Goal: Task Accomplishment & Management: Use online tool/utility

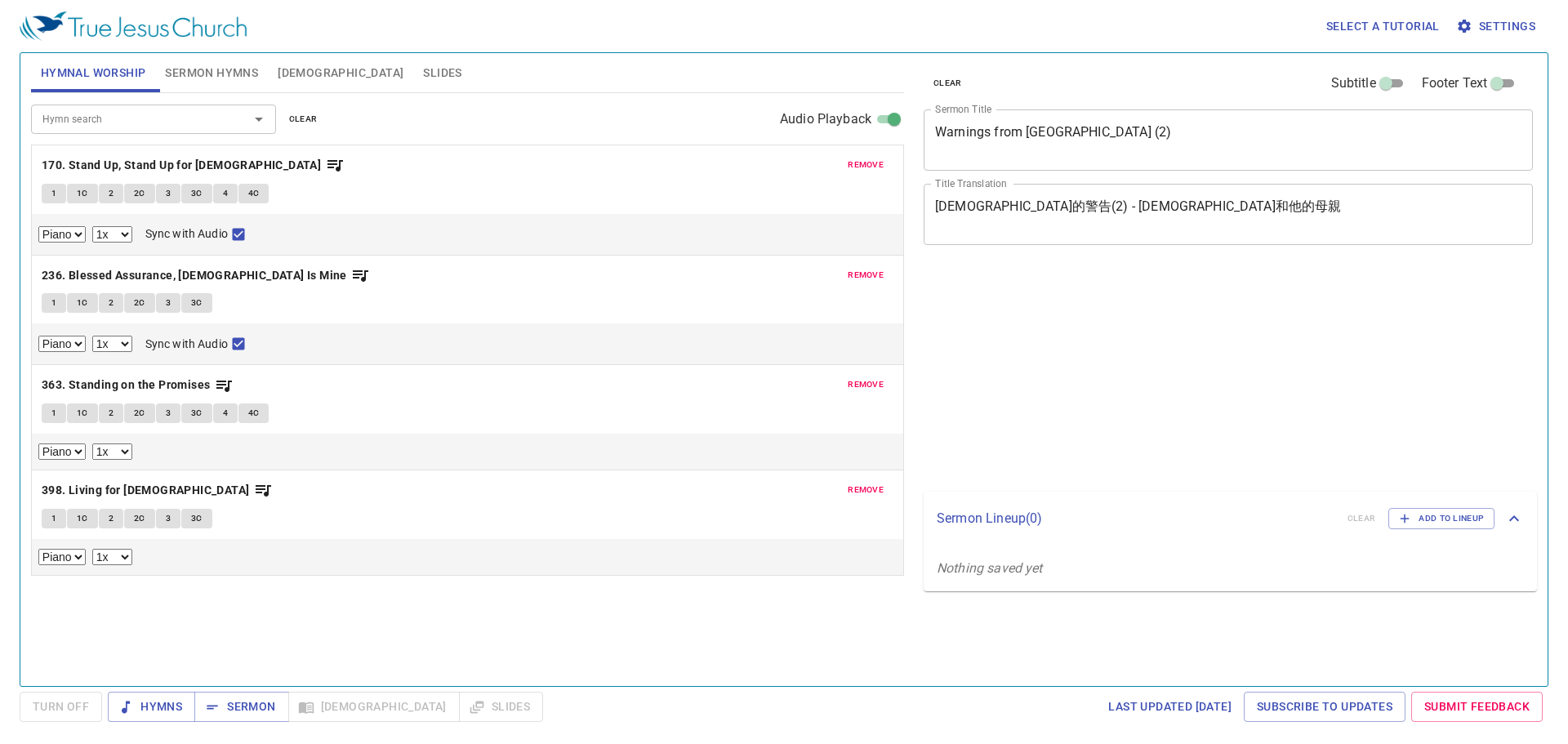
select select "1"
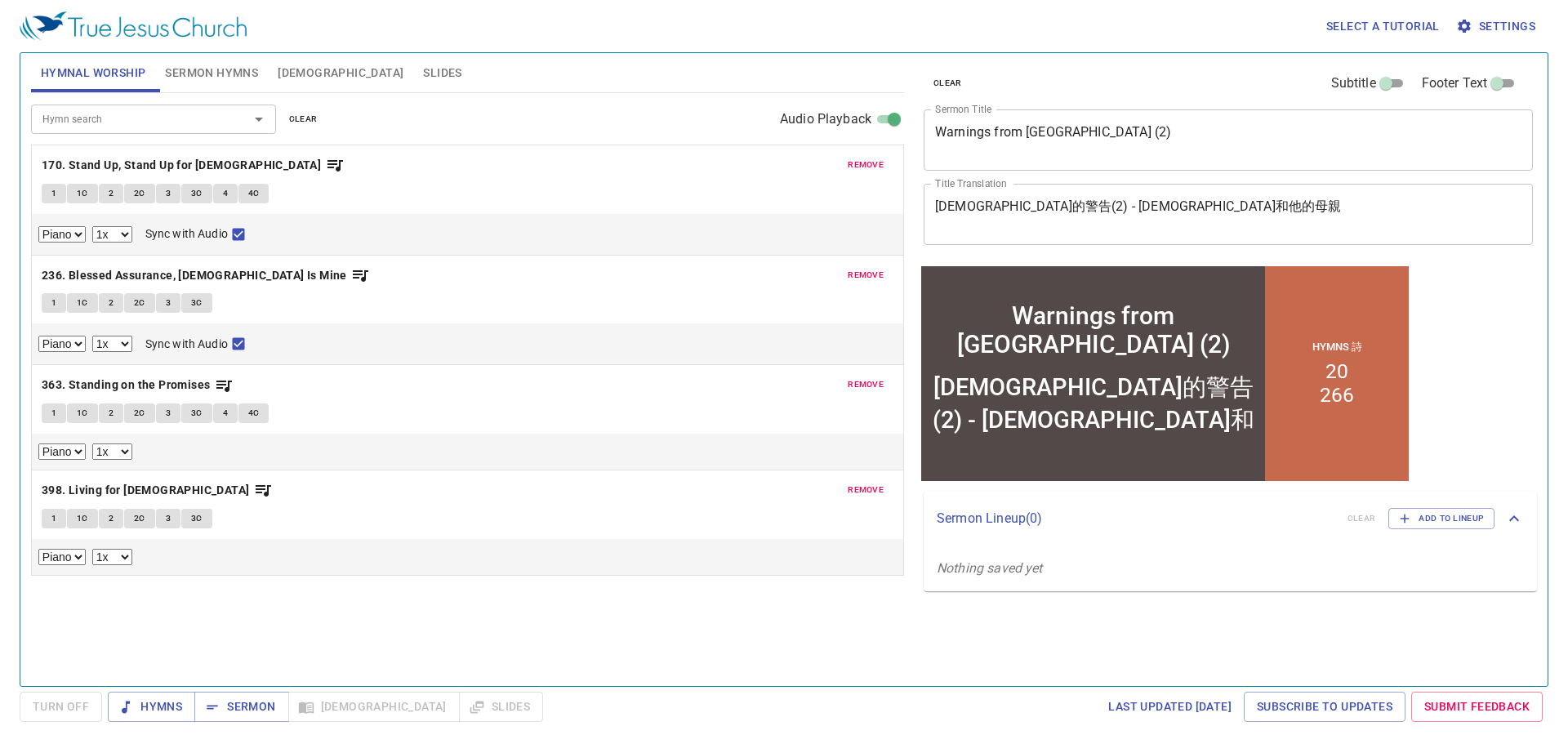
click at [1015, 140] on textarea "Warnings from Micah (2)" at bounding box center [1229, 140] width 587 height 31
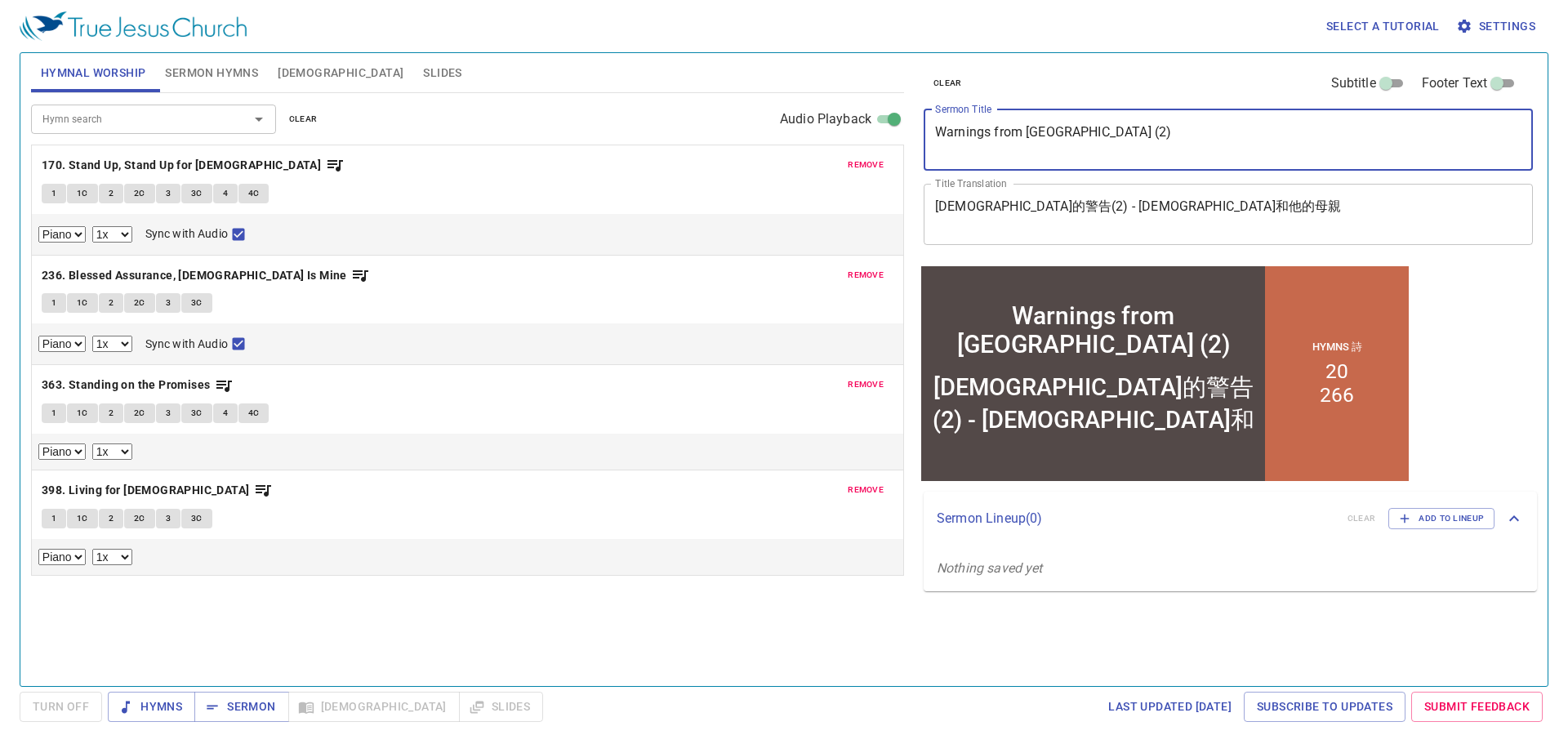
click at [1015, 140] on textarea "Warnings from Micah (2)" at bounding box center [1229, 140] width 587 height 31
paste textarea
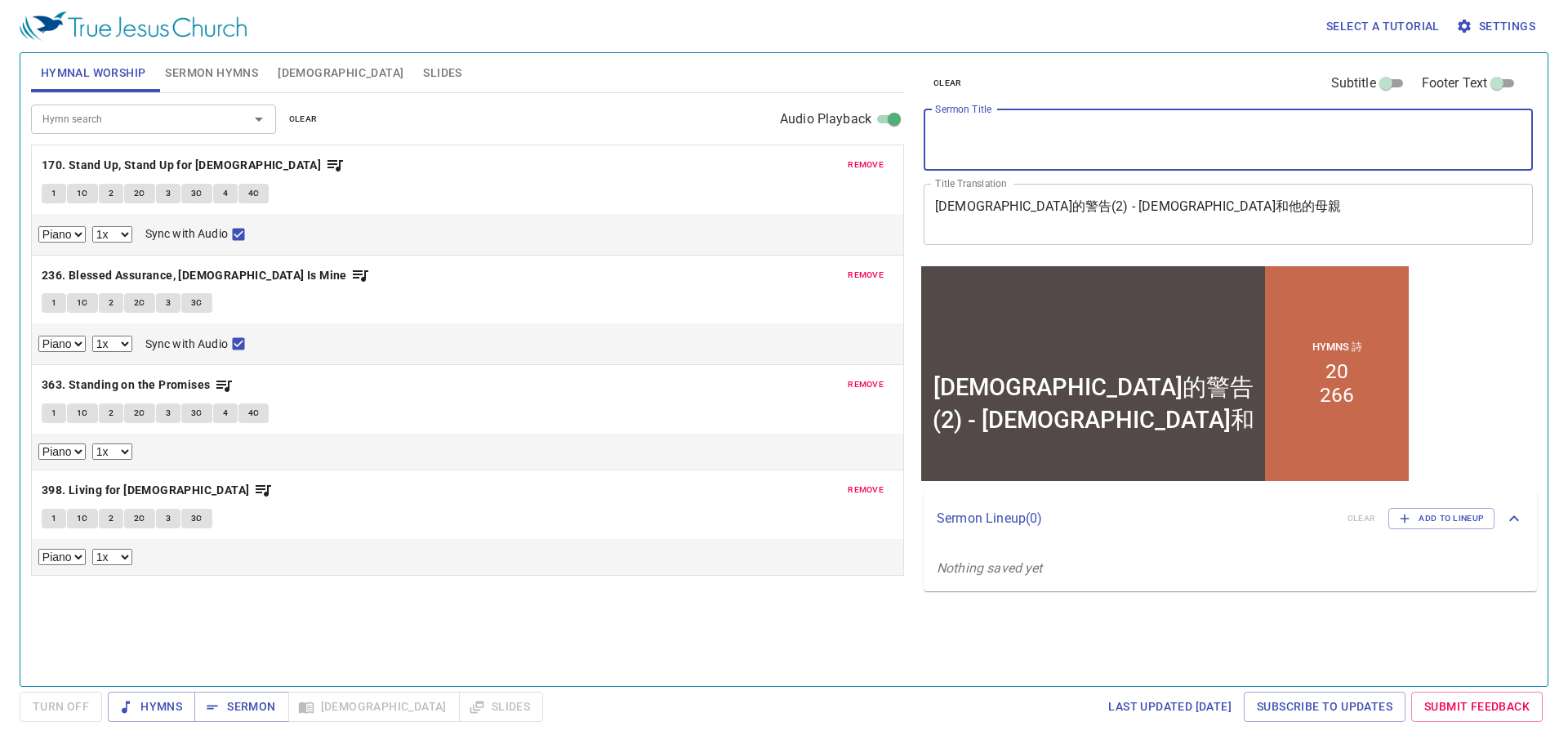
paste textarea "Morning Prayer"
type textarea "Morning Prayer"
click at [1004, 208] on textarea "彌迦的警告(2) - 彌迦和他的母親" at bounding box center [1229, 214] width 587 height 31
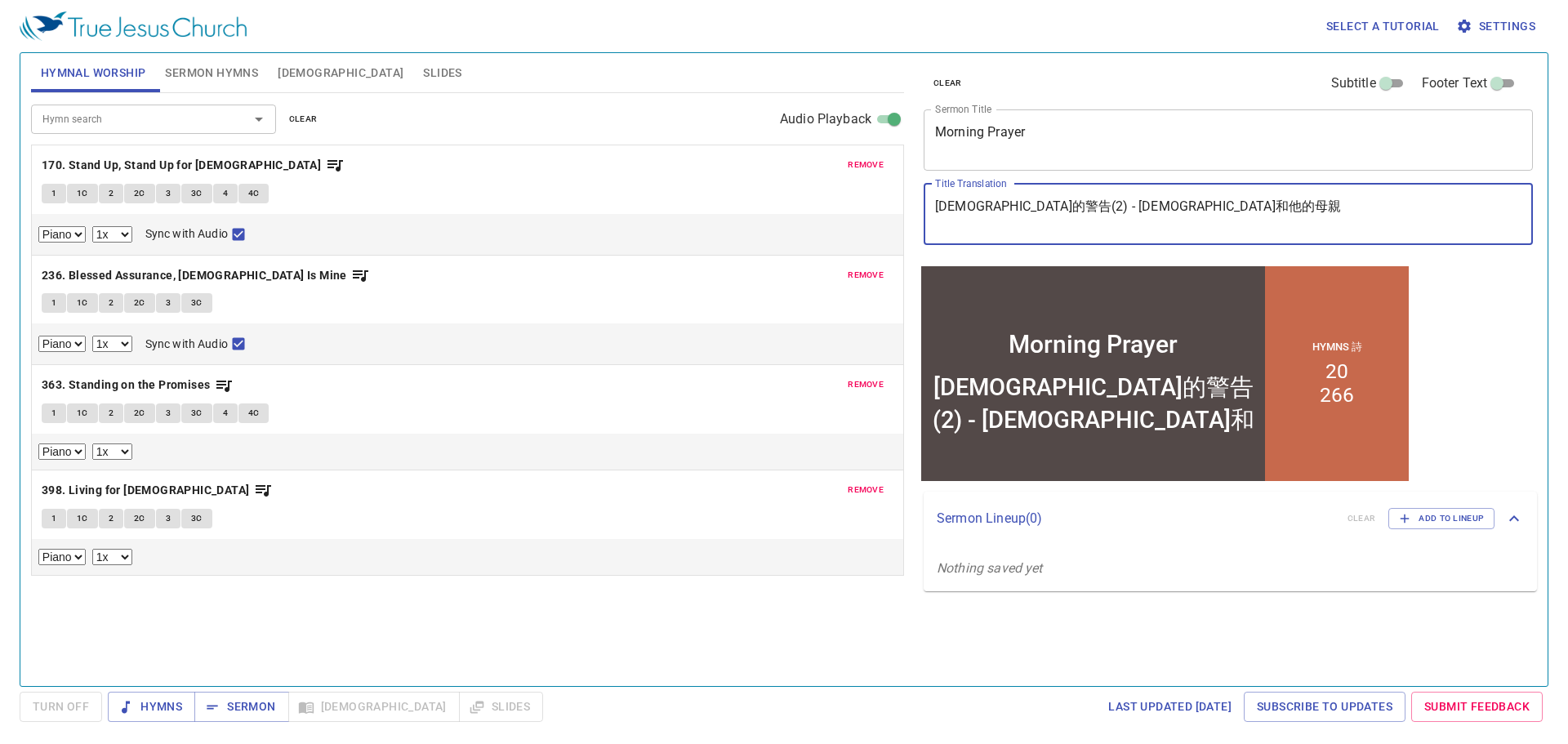
click at [1004, 208] on textarea "彌迦的警告(2) - 彌迦和他的母親" at bounding box center [1229, 214] width 587 height 31
paste textarea "早[DEMOGRAPHIC_DATA]"
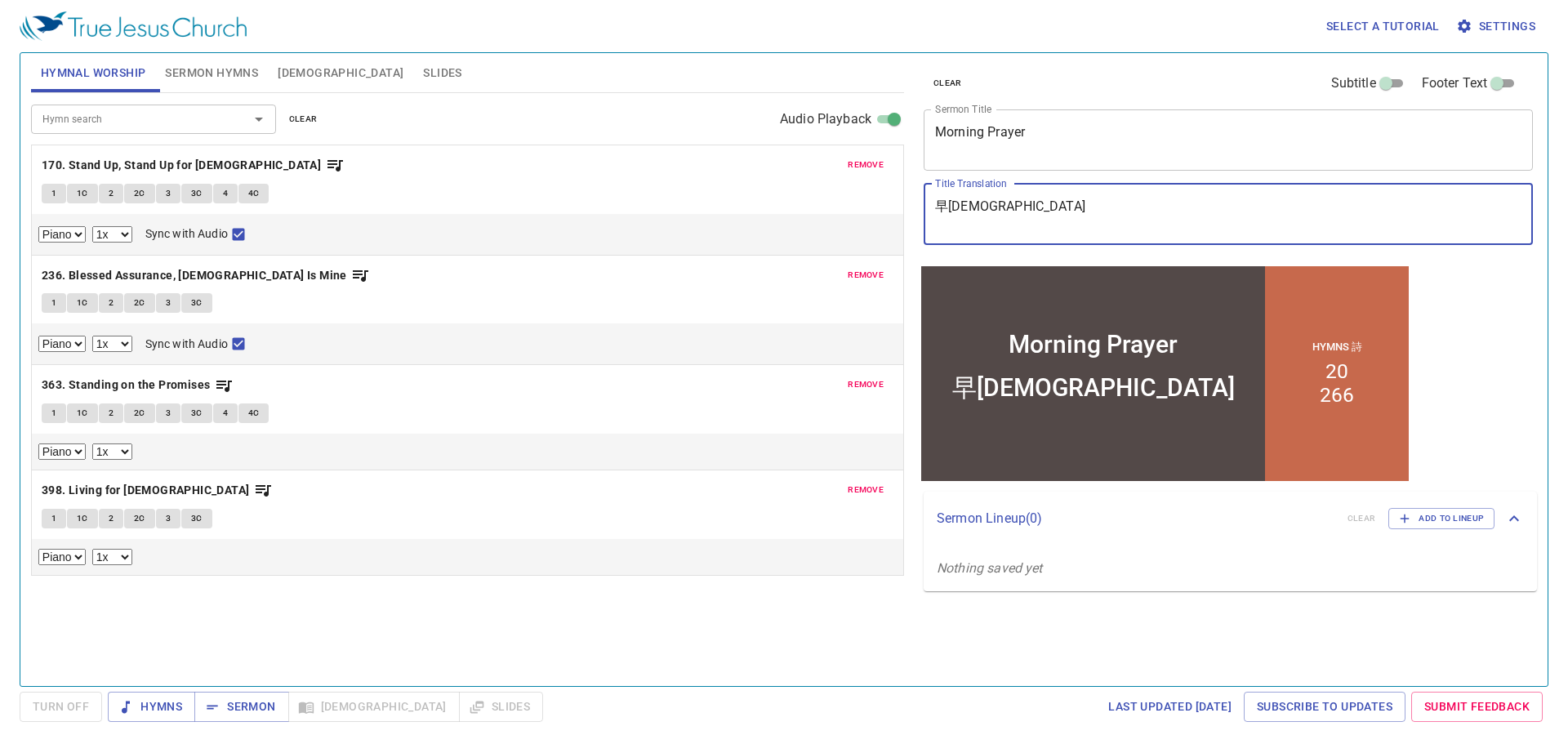
type textarea "早[DEMOGRAPHIC_DATA]"
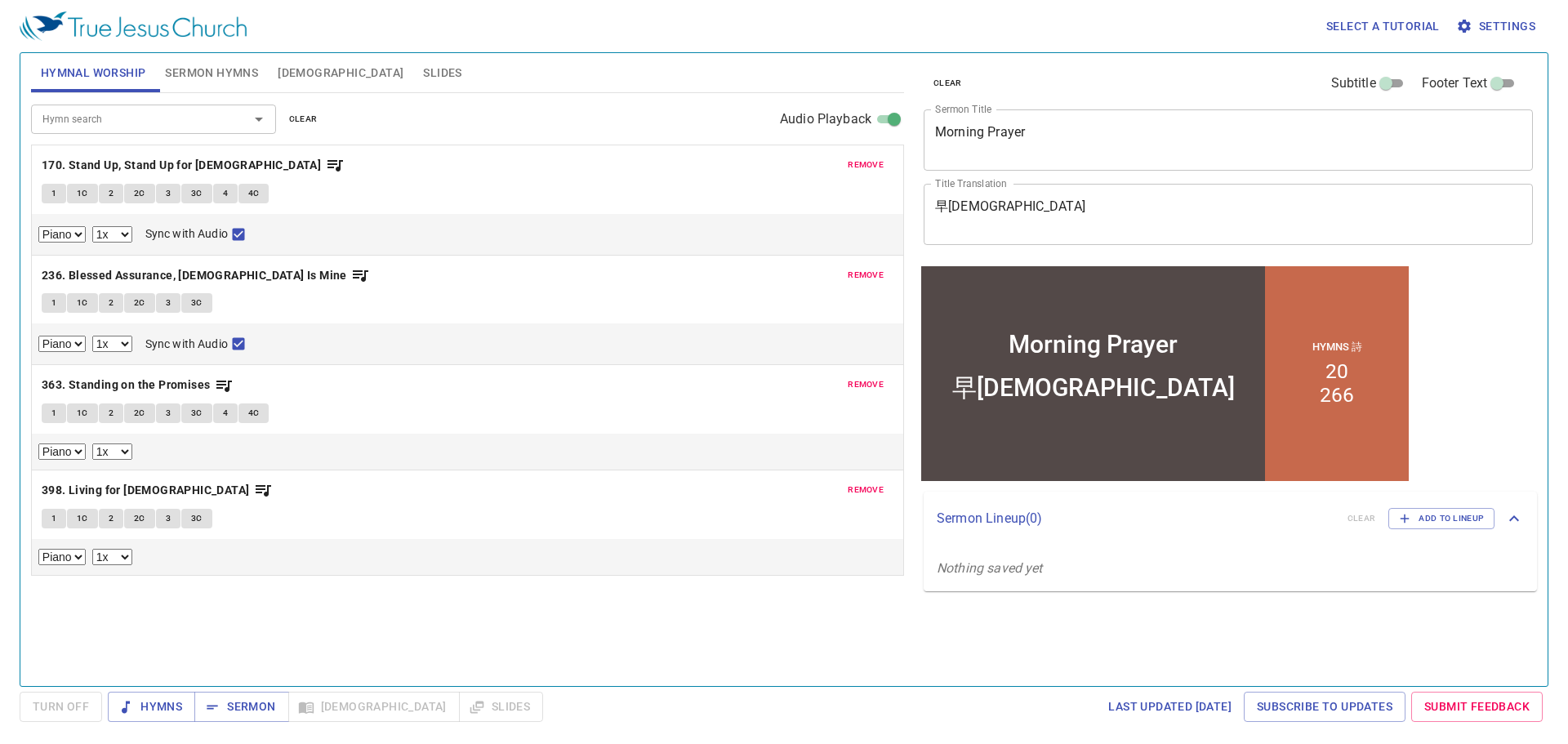
click at [469, 623] on div "Hymn search Hymn search clear Audio Playback remove 170. Stand Up, Stand Up for…" at bounding box center [467, 382] width 873 height 579
click at [862, 177] on div "remove 170. Stand Up, Stand Up for Jesus 1 1C 2 2C 3 3C 4 4C Piano 0.6x 0.7x 0.…" at bounding box center [468, 200] width 872 height 109
click at [864, 176] on div "remove 170. Stand Up, Stand Up for Jesus 1 1C 2 2C 3 3C 4 4C Piano 0.6x 0.7x 0.…" at bounding box center [468, 200] width 872 height 109
click at [864, 167] on span "remove" at bounding box center [866, 164] width 36 height 15
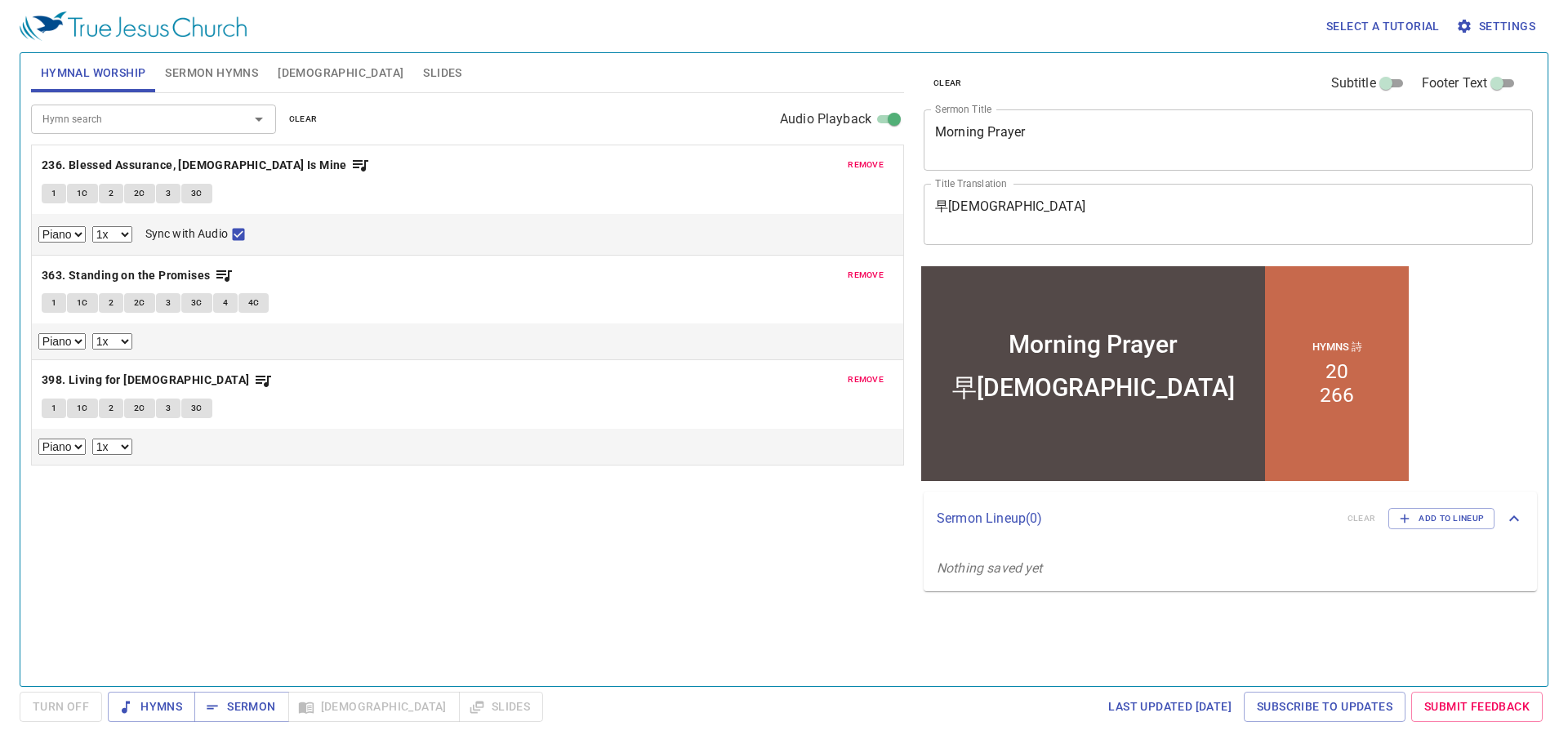
click at [864, 167] on span "remove" at bounding box center [866, 164] width 36 height 15
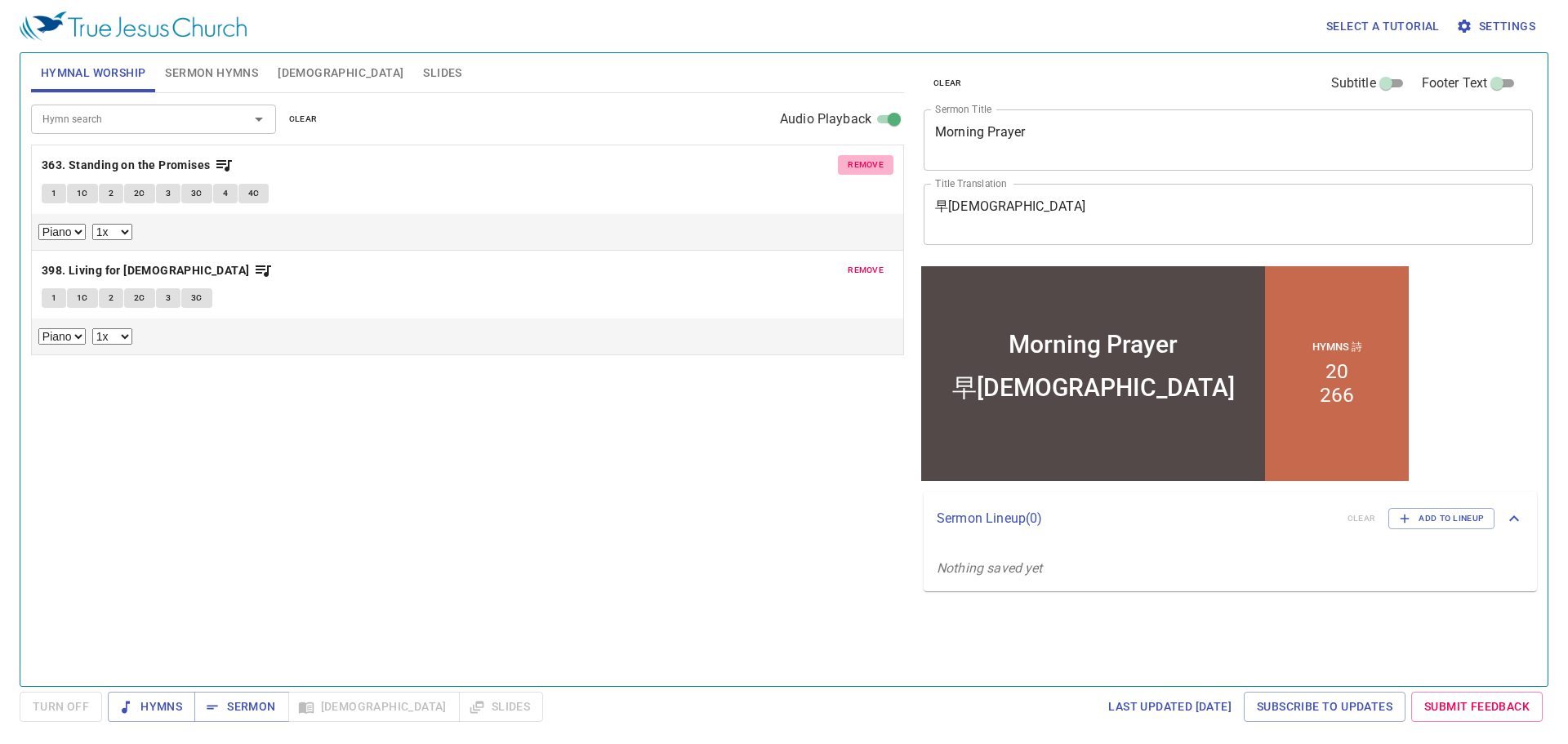
click at [864, 167] on span "remove" at bounding box center [866, 164] width 36 height 15
click at [864, 263] on span "remove" at bounding box center [866, 270] width 36 height 15
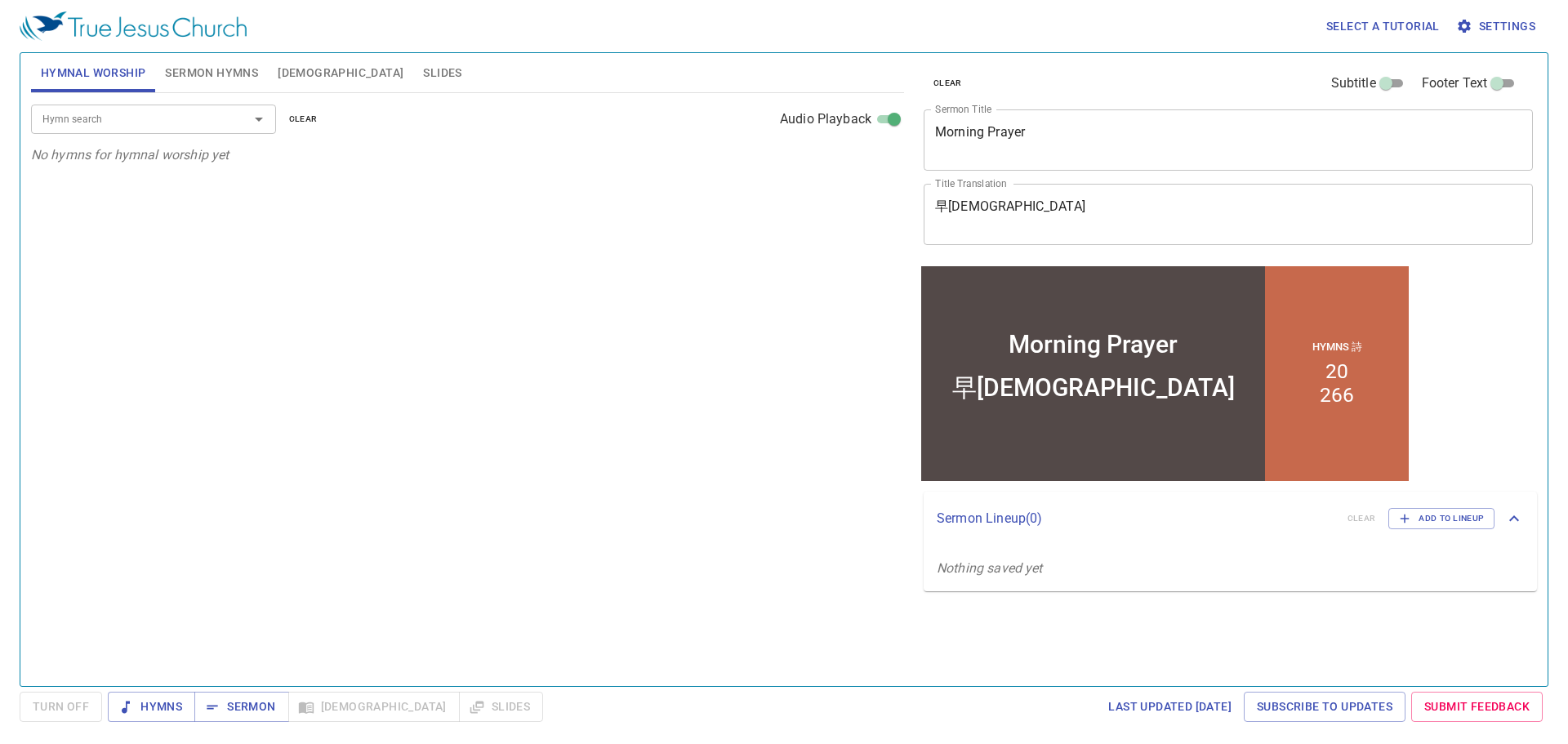
click at [256, 95] on div "Hymn search Hymn search clear Audio Playback" at bounding box center [467, 119] width 873 height 53
click at [257, 81] on span "Sermon Hymns" at bounding box center [212, 73] width 93 height 21
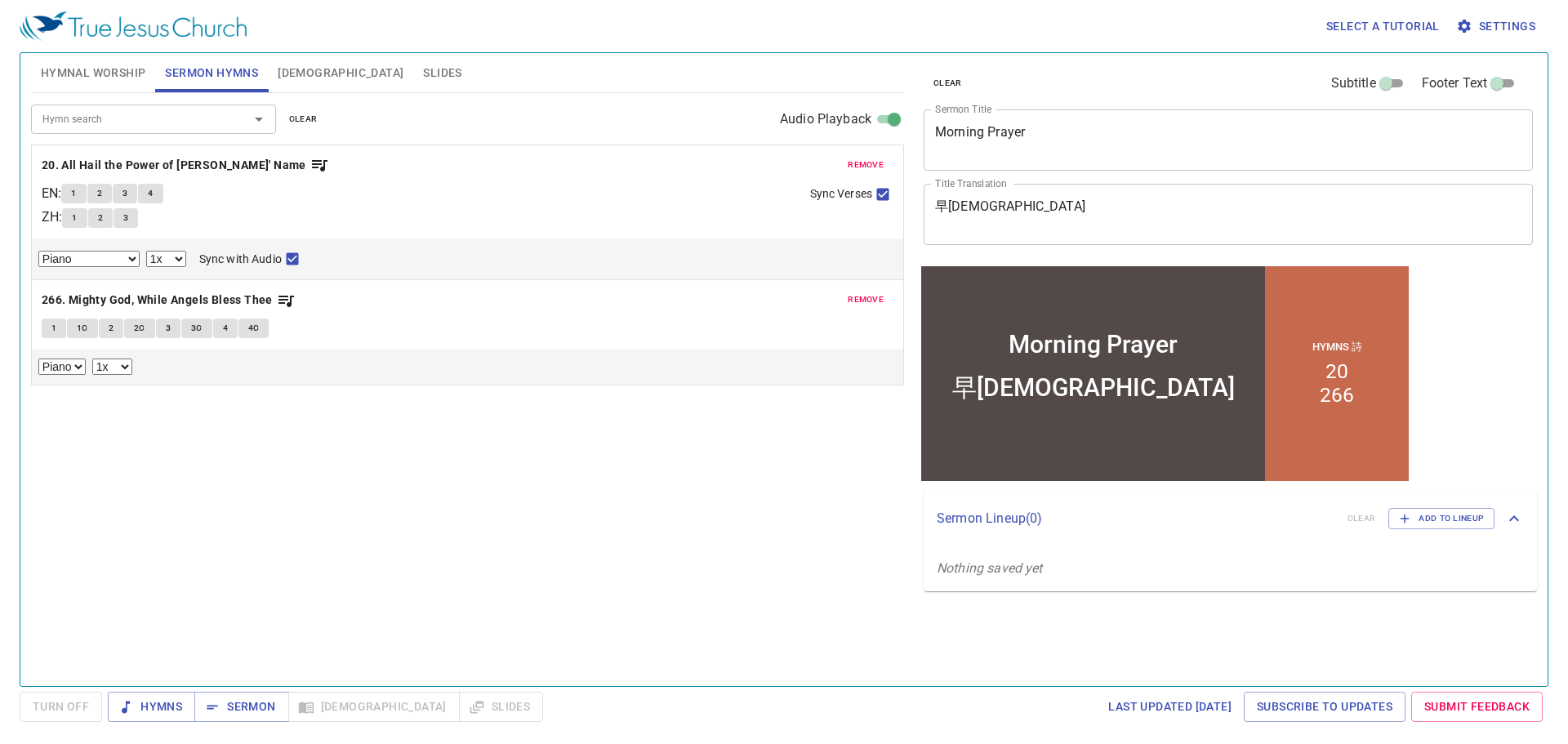
click at [871, 162] on span "remove" at bounding box center [866, 164] width 36 height 15
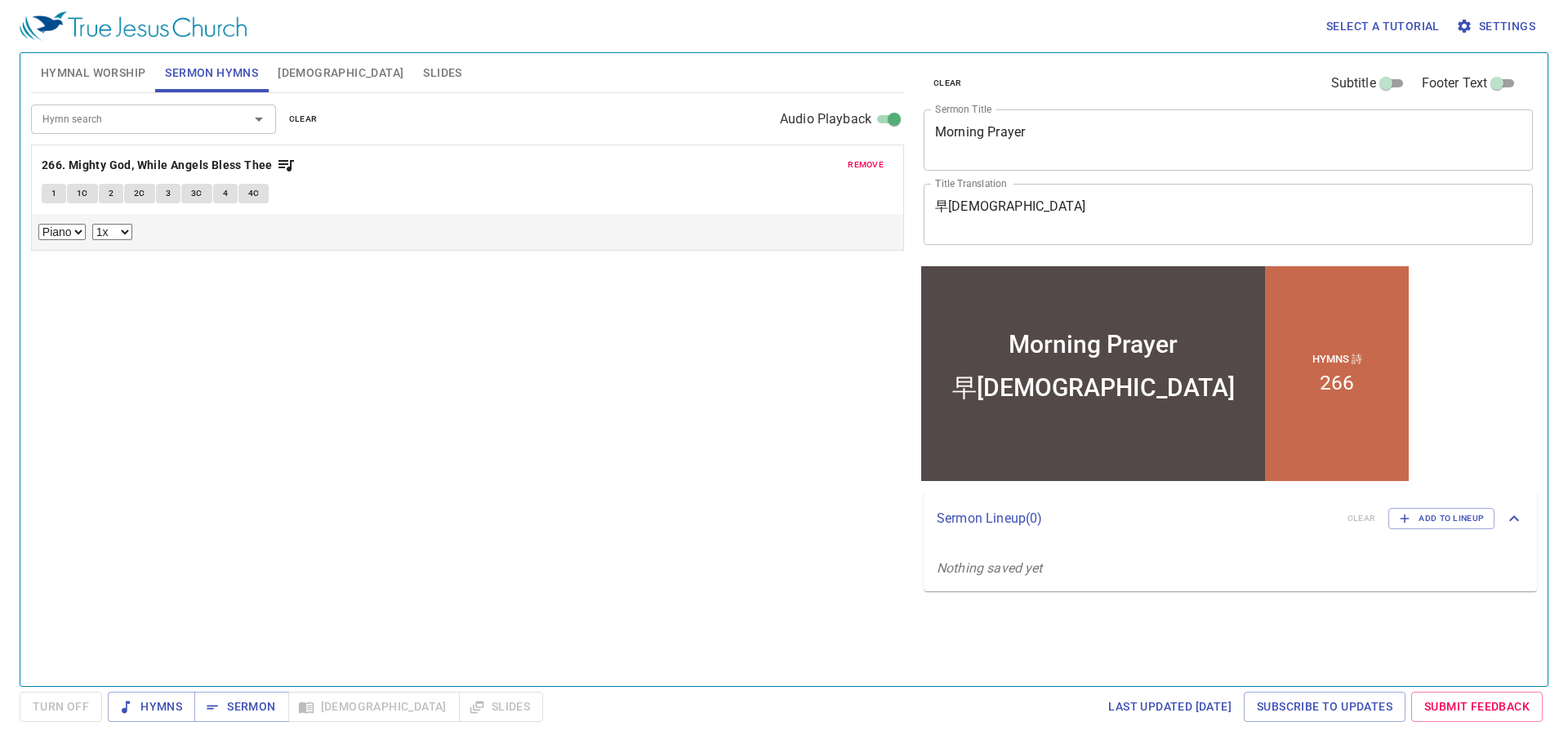
click at [871, 162] on span "remove" at bounding box center [866, 164] width 36 height 15
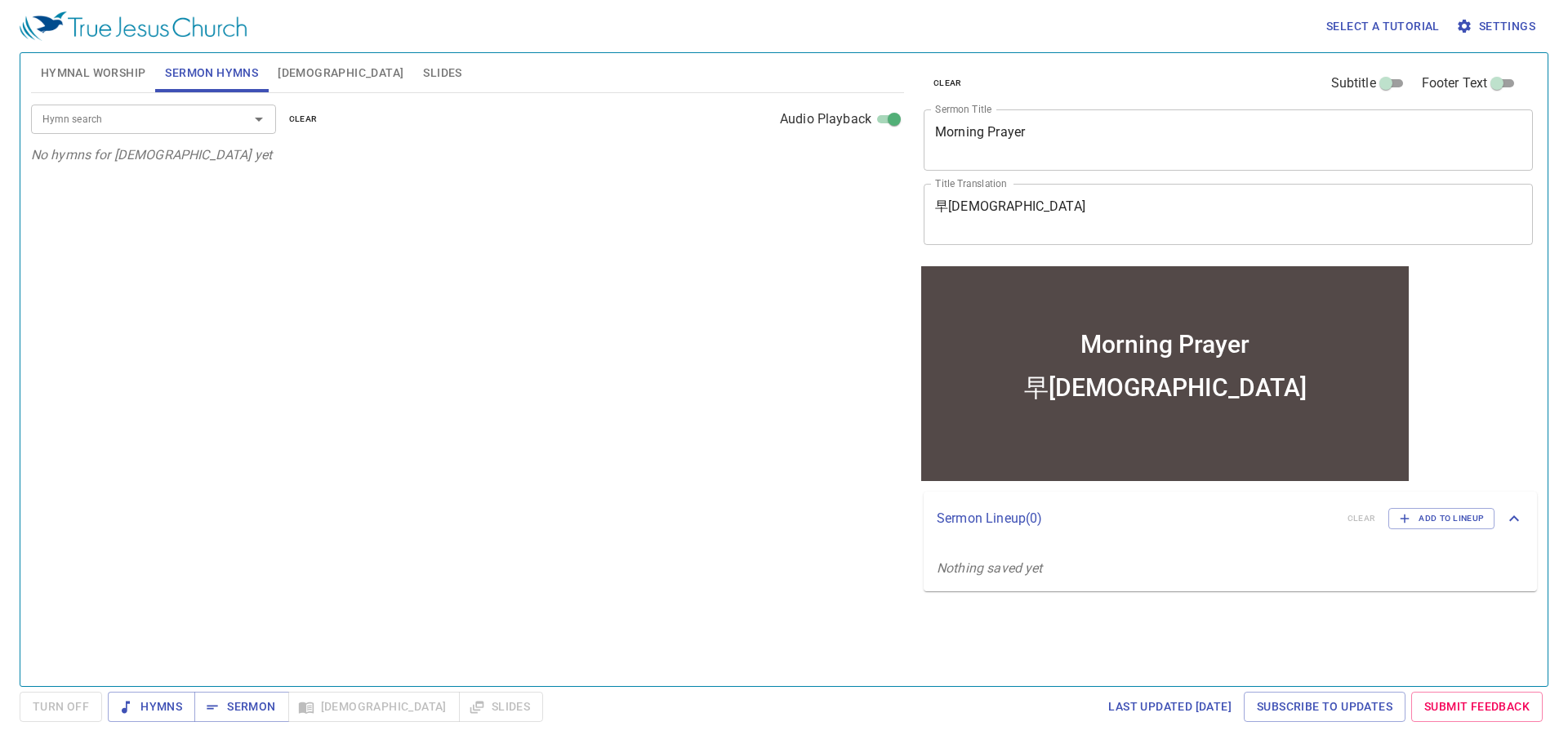
click at [132, 65] on span "Hymnal Worship" at bounding box center [93, 73] width 105 height 21
click at [173, 698] on span "Hymns" at bounding box center [151, 707] width 61 height 21
click at [184, 127] on input "Hymn search" at bounding box center [129, 119] width 187 height 19
click at [184, 66] on span "Sermon Hymns" at bounding box center [212, 73] width 93 height 21
click at [154, 113] on input "Hymn search" at bounding box center [129, 119] width 187 height 19
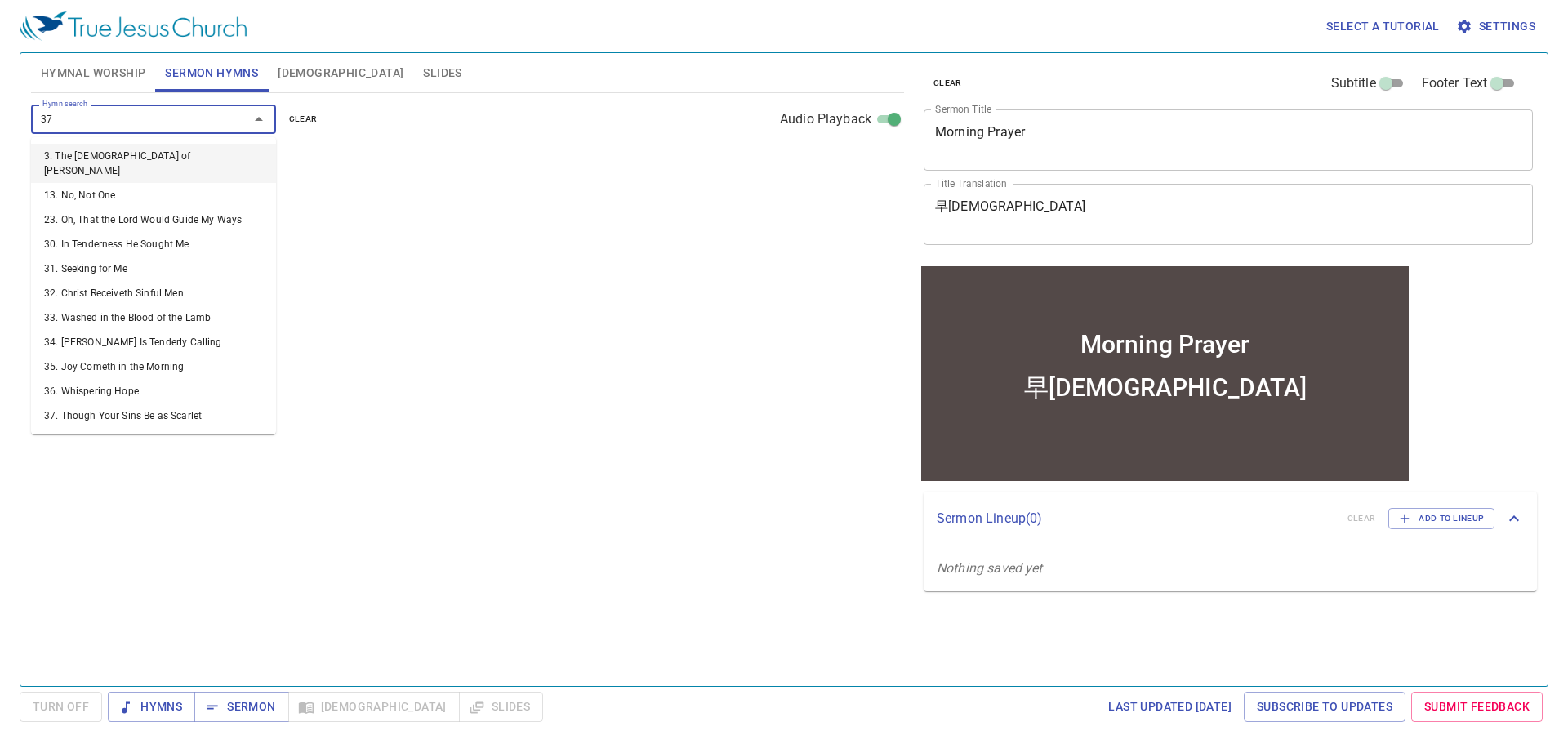
type input "378"
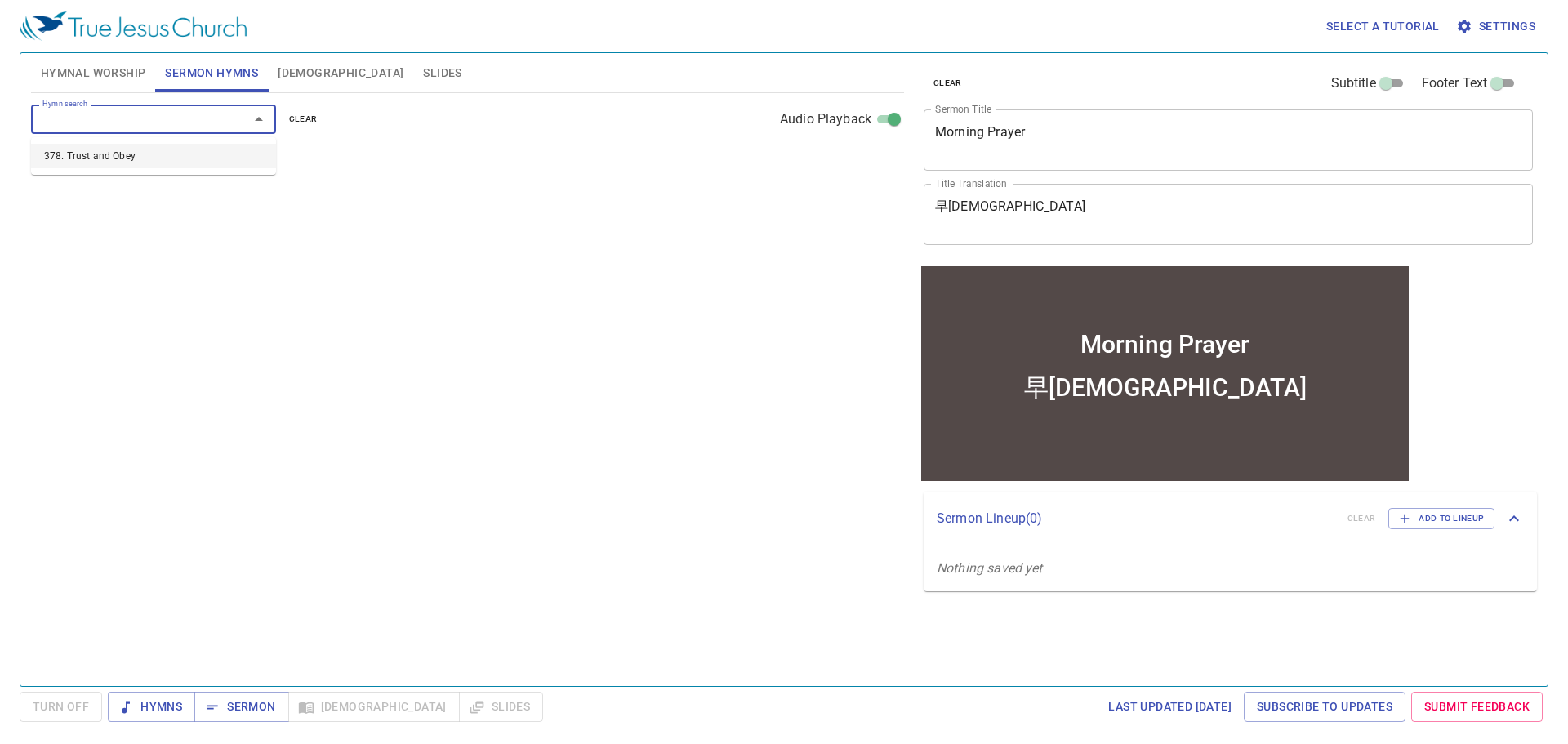
select select "1"
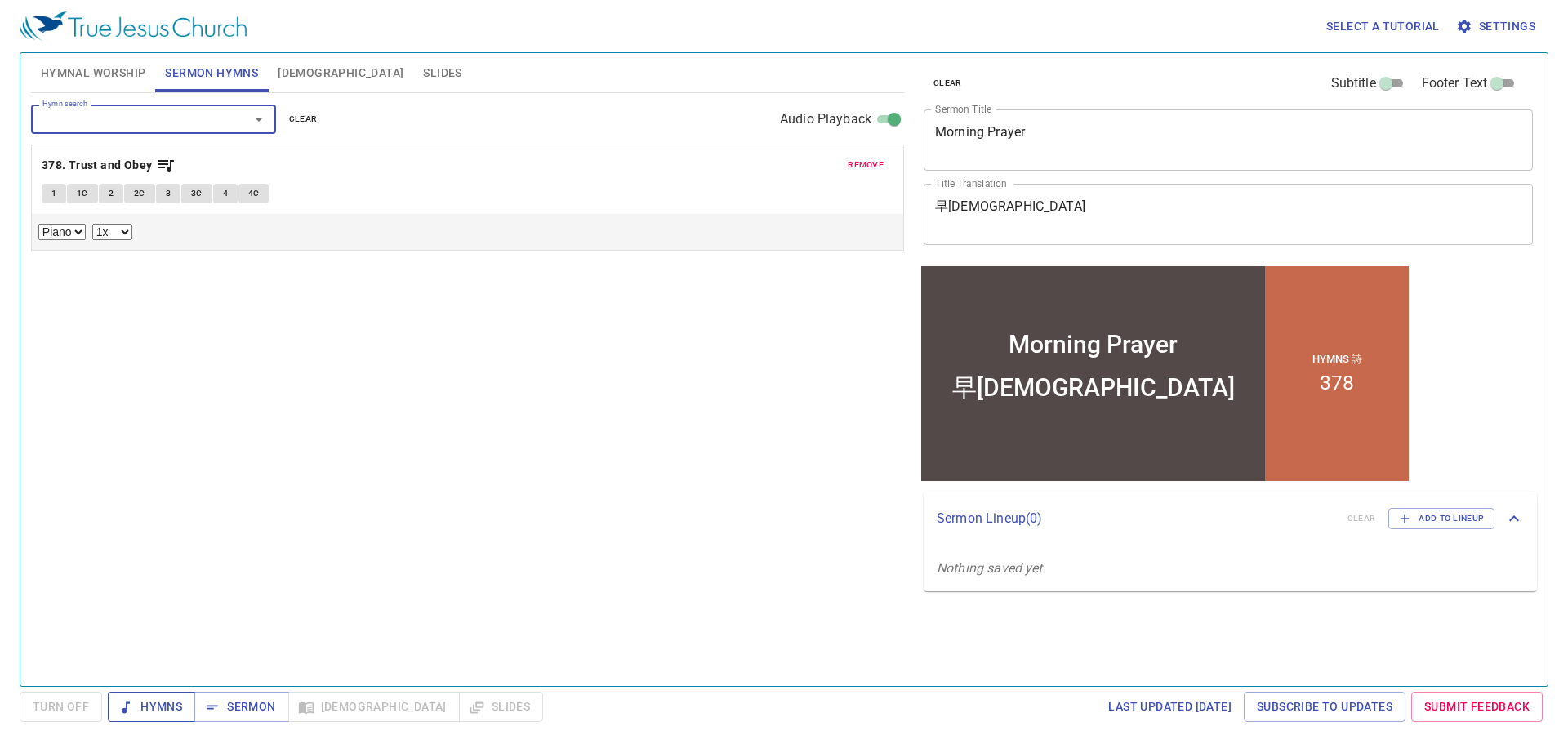
click at [180, 708] on span "Hymns" at bounding box center [151, 707] width 61 height 21
click at [258, 718] on button "Sermon" at bounding box center [241, 706] width 94 height 30
click at [423, 66] on span "Slides" at bounding box center [442, 73] width 39 height 21
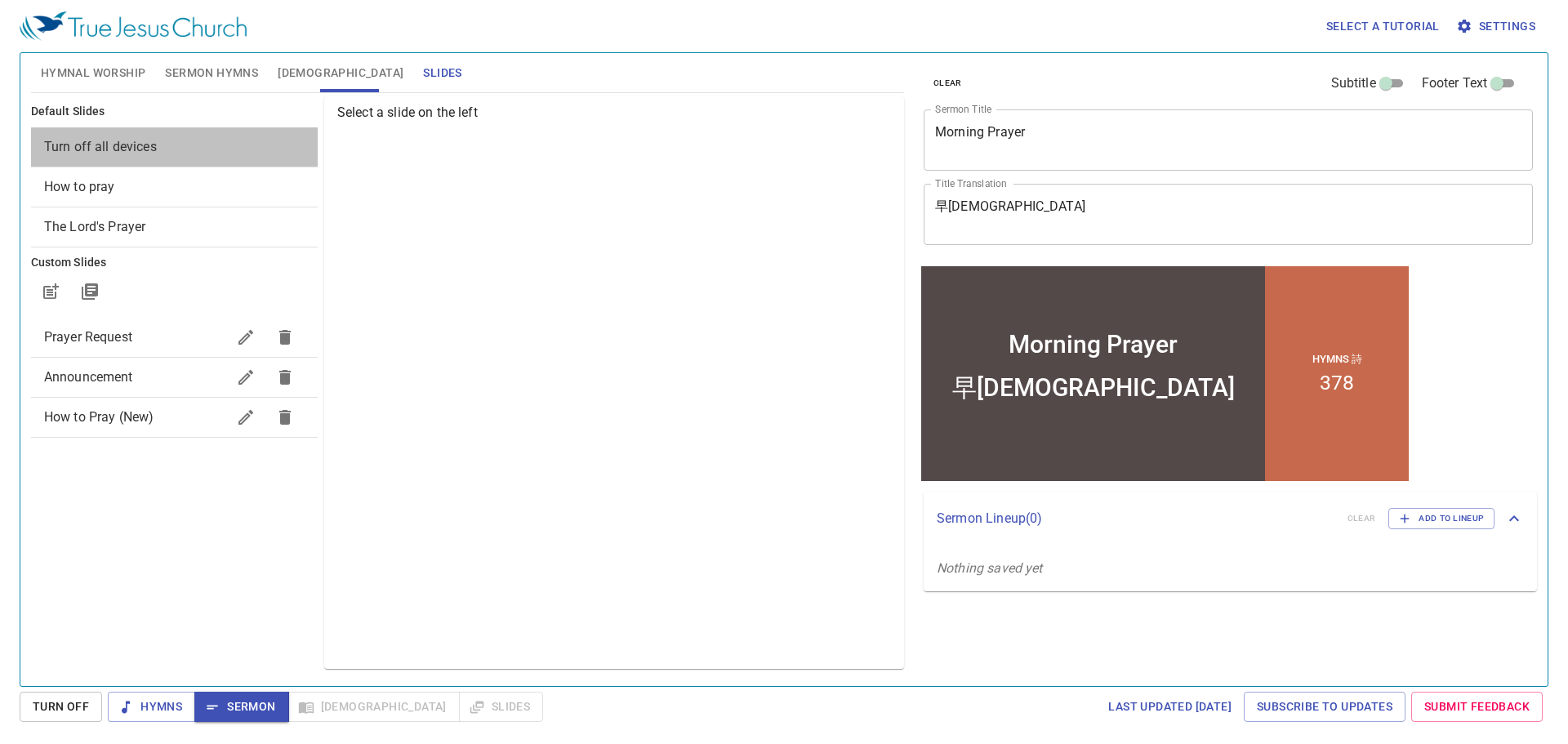
click at [190, 148] on span "Turn off all devices" at bounding box center [174, 146] width 260 height 20
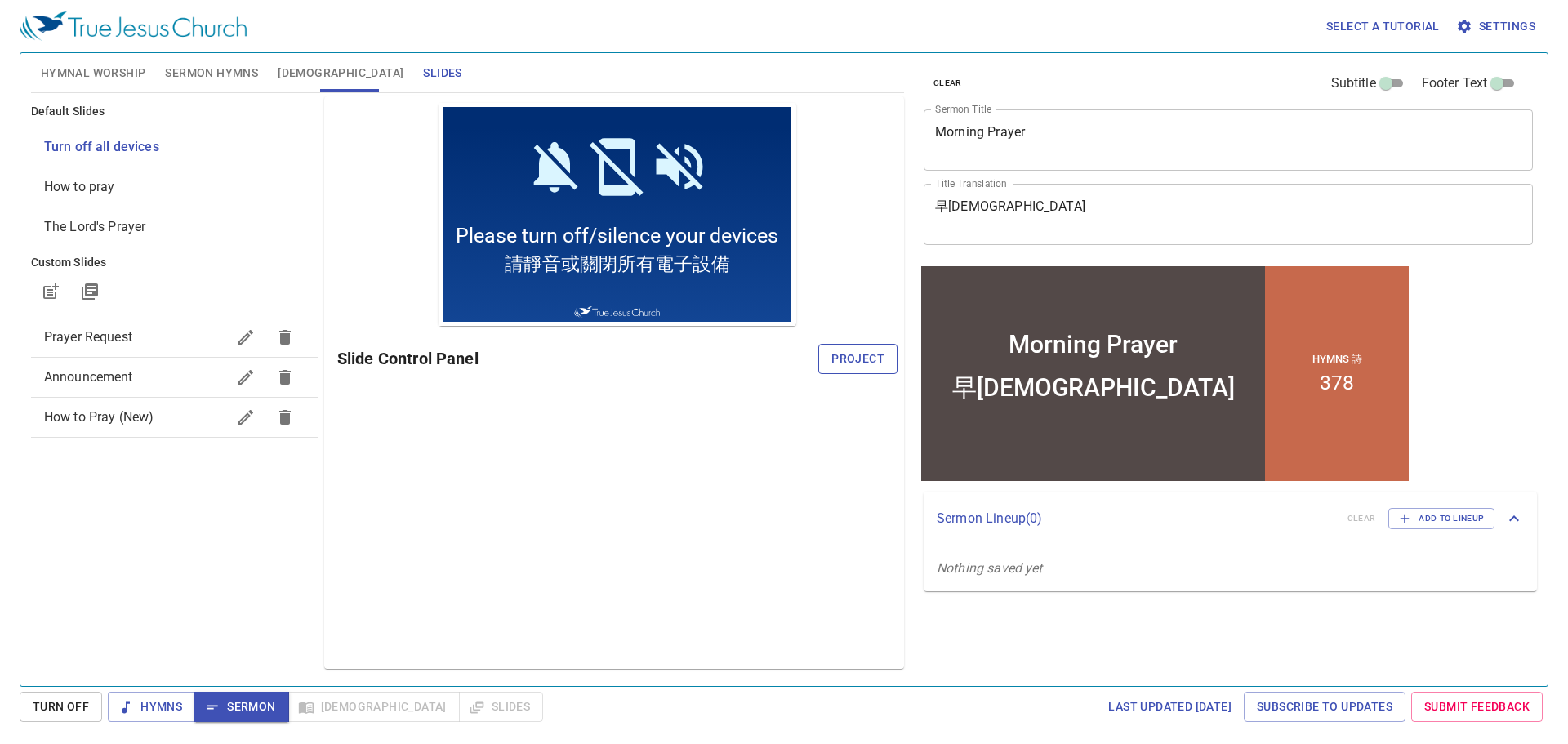
click at [855, 350] on span "Project" at bounding box center [858, 359] width 53 height 21
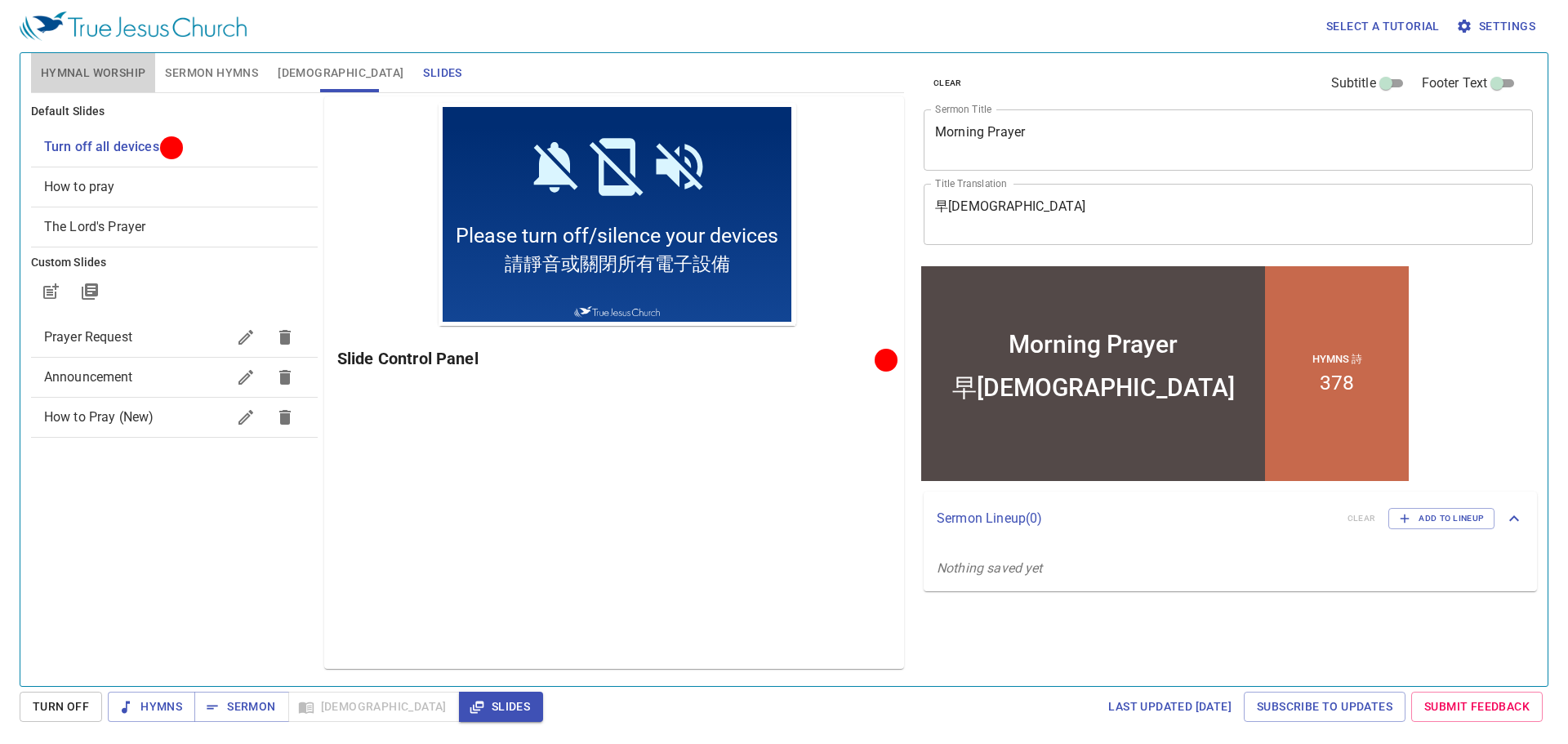
click at [115, 64] on span "Hymnal Worship" at bounding box center [93, 73] width 105 height 21
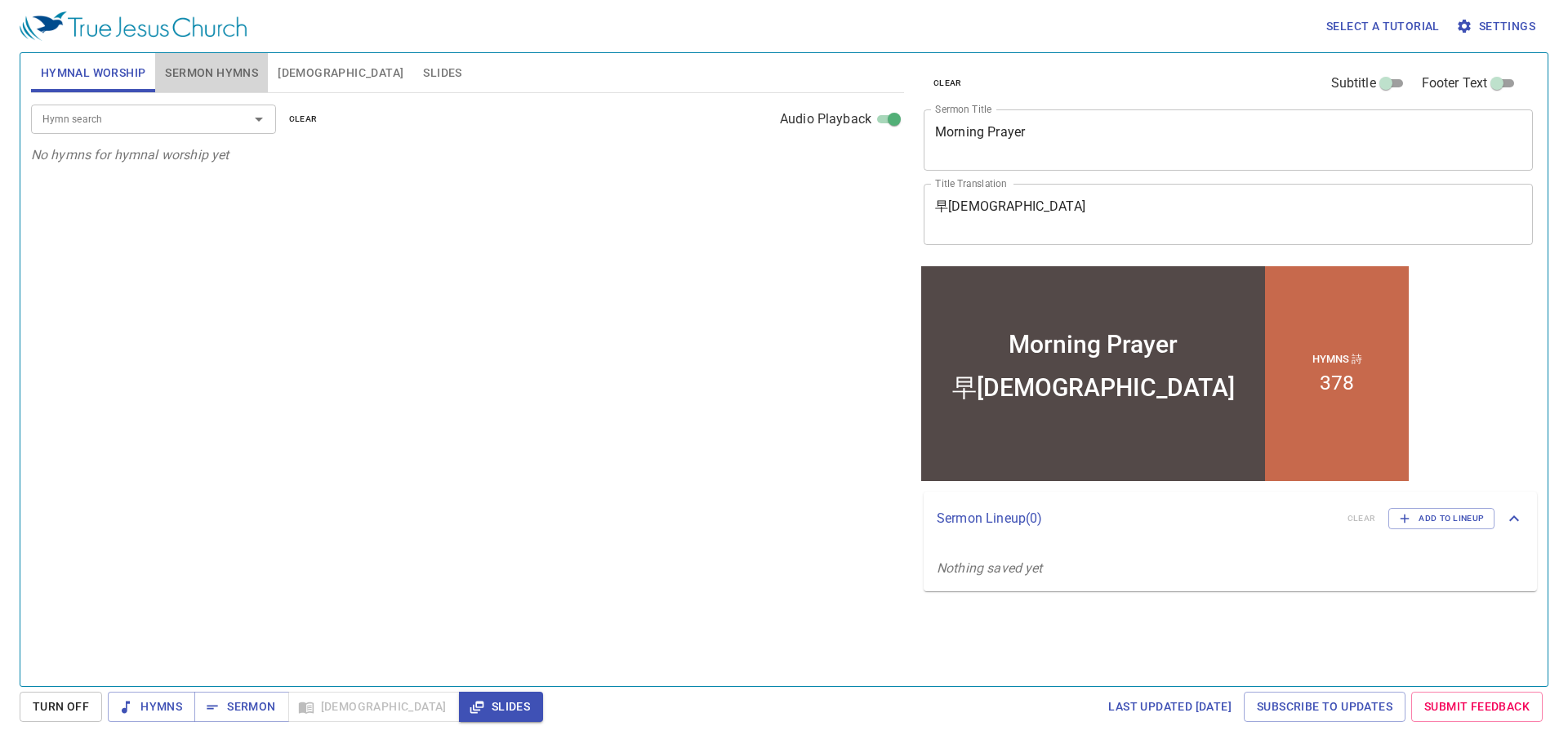
click at [187, 73] on span "Sermon Hymns" at bounding box center [212, 73] width 93 height 21
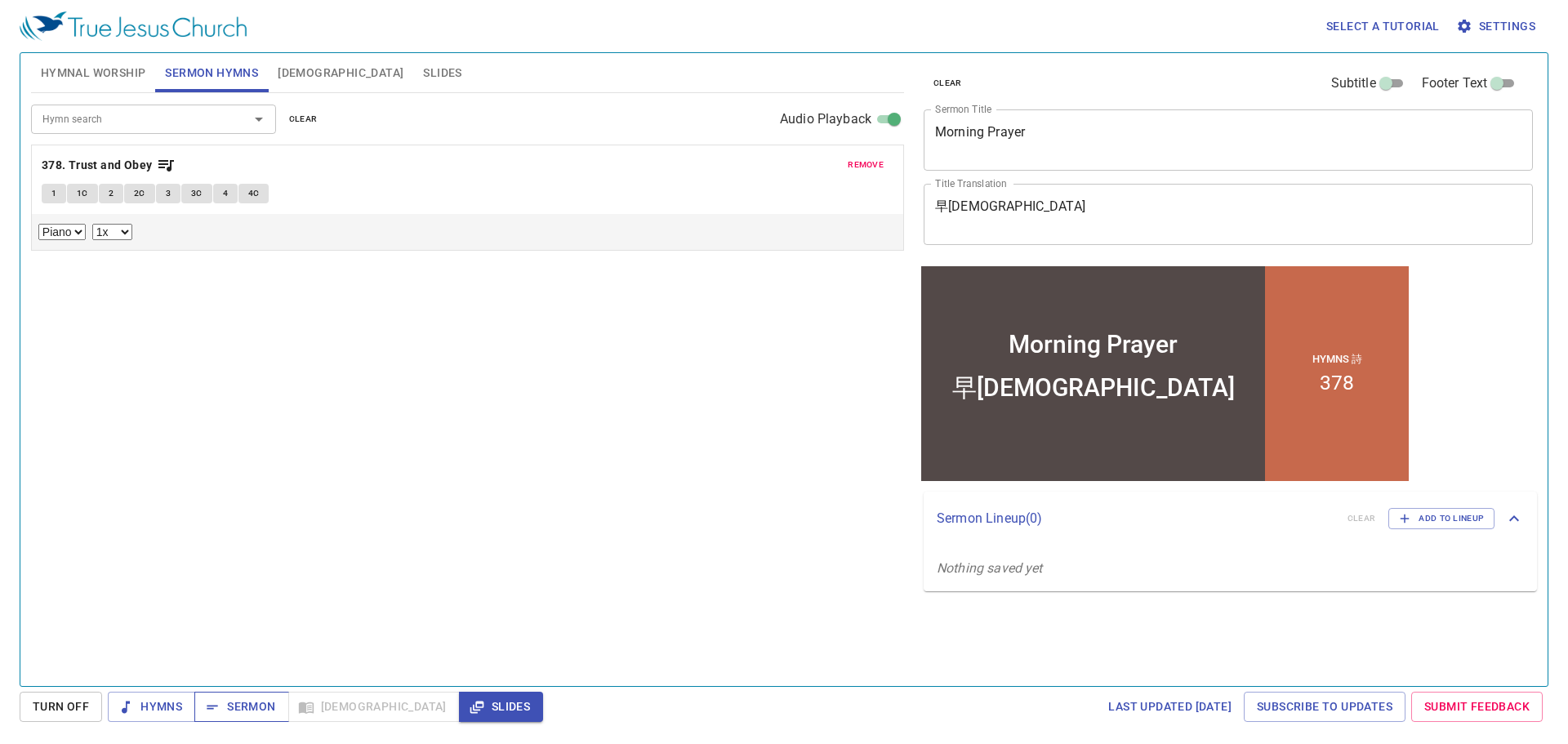
click at [210, 701] on icon "button" at bounding box center [212, 707] width 16 height 16
click at [150, 163] on b "378. Trust and Obey" at bounding box center [96, 165] width 111 height 21
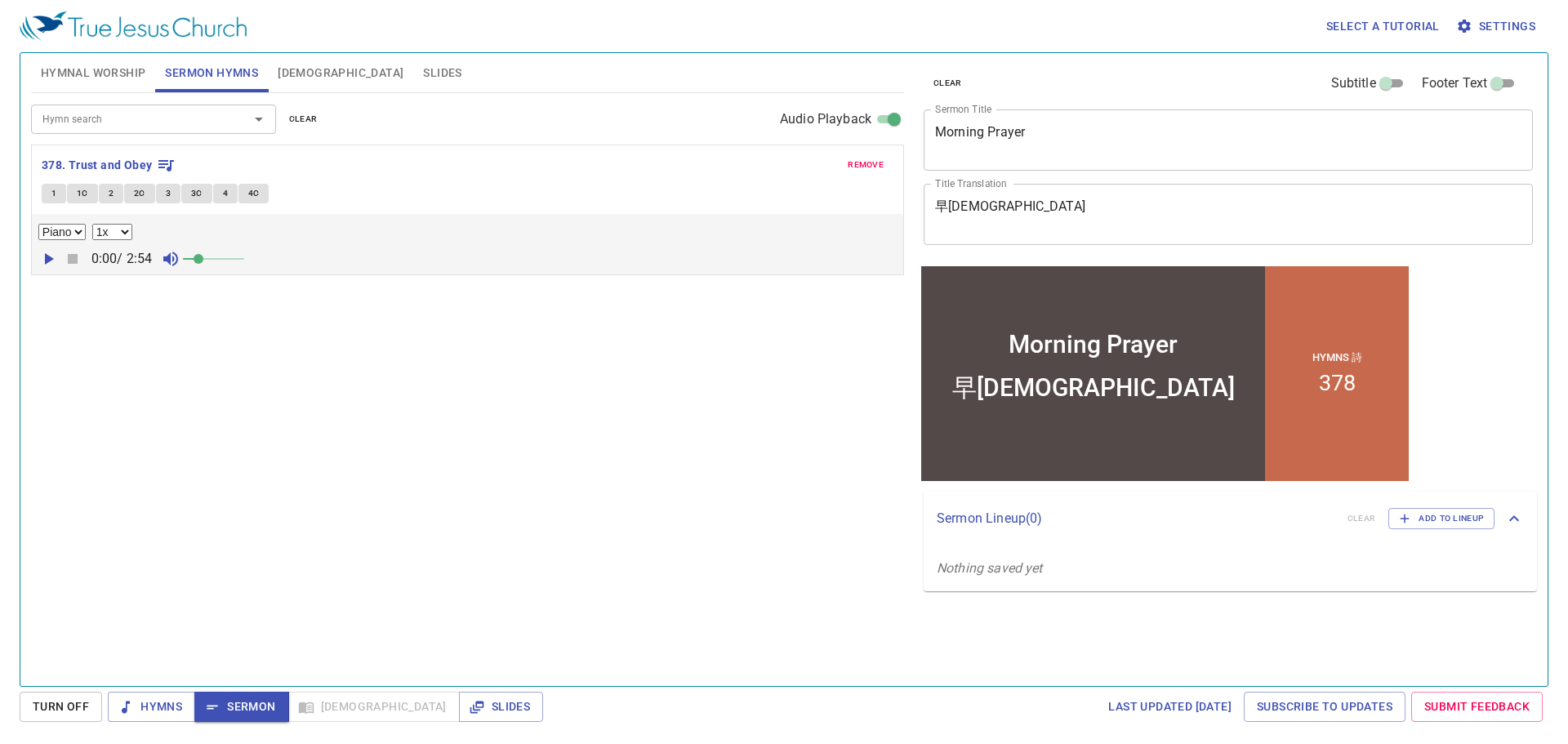
click at [64, 193] on button "1" at bounding box center [53, 193] width 24 height 20
click at [267, 427] on div "Hymn search Hymn search clear Audio Playback remove 378. Trust and Obey 1 1C 2 …" at bounding box center [467, 382] width 873 height 579
click at [135, 196] on span "2C" at bounding box center [139, 193] width 11 height 15
click at [166, 193] on span "3" at bounding box center [168, 193] width 5 height 15
click at [196, 190] on span "3C" at bounding box center [196, 193] width 11 height 15
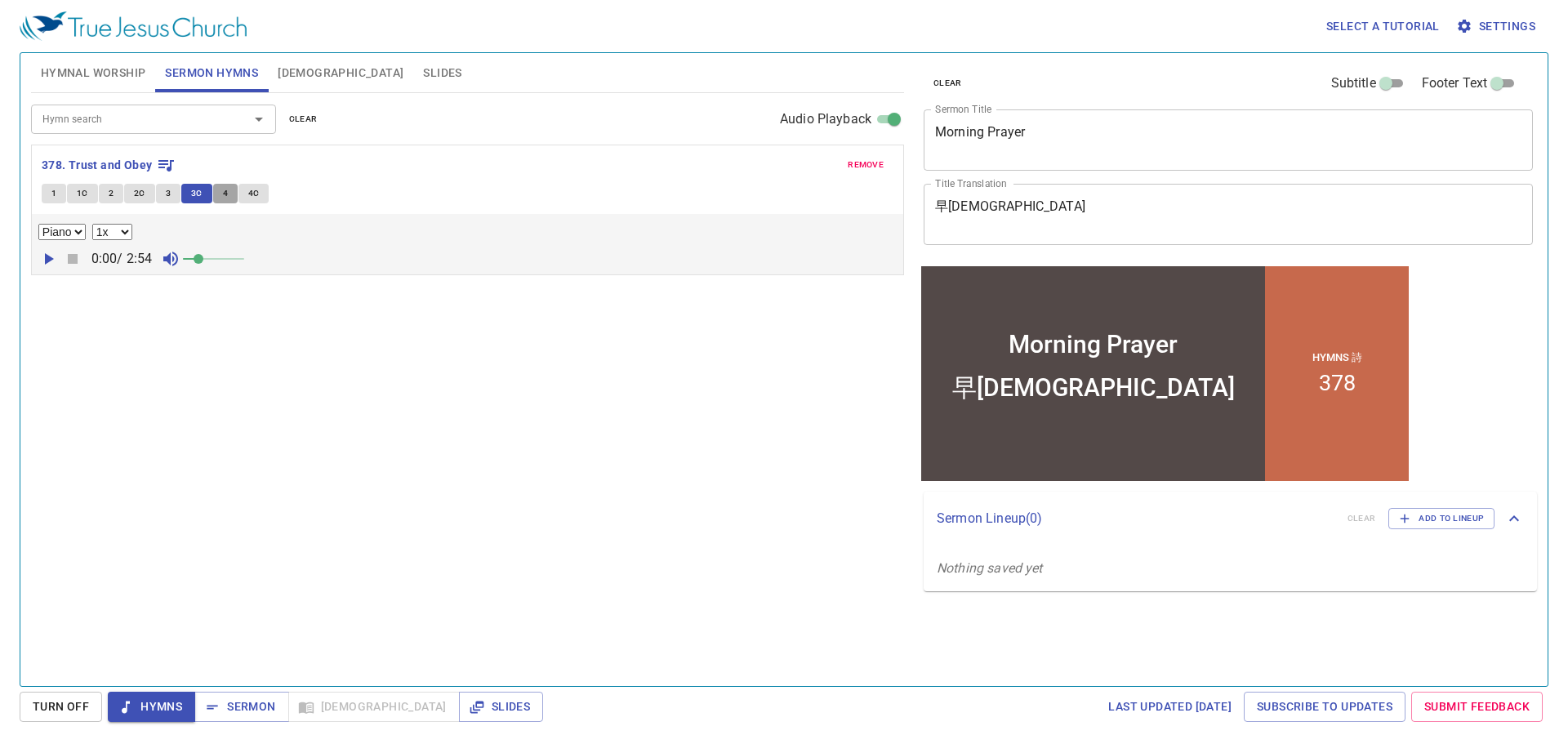
click at [215, 197] on button "4" at bounding box center [225, 193] width 24 height 20
click at [244, 697] on span "Sermon" at bounding box center [241, 707] width 68 height 21
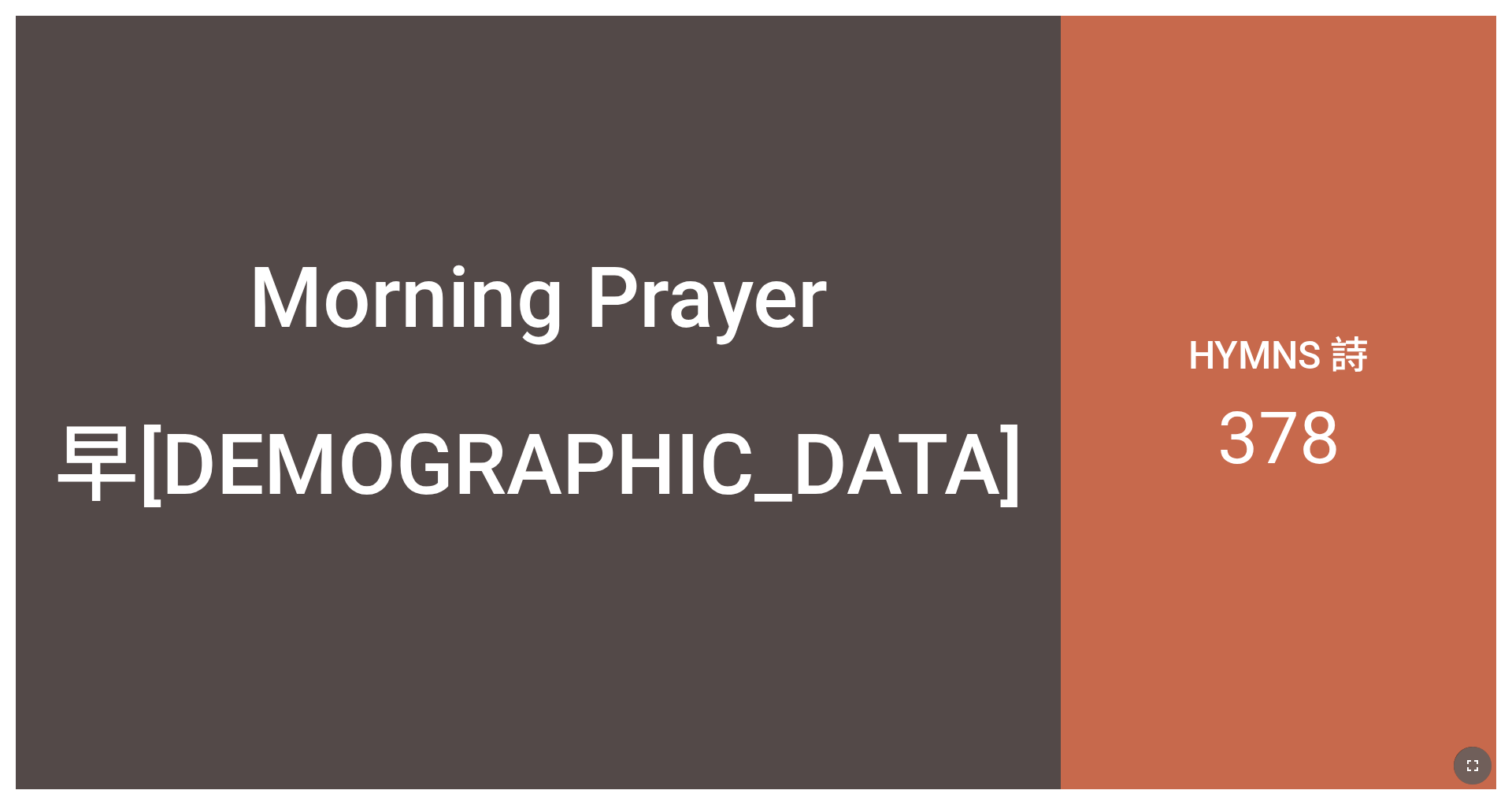
click at [1008, 753] on button "button" at bounding box center [1473, 766] width 38 height 38
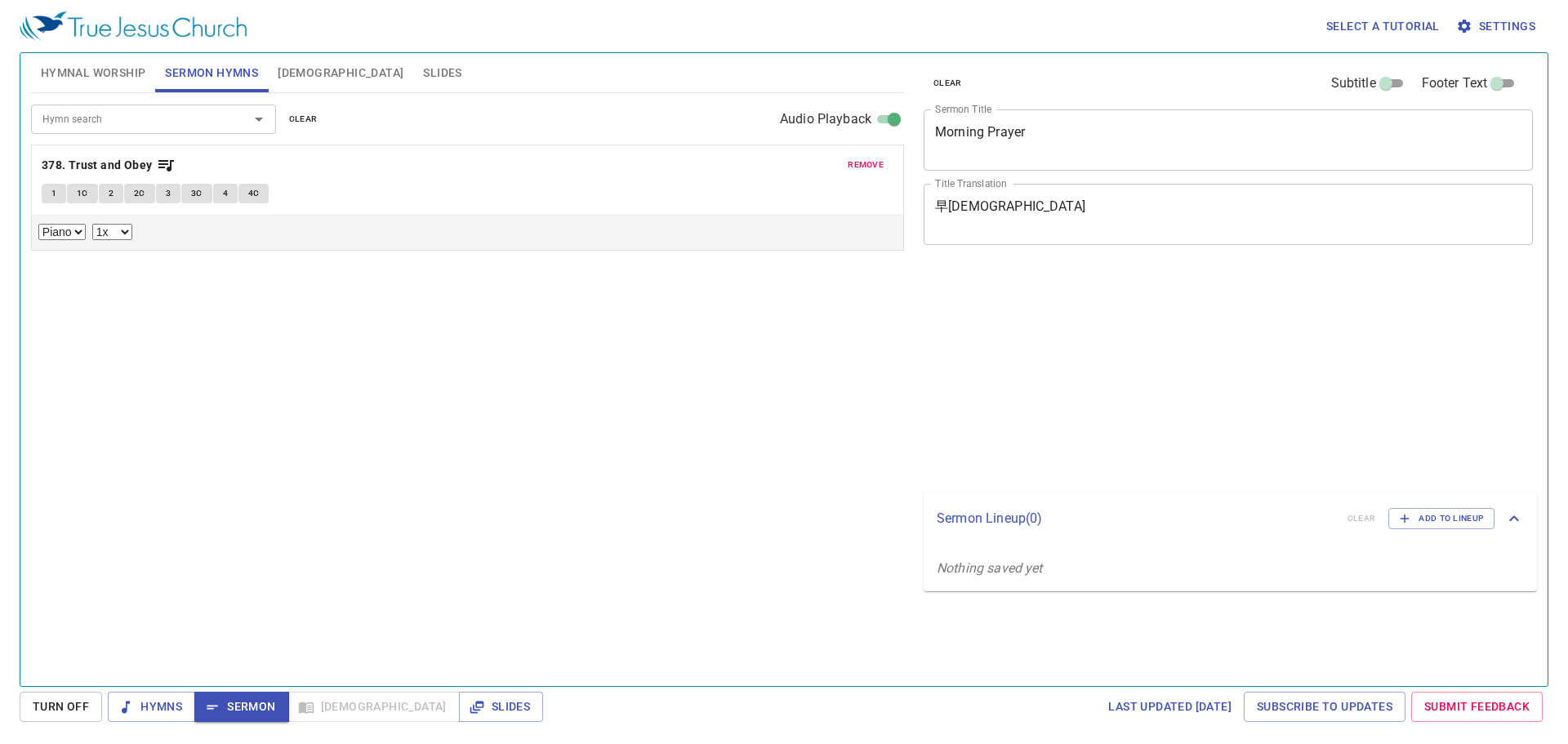
select select "1"
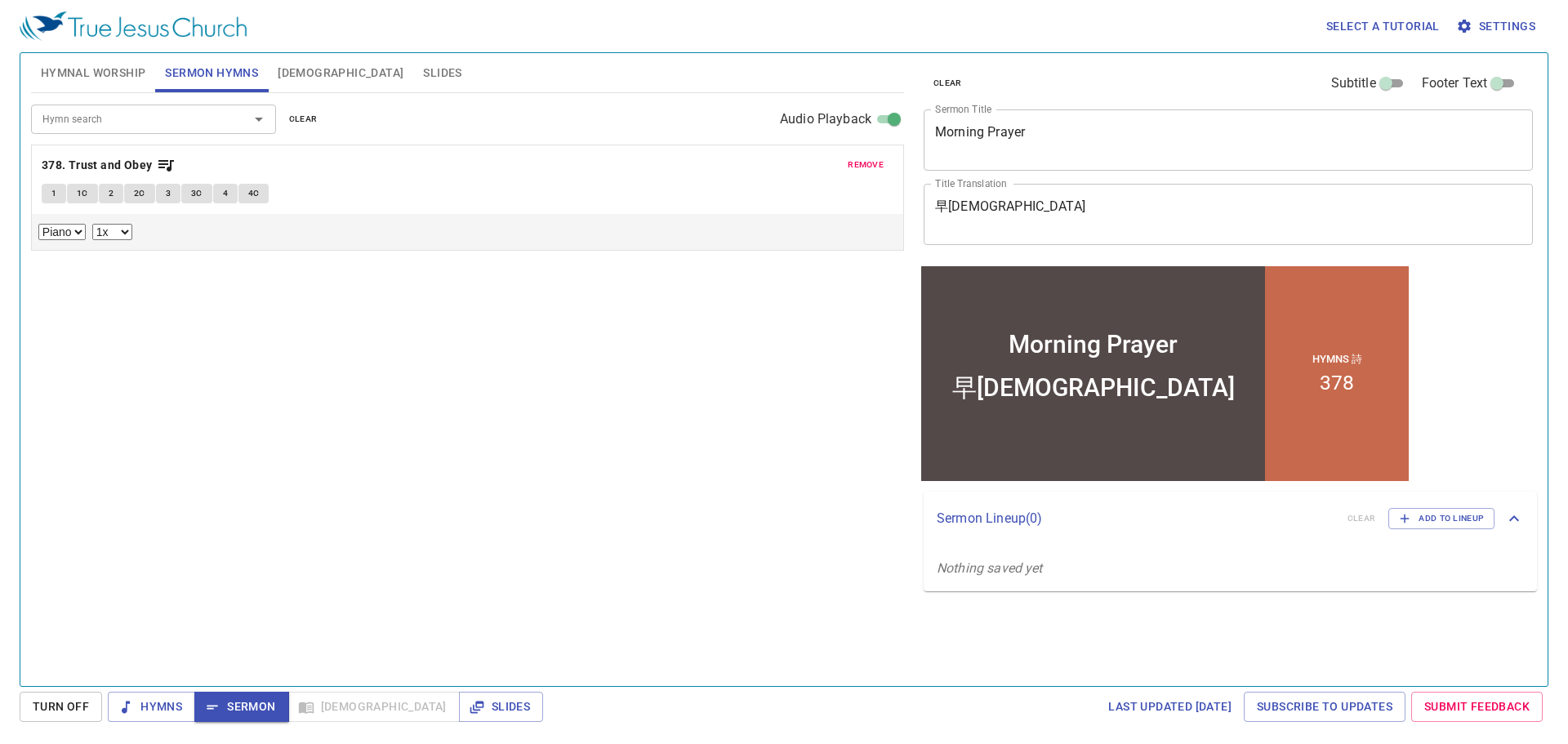
click at [134, 83] on span "Hymnal Worship" at bounding box center [93, 73] width 105 height 21
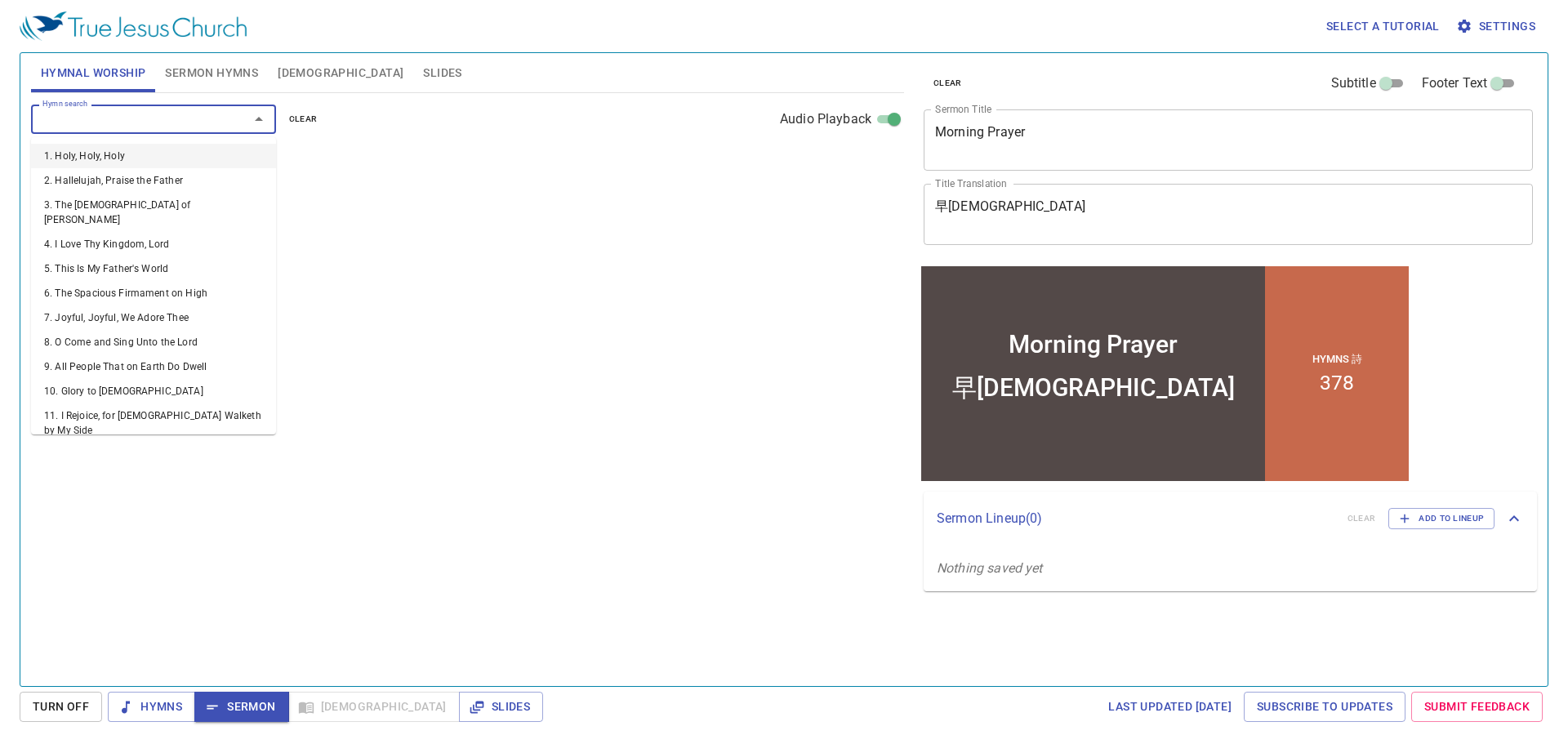
click at [121, 110] on input "Hymn search" at bounding box center [129, 119] width 187 height 19
click at [302, 71] on span "[DEMOGRAPHIC_DATA]" at bounding box center [340, 73] width 126 height 21
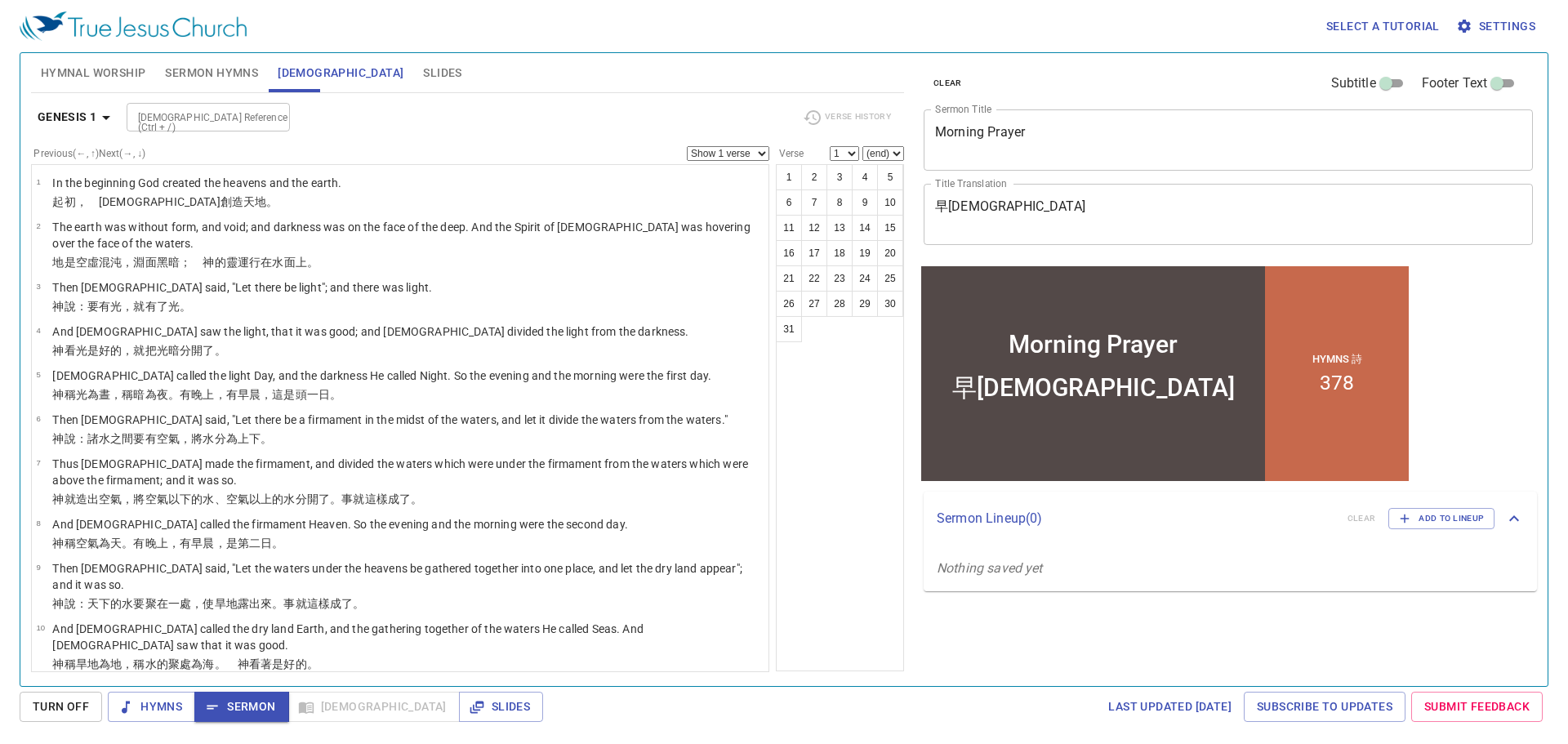
click at [223, 121] on input "[DEMOGRAPHIC_DATA] Reference (Ctrl + /)" at bounding box center [195, 117] width 127 height 19
type input "gen 3:9"
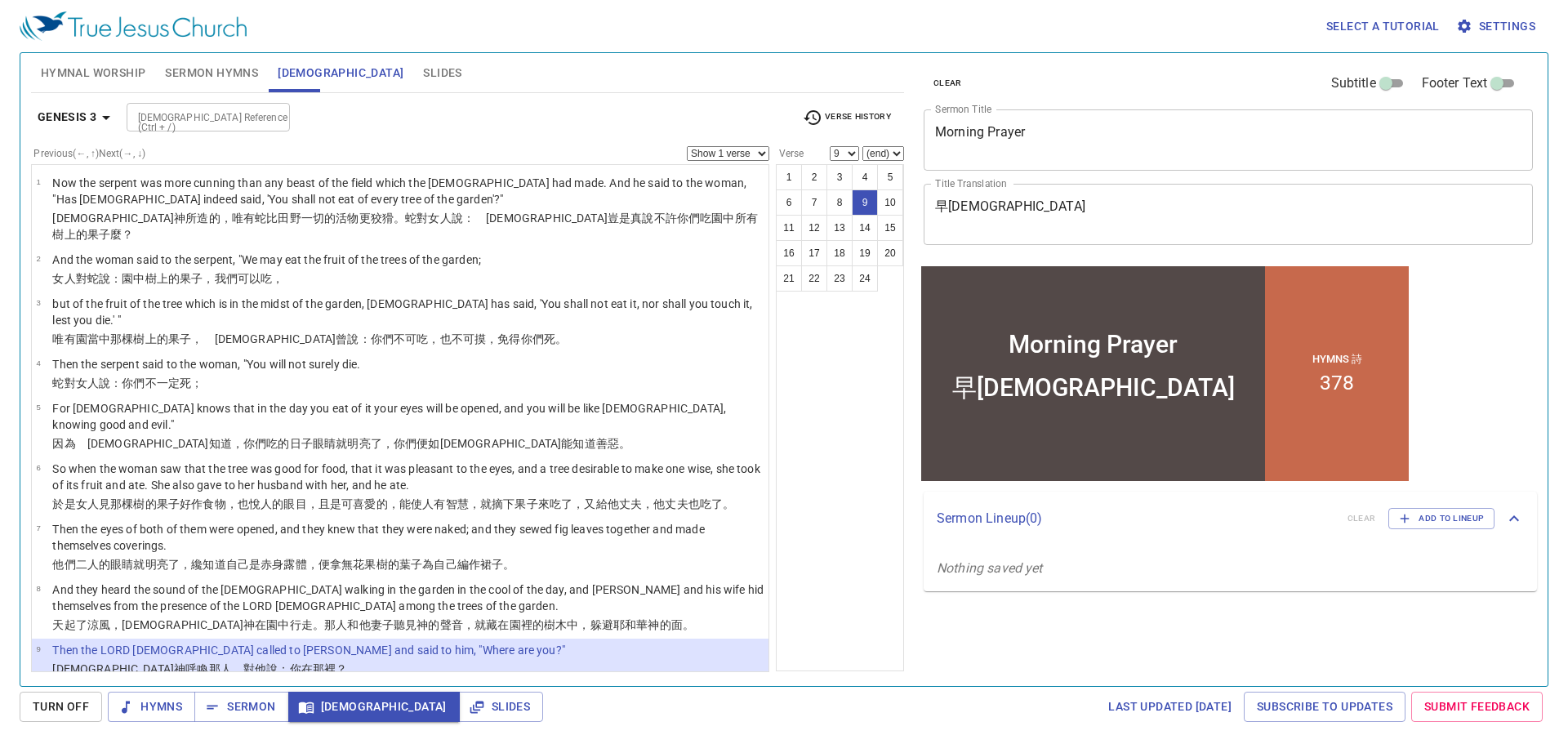
click at [47, 685] on td "10" at bounding box center [44, 695] width 16 height 19
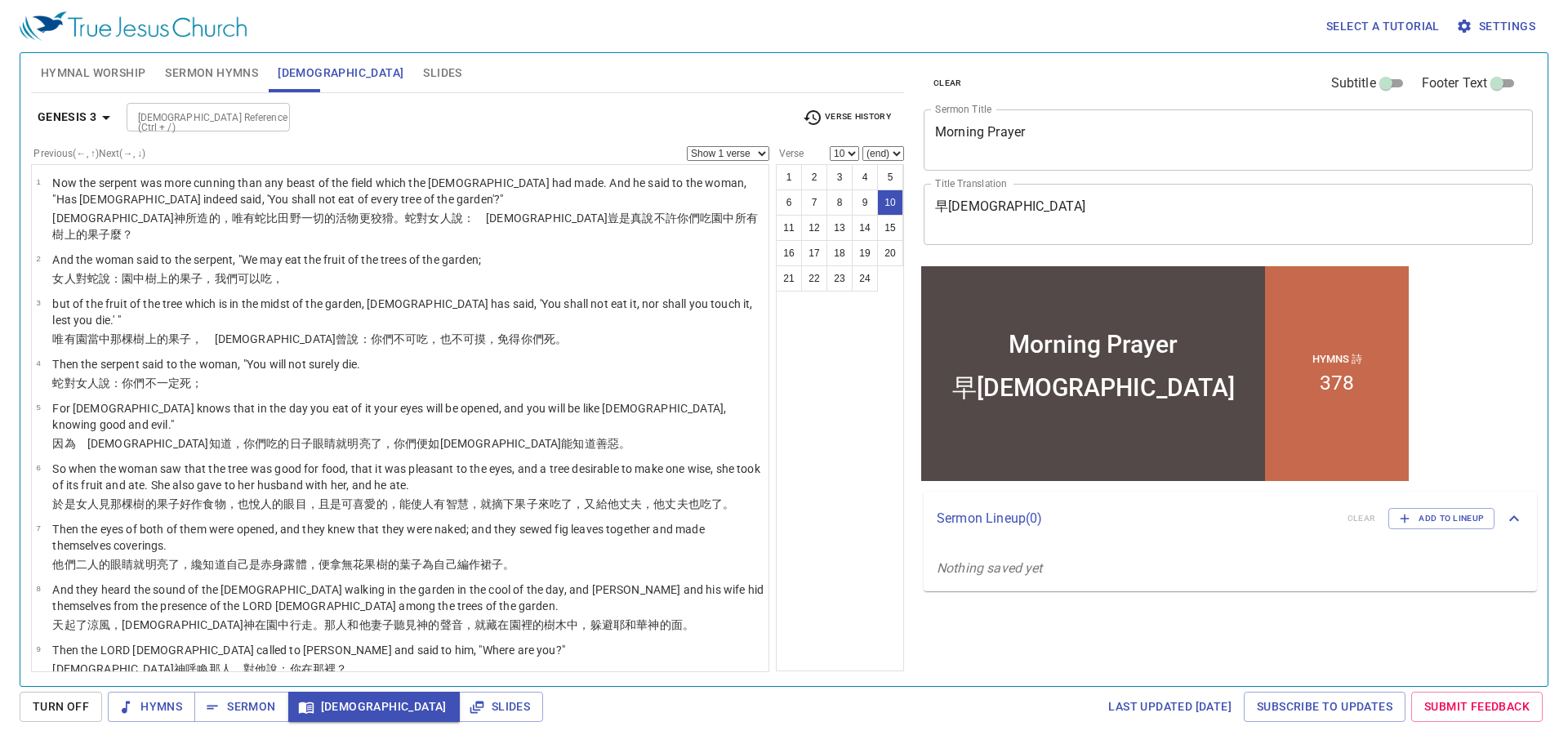
scroll to position [238, 0]
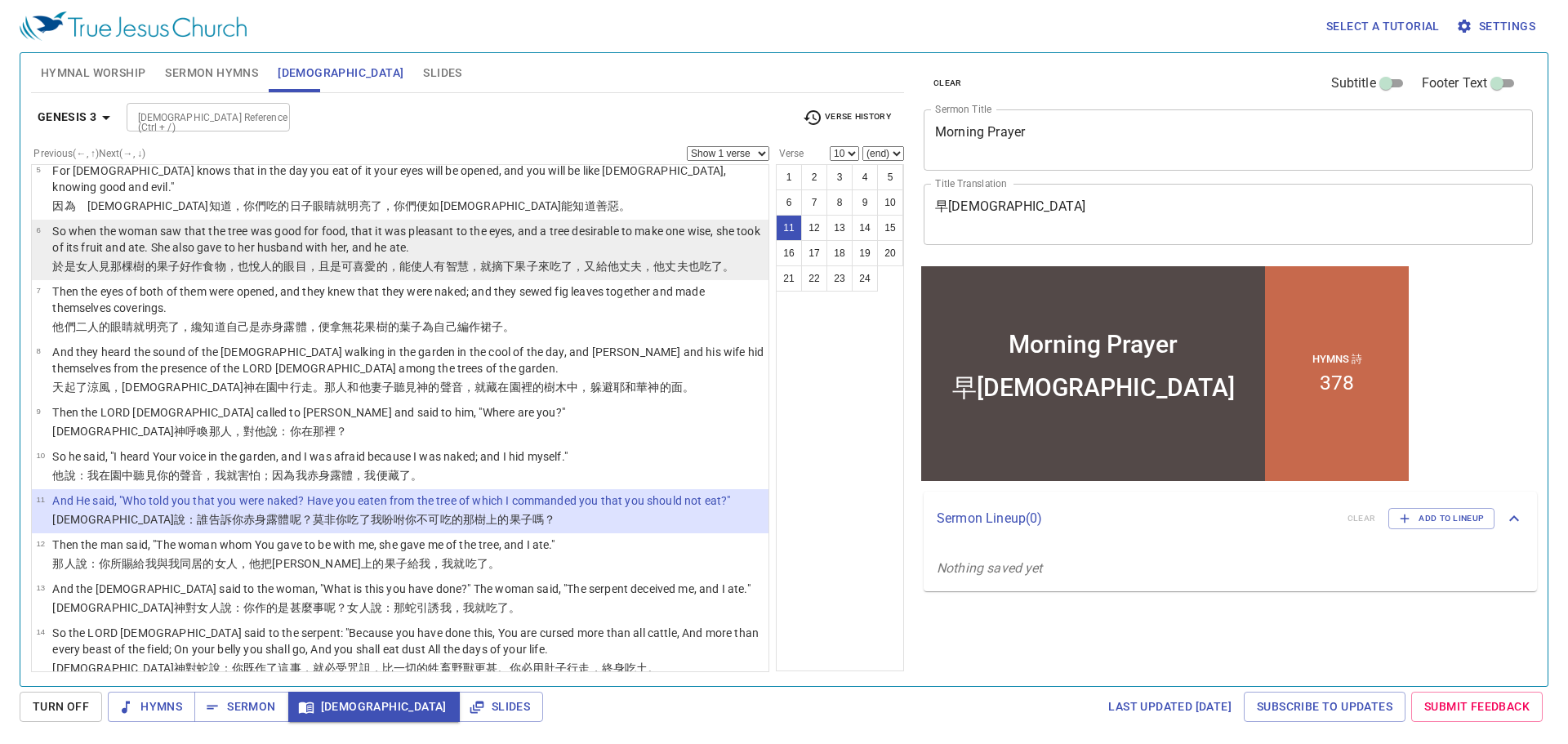
select select "11"
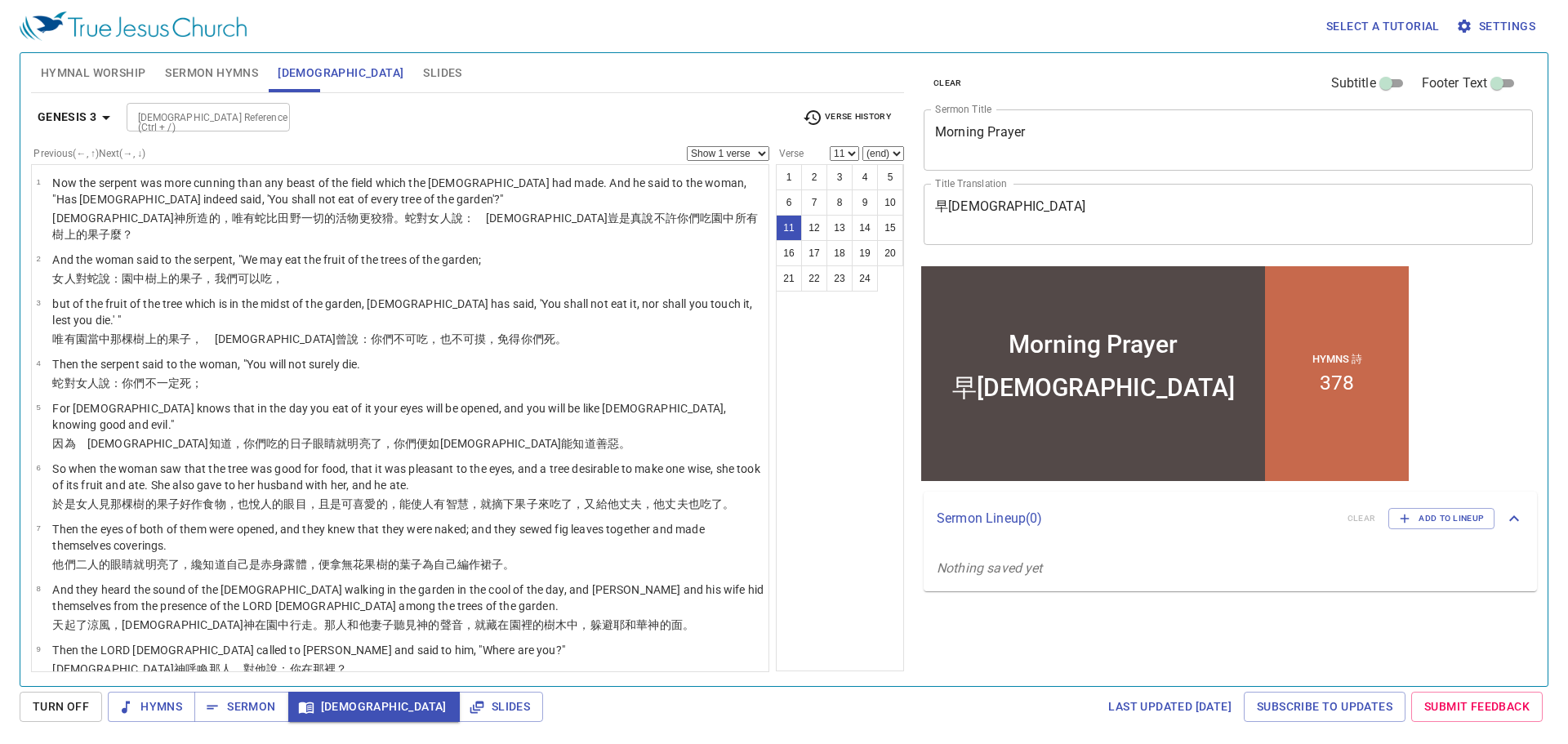
scroll to position [238, 0]
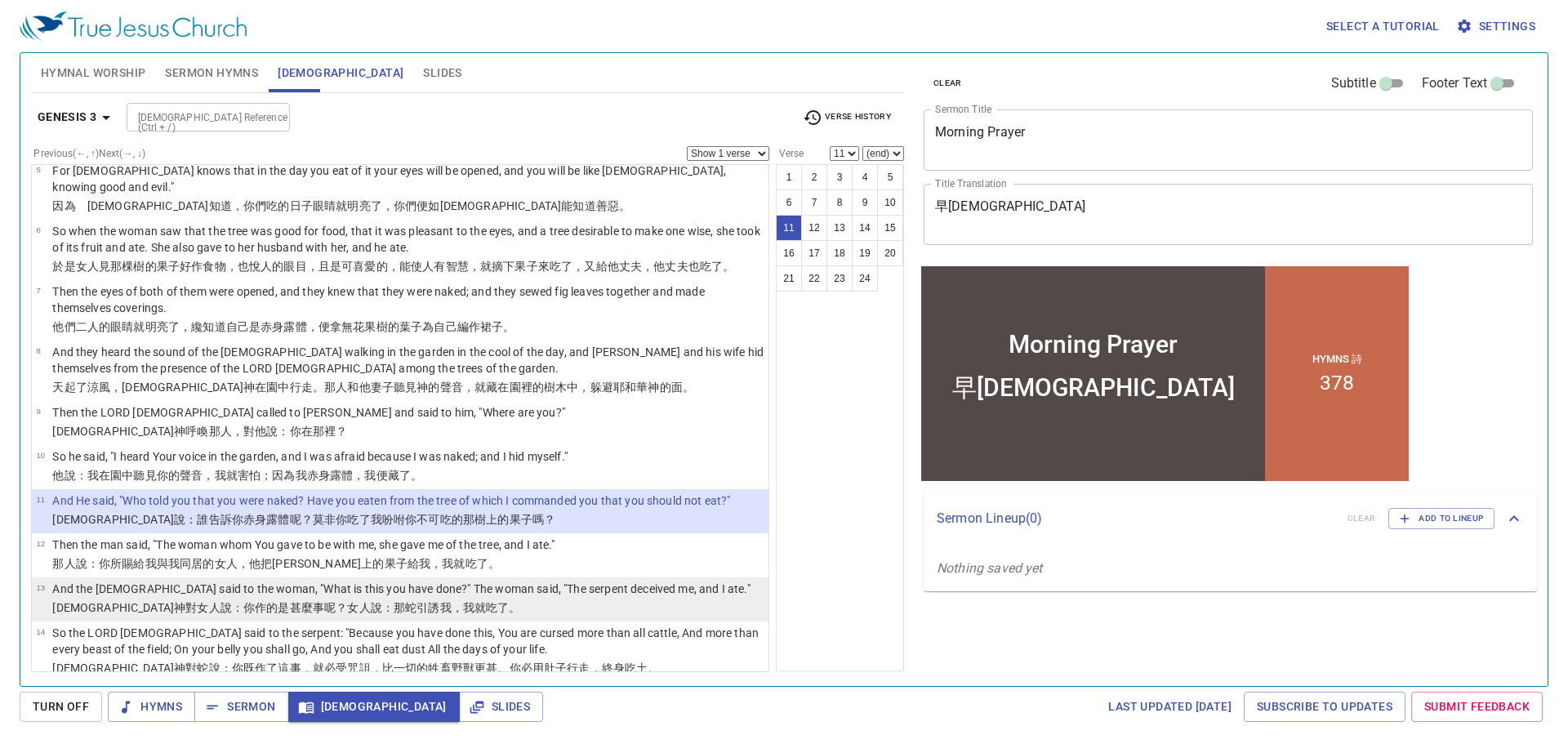
click at [331, 580] on p "And the [DEMOGRAPHIC_DATA] said to the woman, "What is this you have done?" The…" at bounding box center [401, 588] width 698 height 16
select select "13"
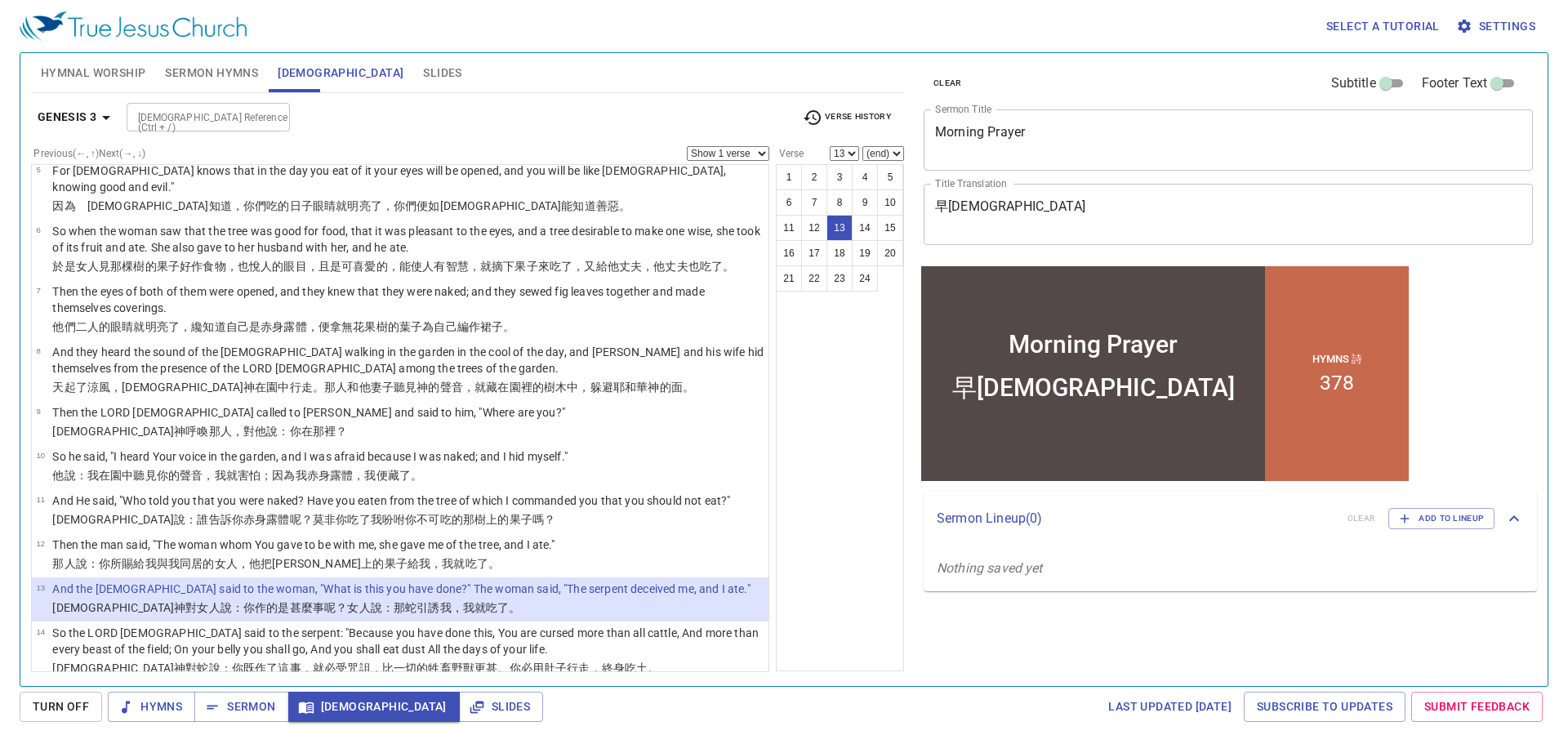
click at [104, 79] on span "Hymnal Worship" at bounding box center [93, 73] width 105 height 21
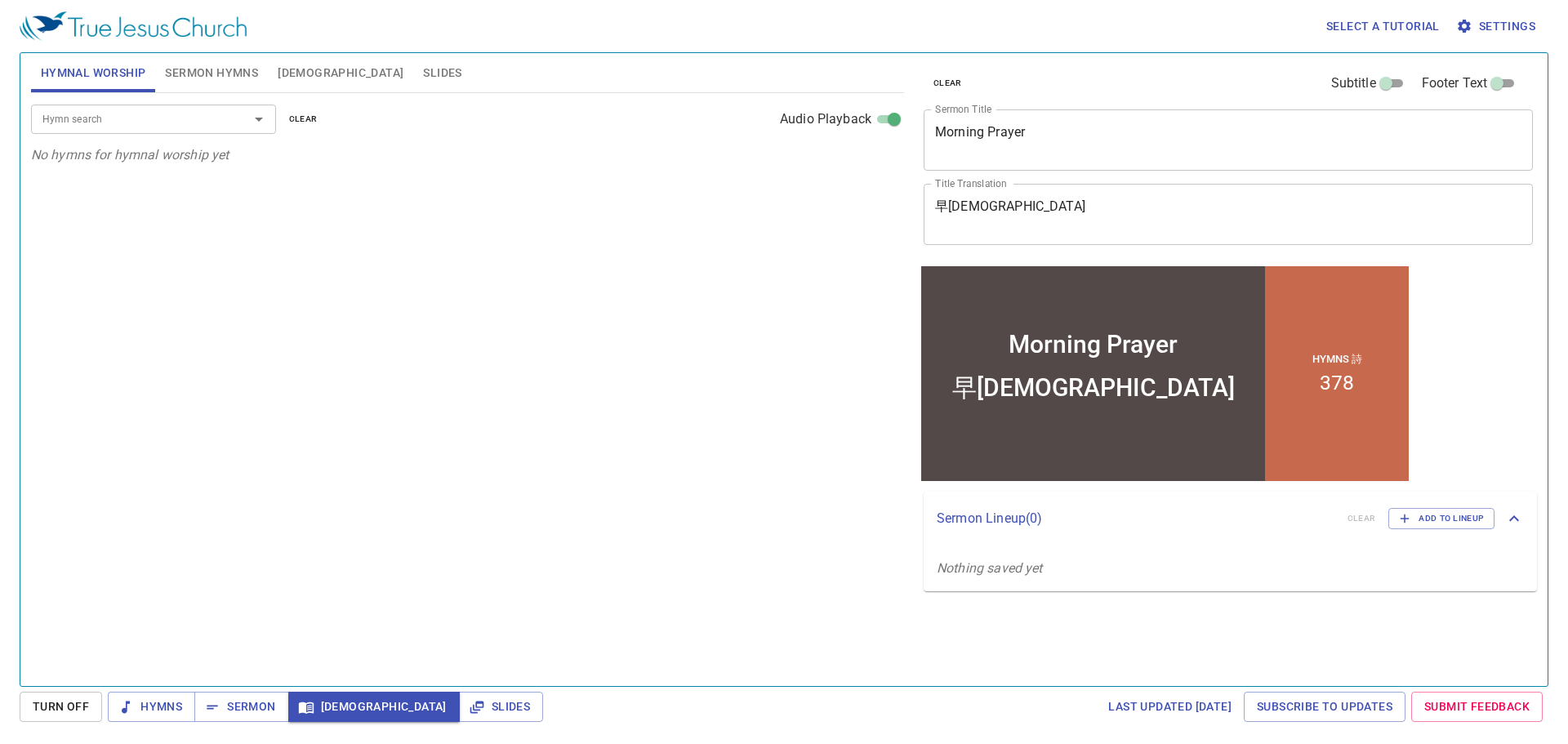
click at [206, 108] on div "Hymn search" at bounding box center [153, 118] width 245 height 28
type input "1"
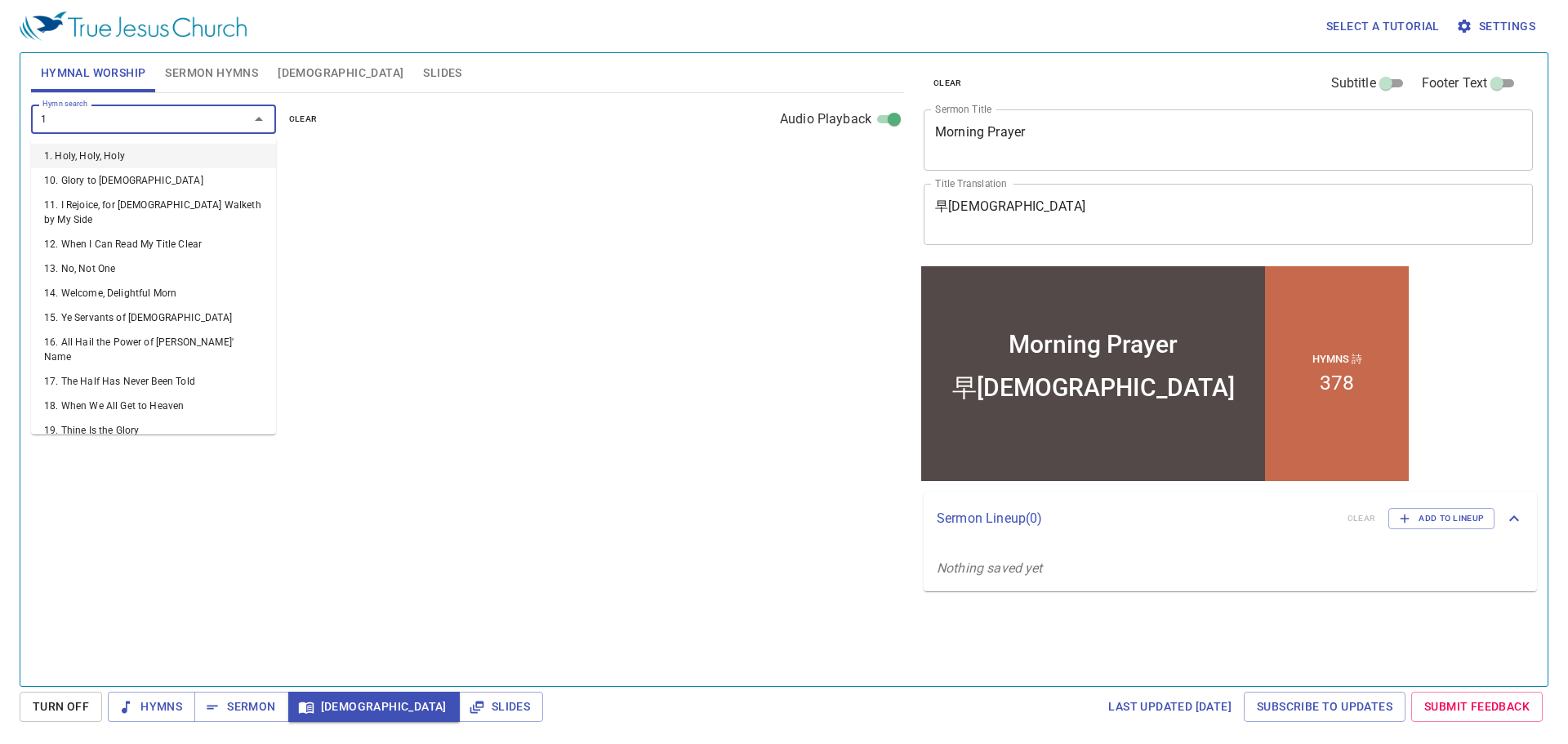
select select "1"
type input "120"
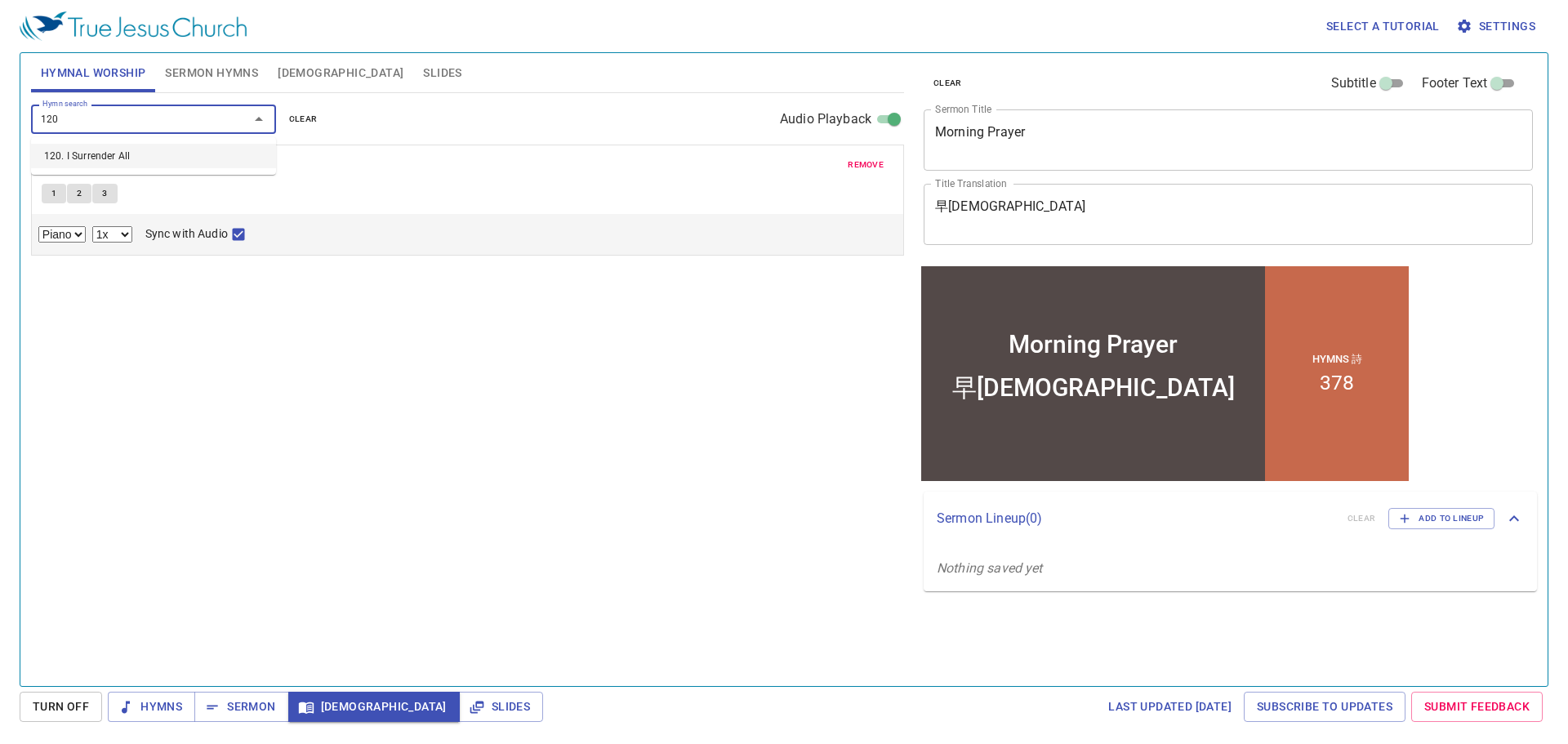
select select "1"
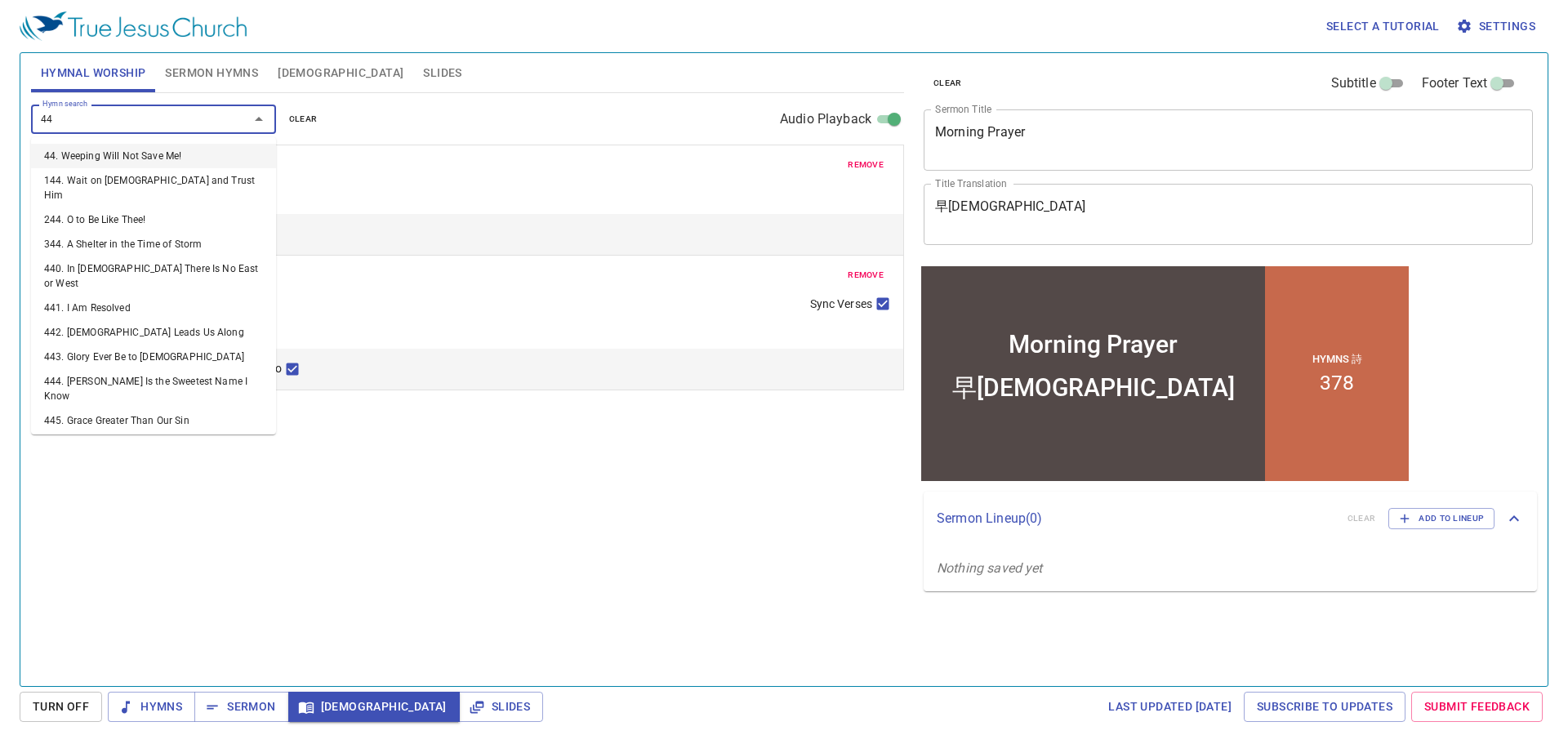
type input "441"
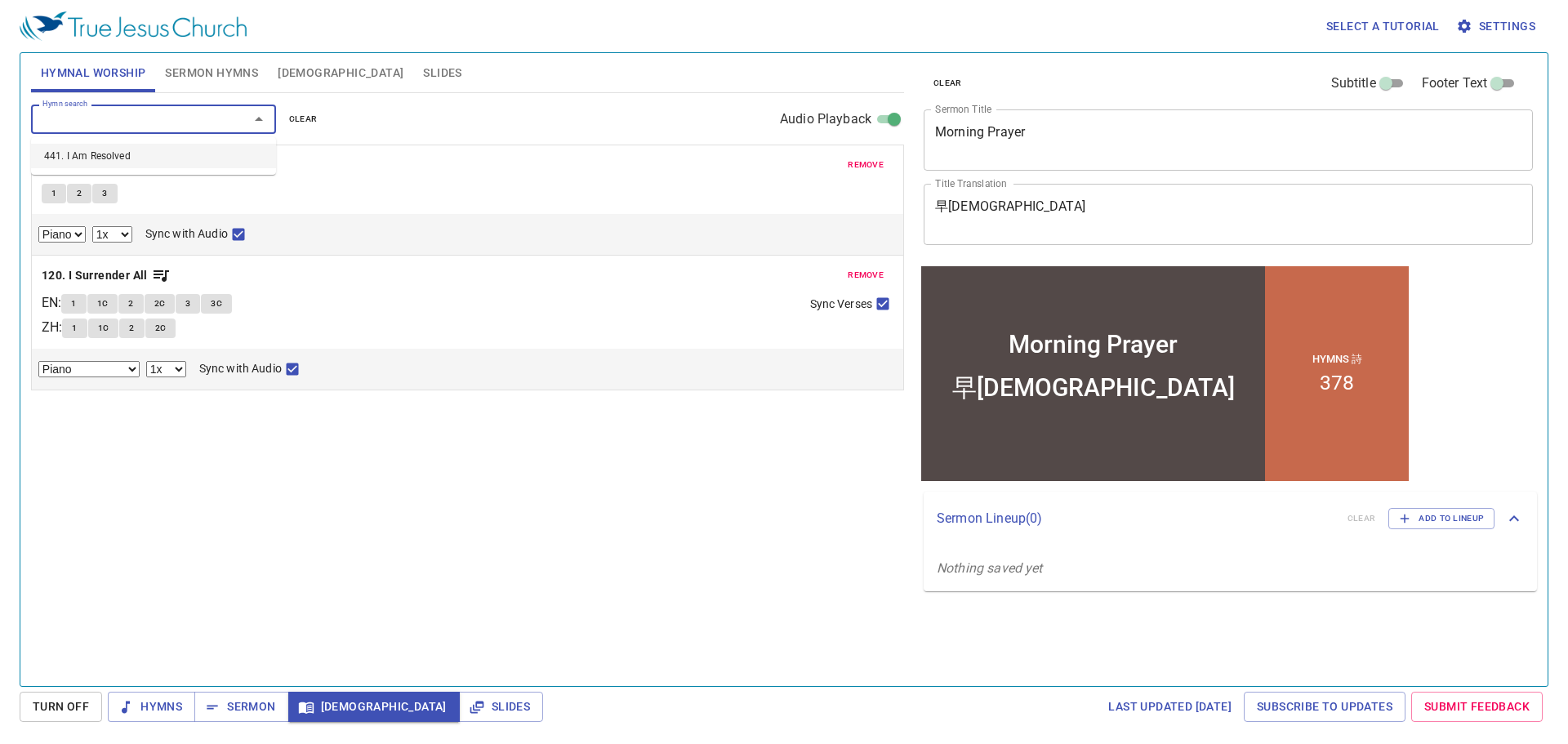
select select "1"
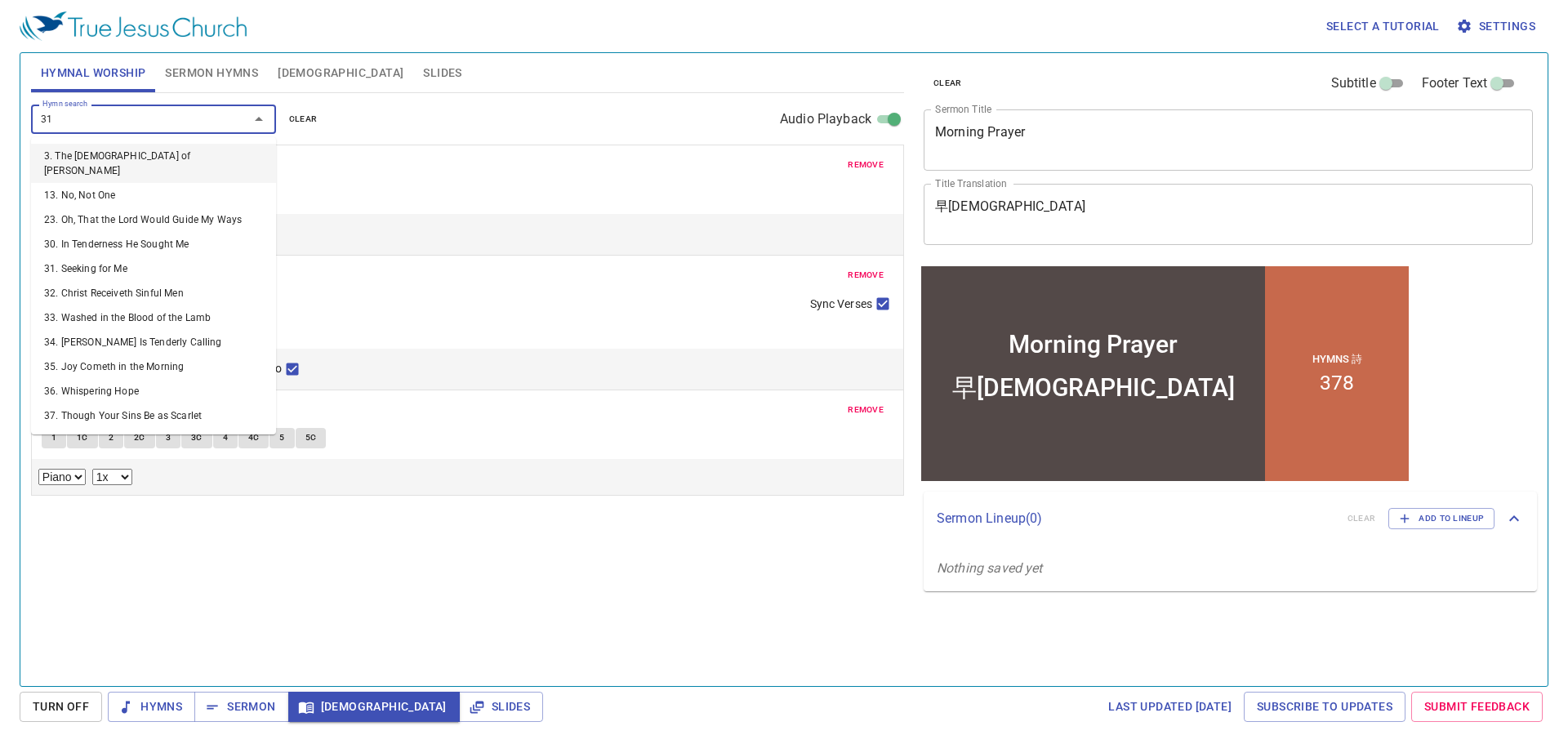
type input "315"
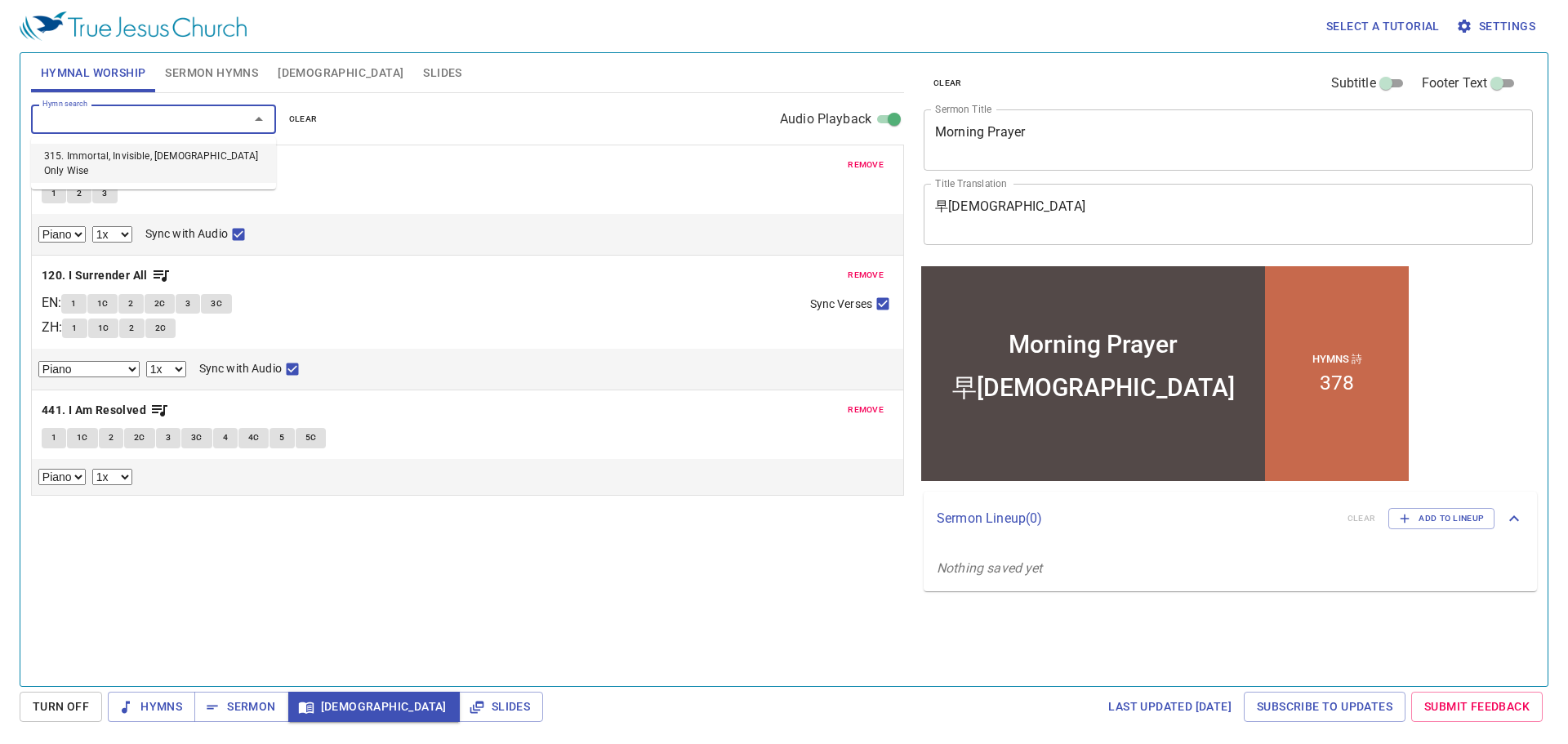
select select "1"
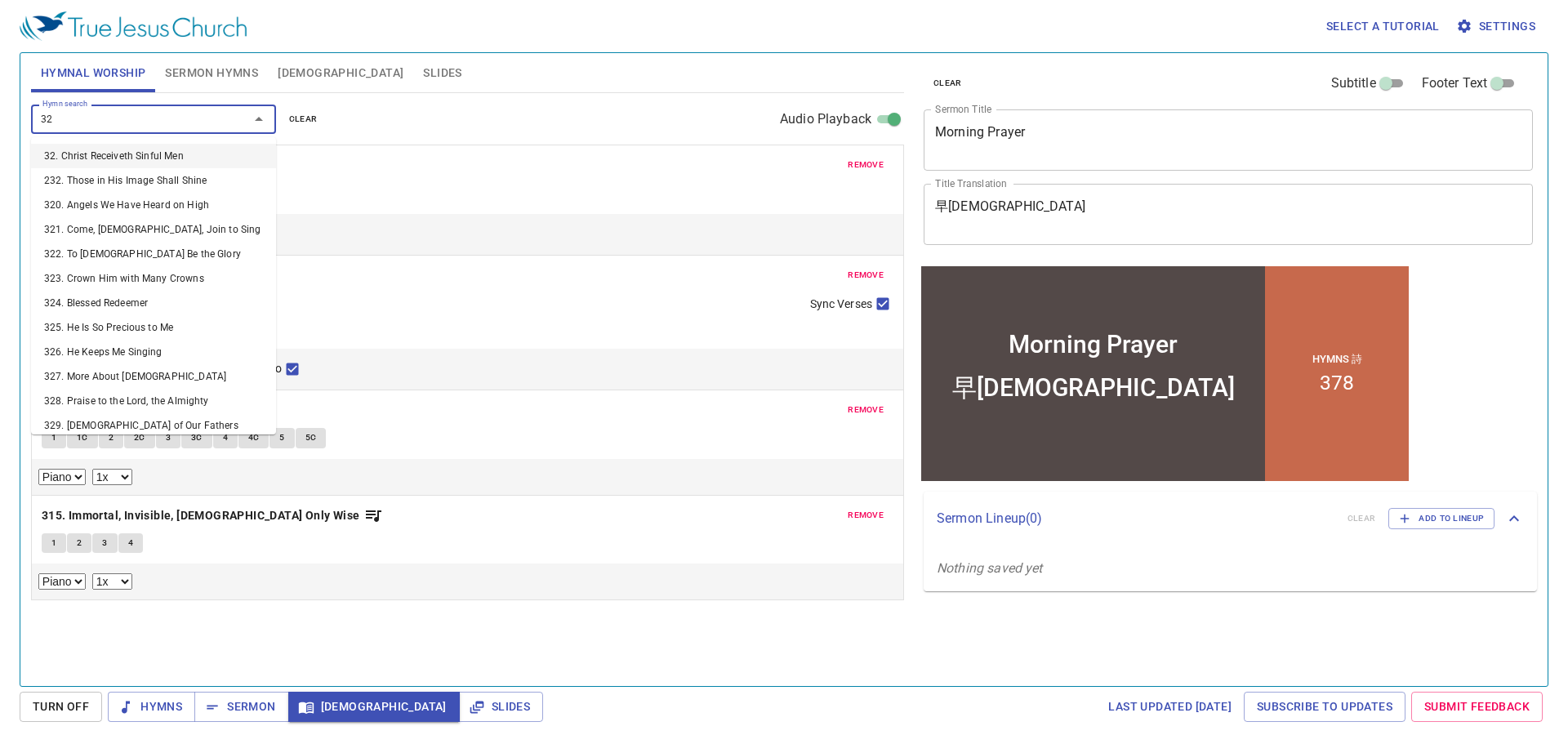
type input "329"
select select "1"
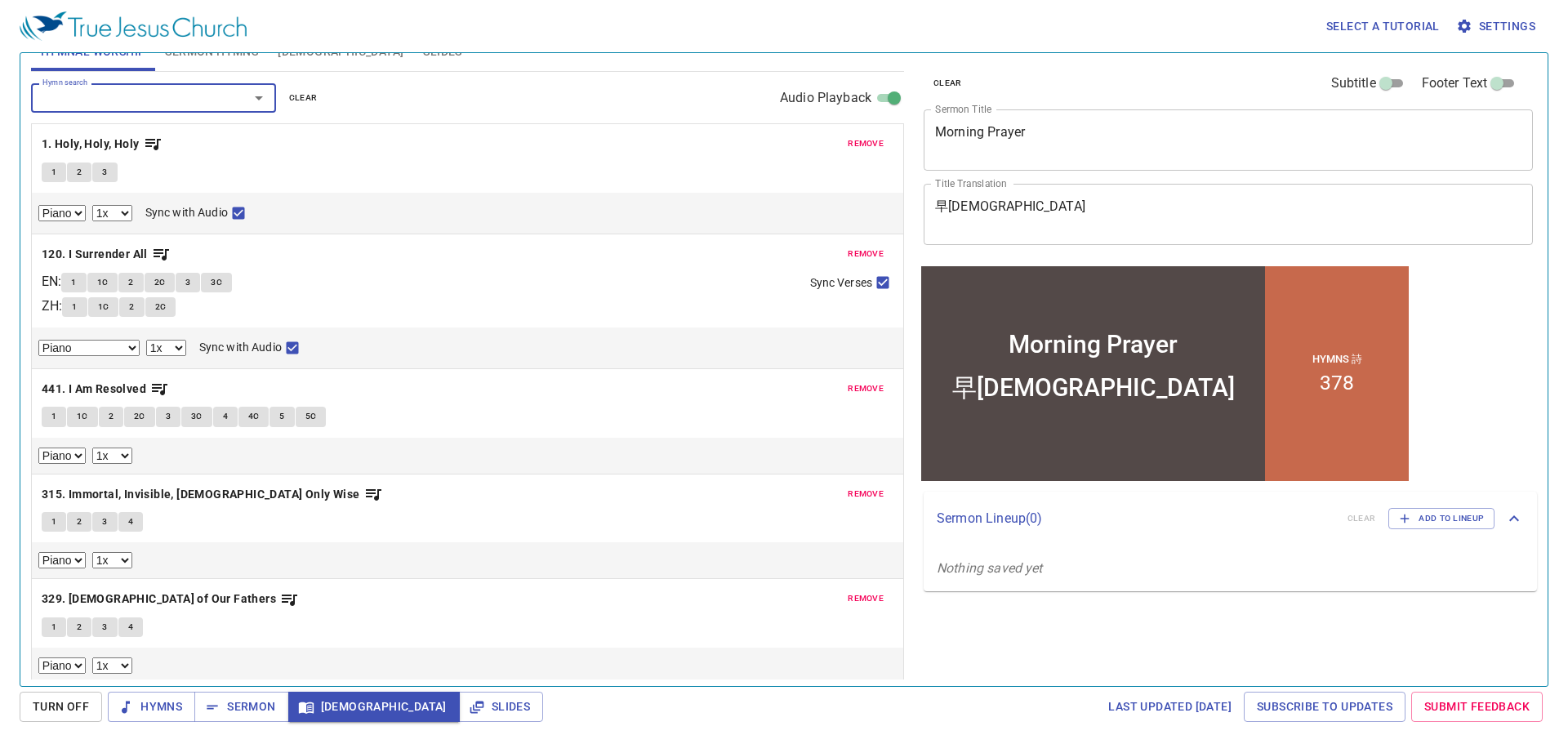
scroll to position [26, 0]
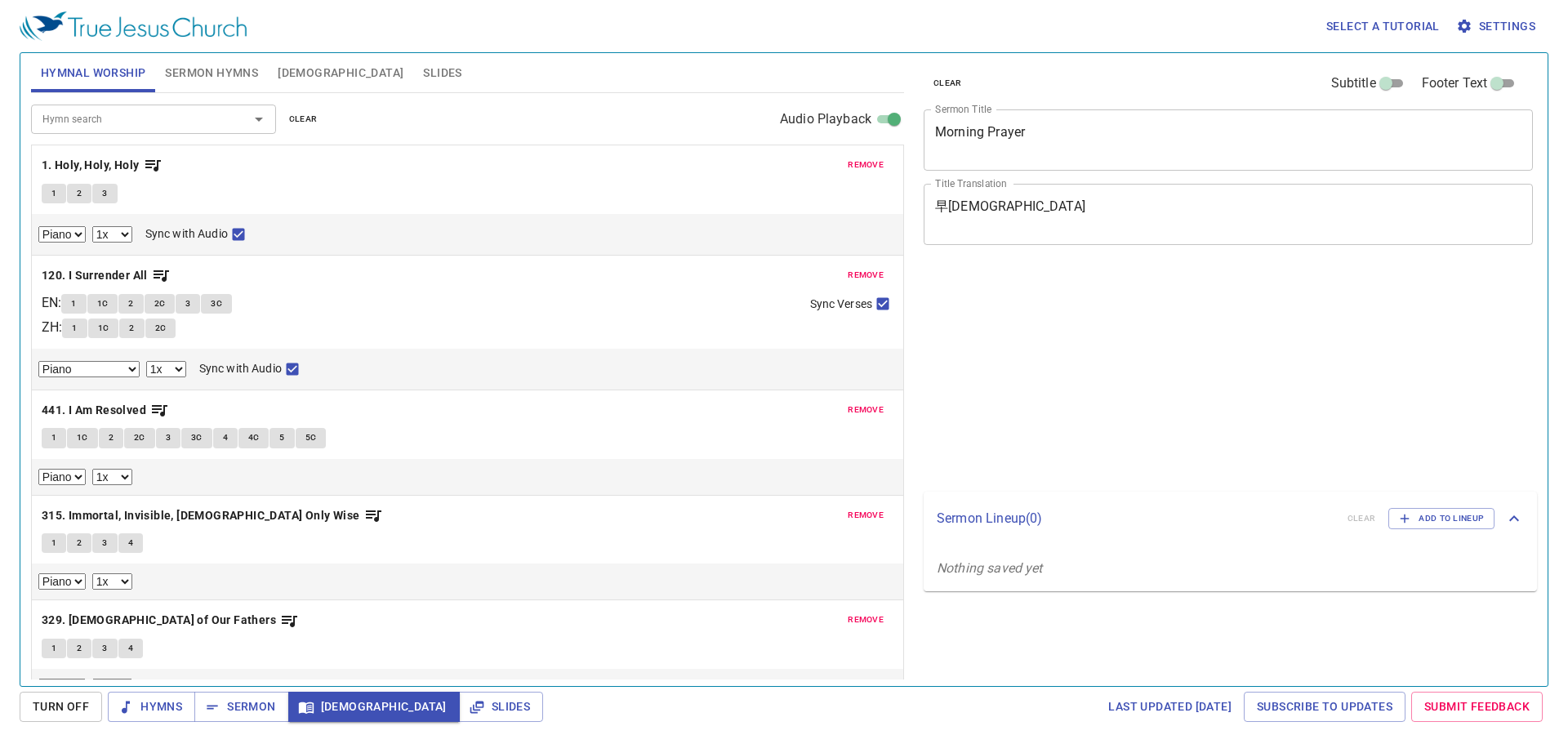
select select "1"
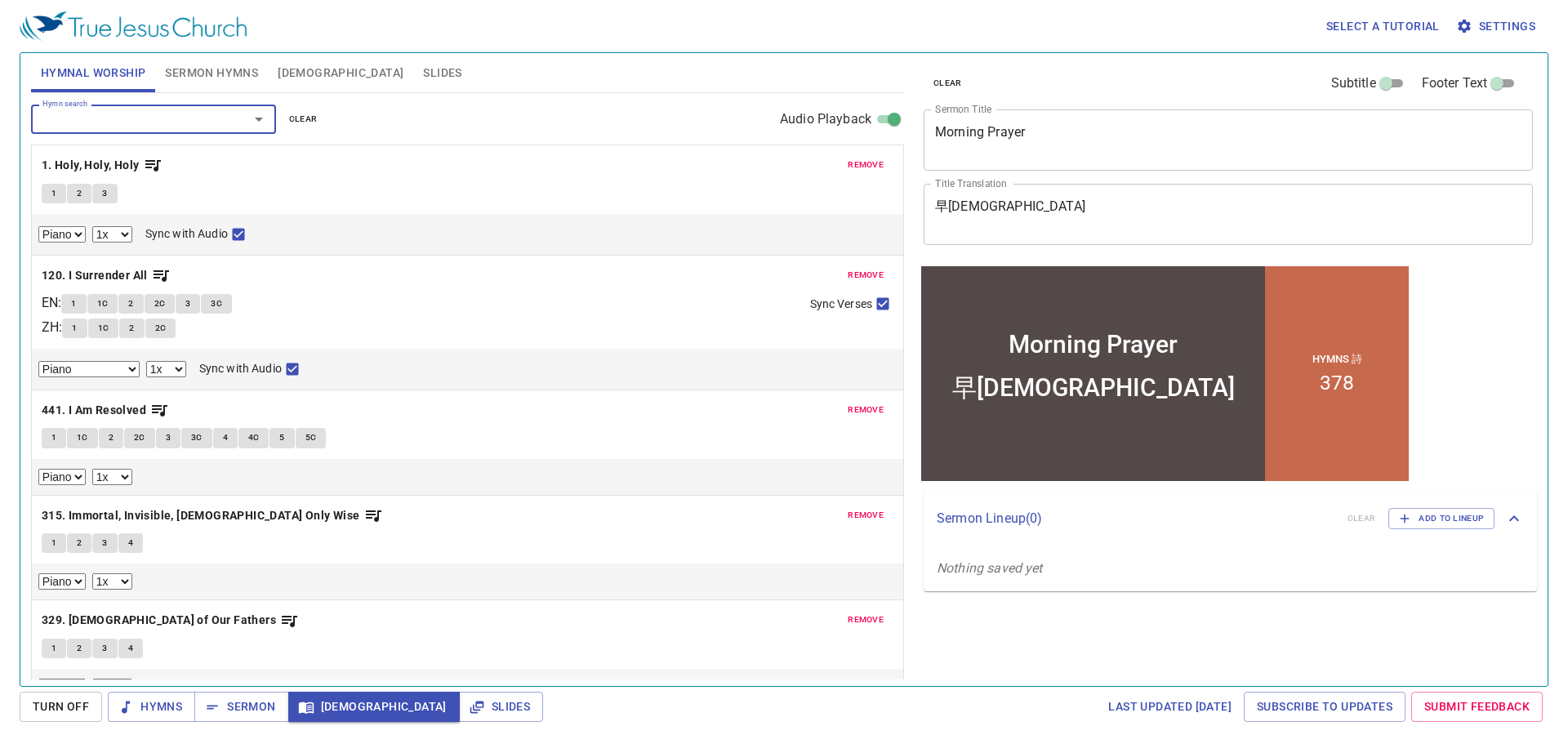
scroll to position [26, 0]
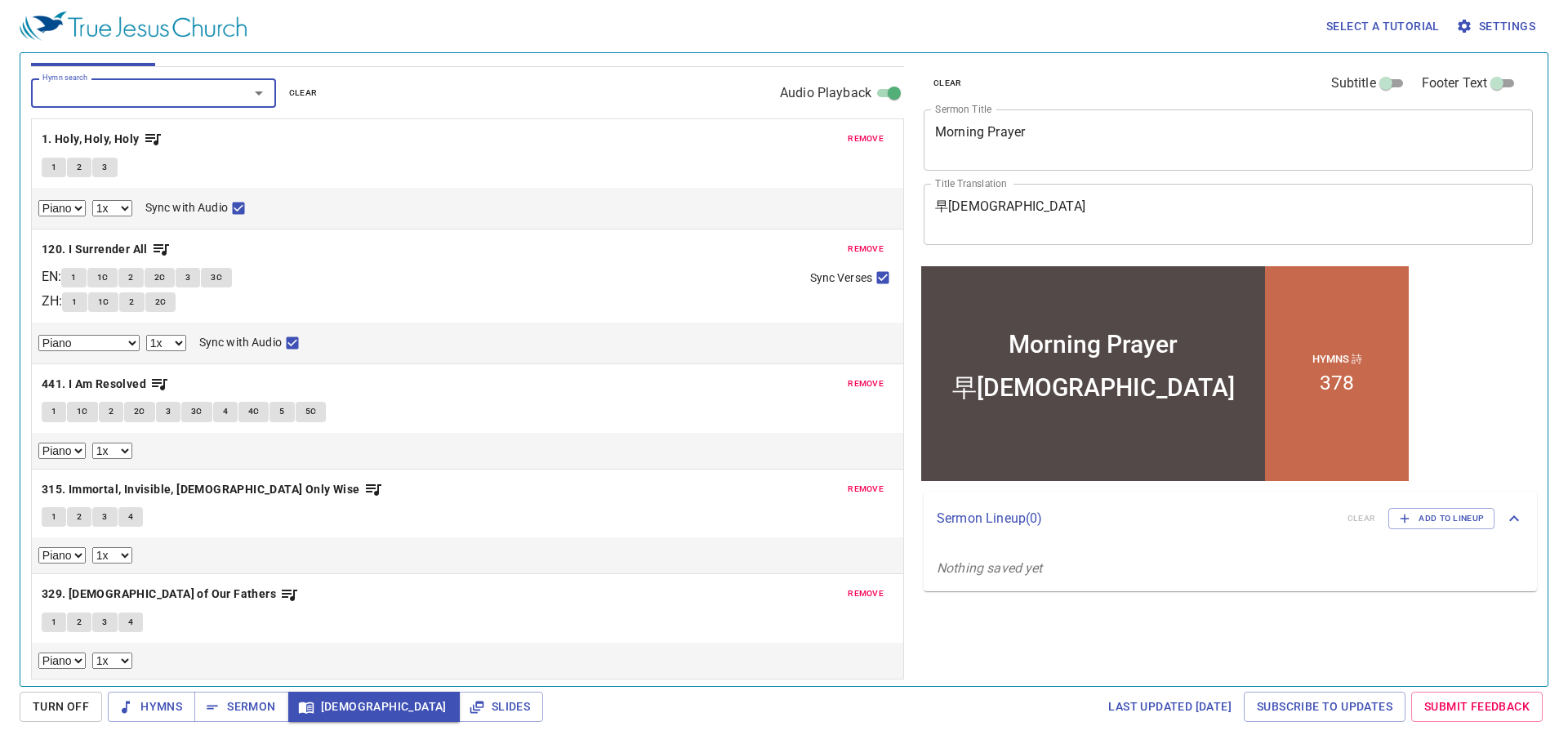
click at [673, 102] on div "Hymn search Hymn search clear Audio Playback" at bounding box center [467, 93] width 873 height 53
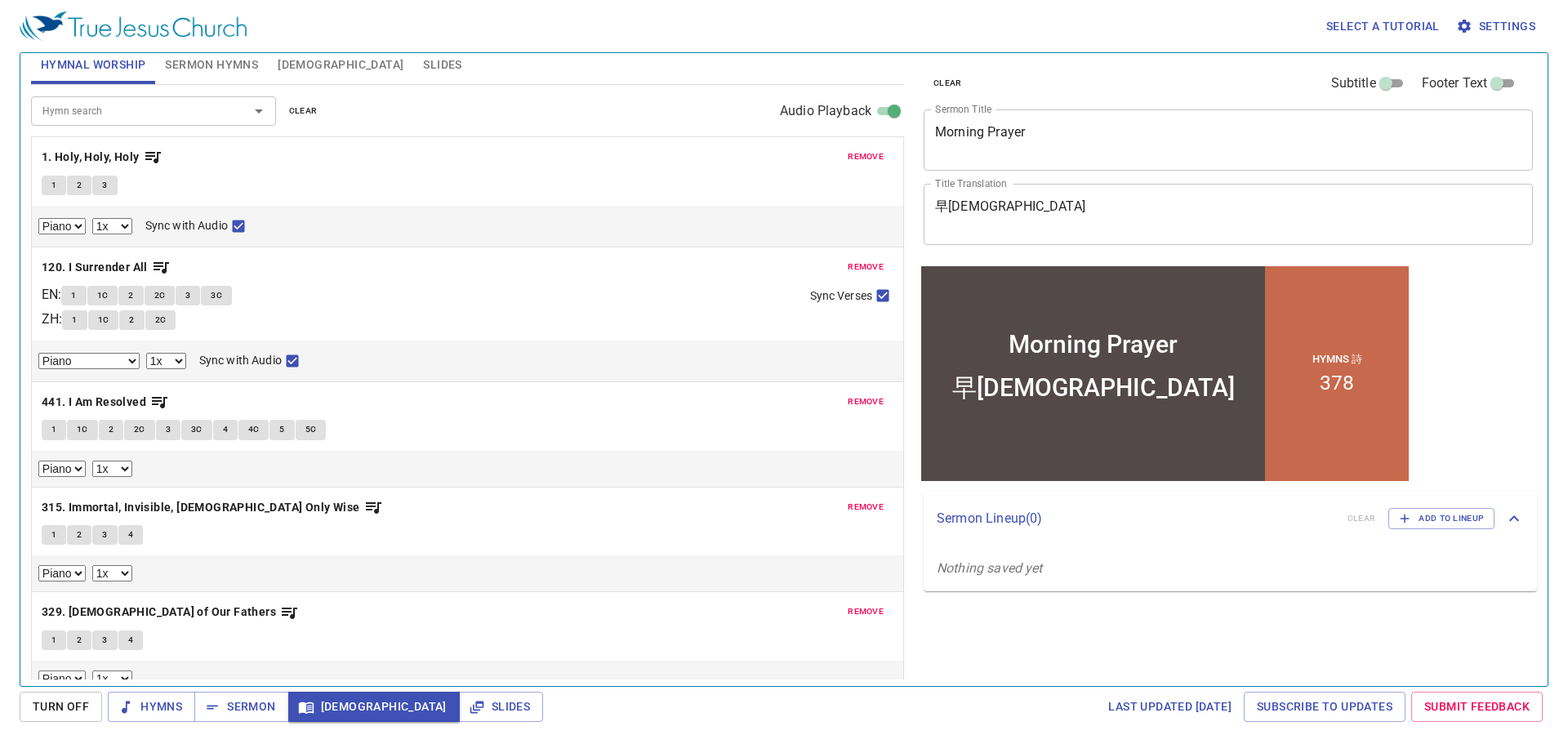
scroll to position [0, 0]
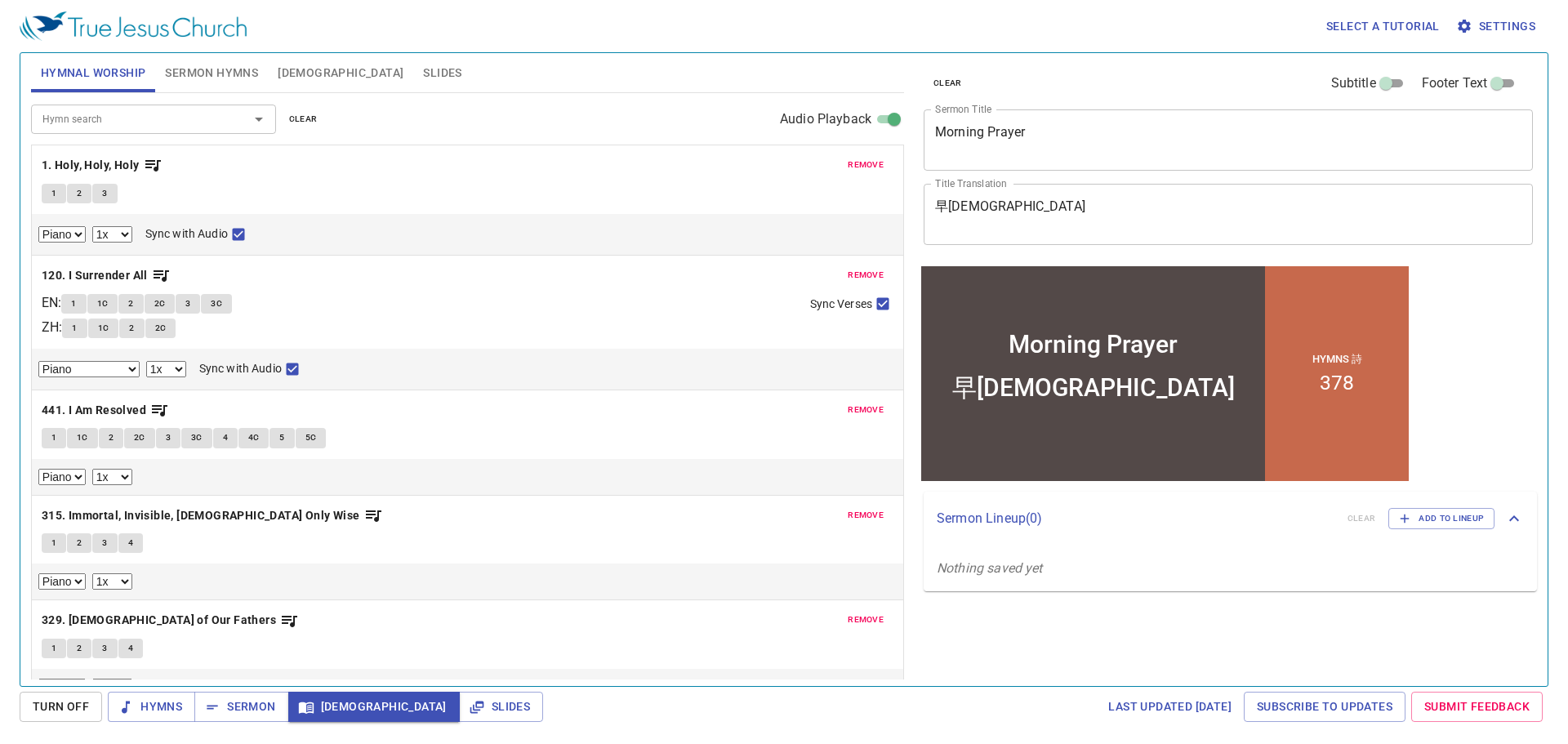
click at [225, 71] on span "Sermon Hymns" at bounding box center [212, 73] width 93 height 21
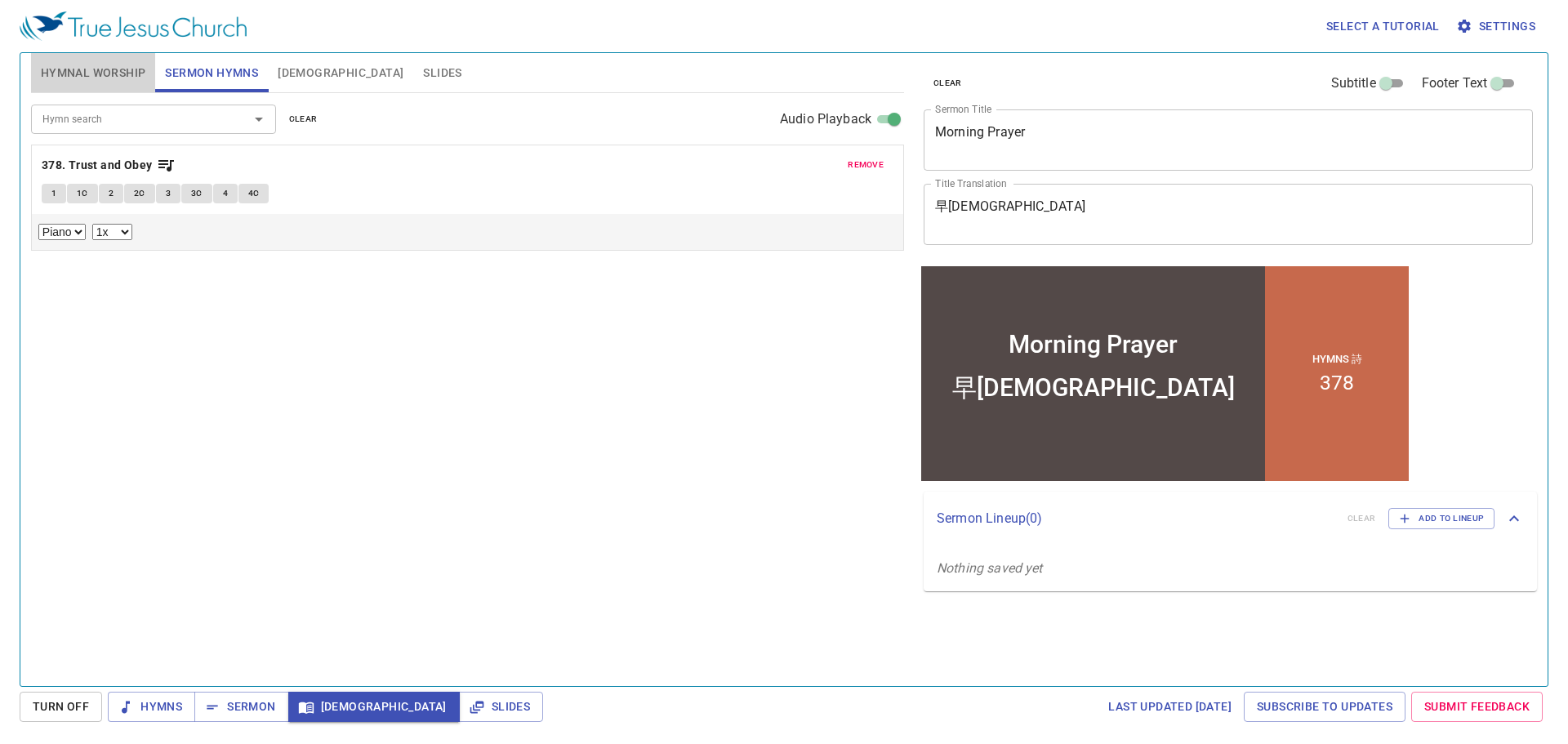
click at [126, 71] on span "Hymnal Worship" at bounding box center [93, 73] width 105 height 21
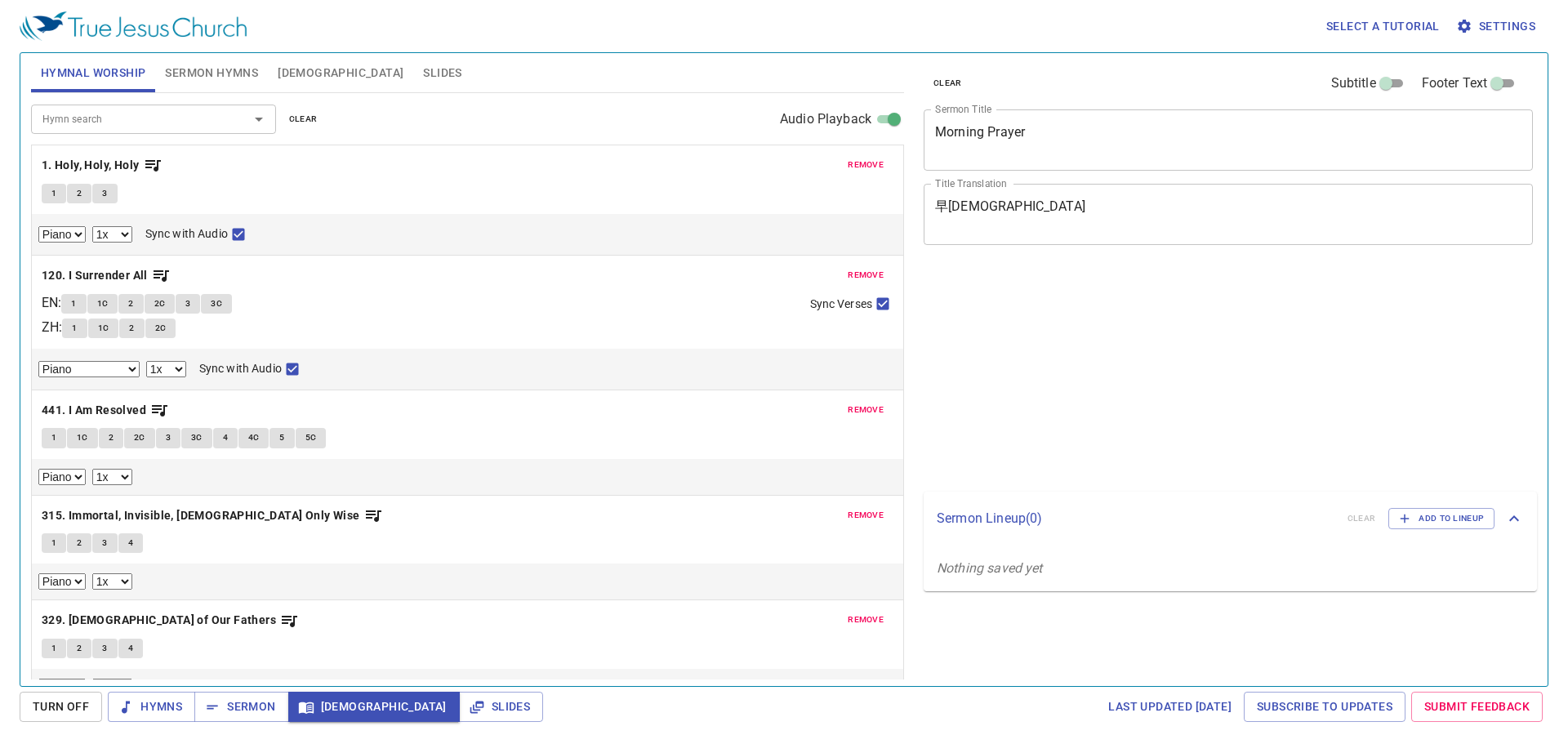
select select "1"
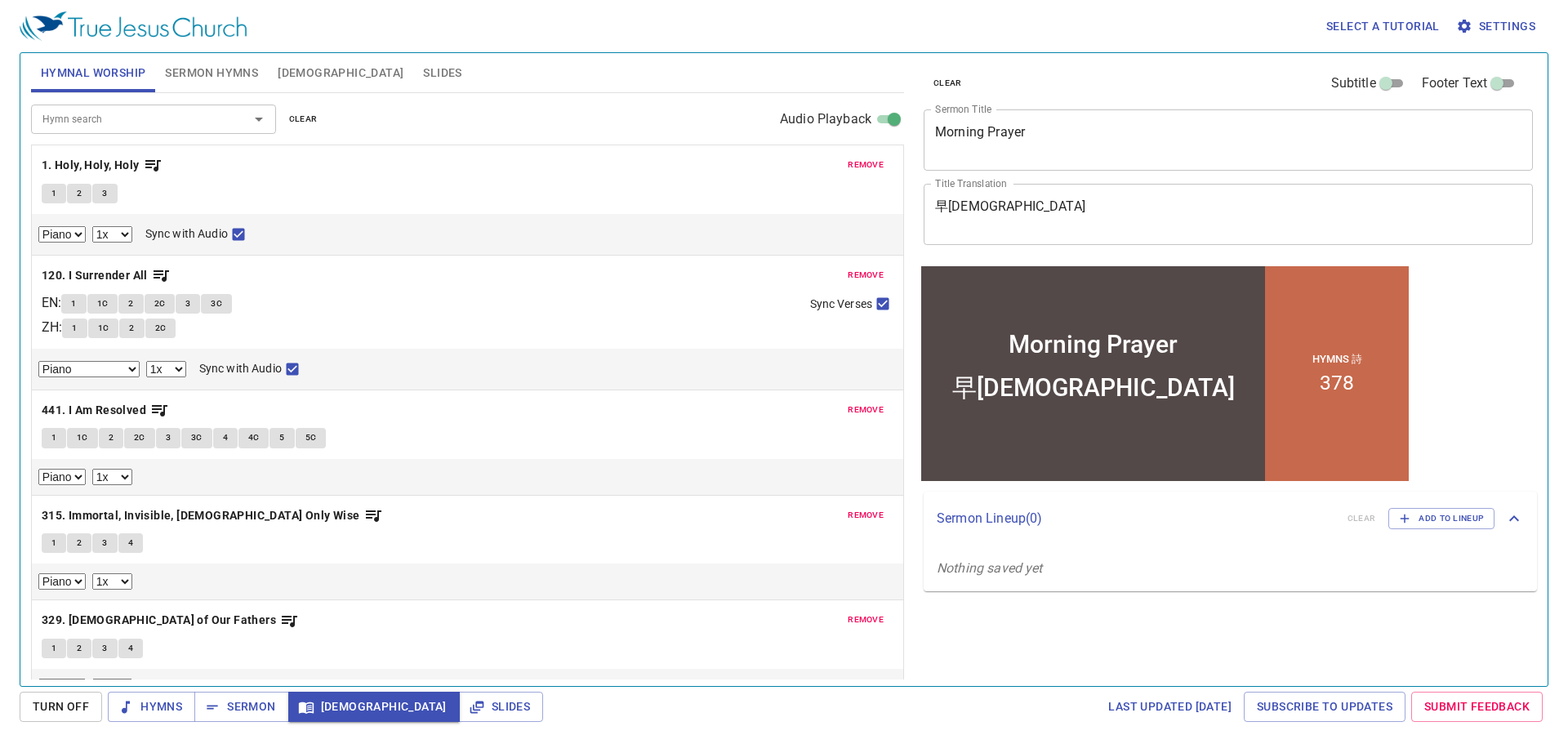
click at [289, 85] on button "[DEMOGRAPHIC_DATA]" at bounding box center [340, 73] width 146 height 40
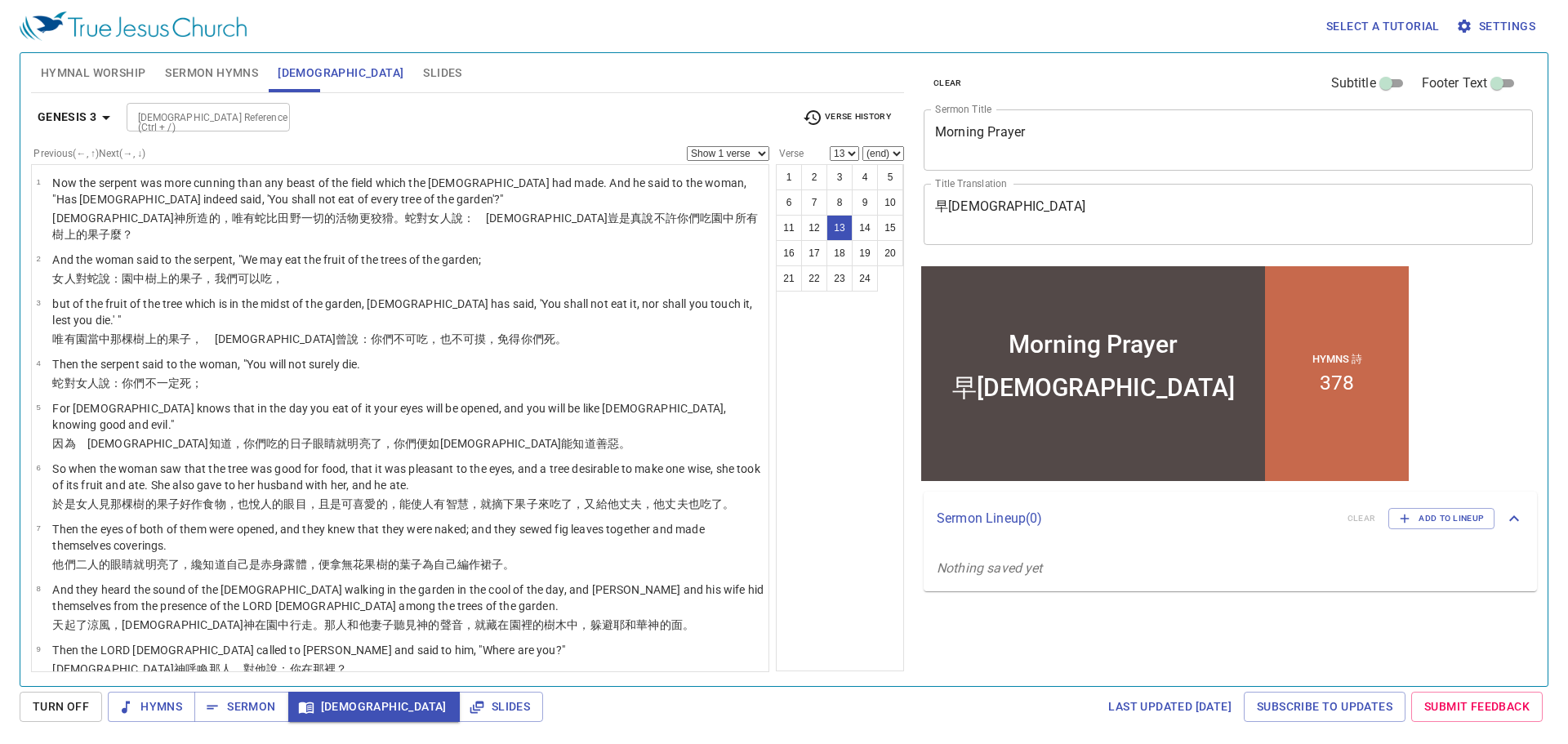
click at [166, 128] on div "[DEMOGRAPHIC_DATA] Reference (Ctrl + /)" at bounding box center [208, 116] width 164 height 28
click at [214, 117] on input "gen" at bounding box center [195, 117] width 127 height 19
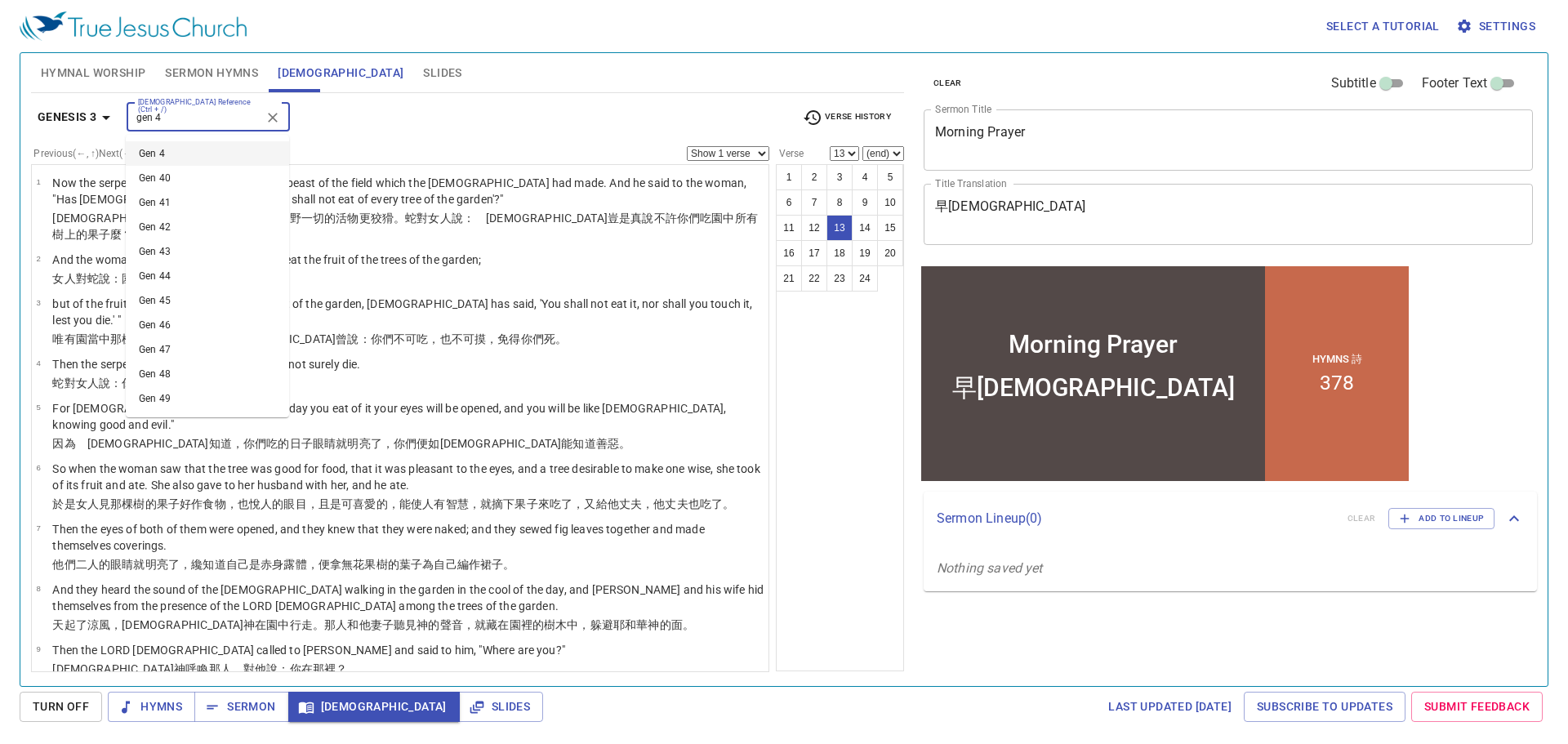
type input "gen 4"
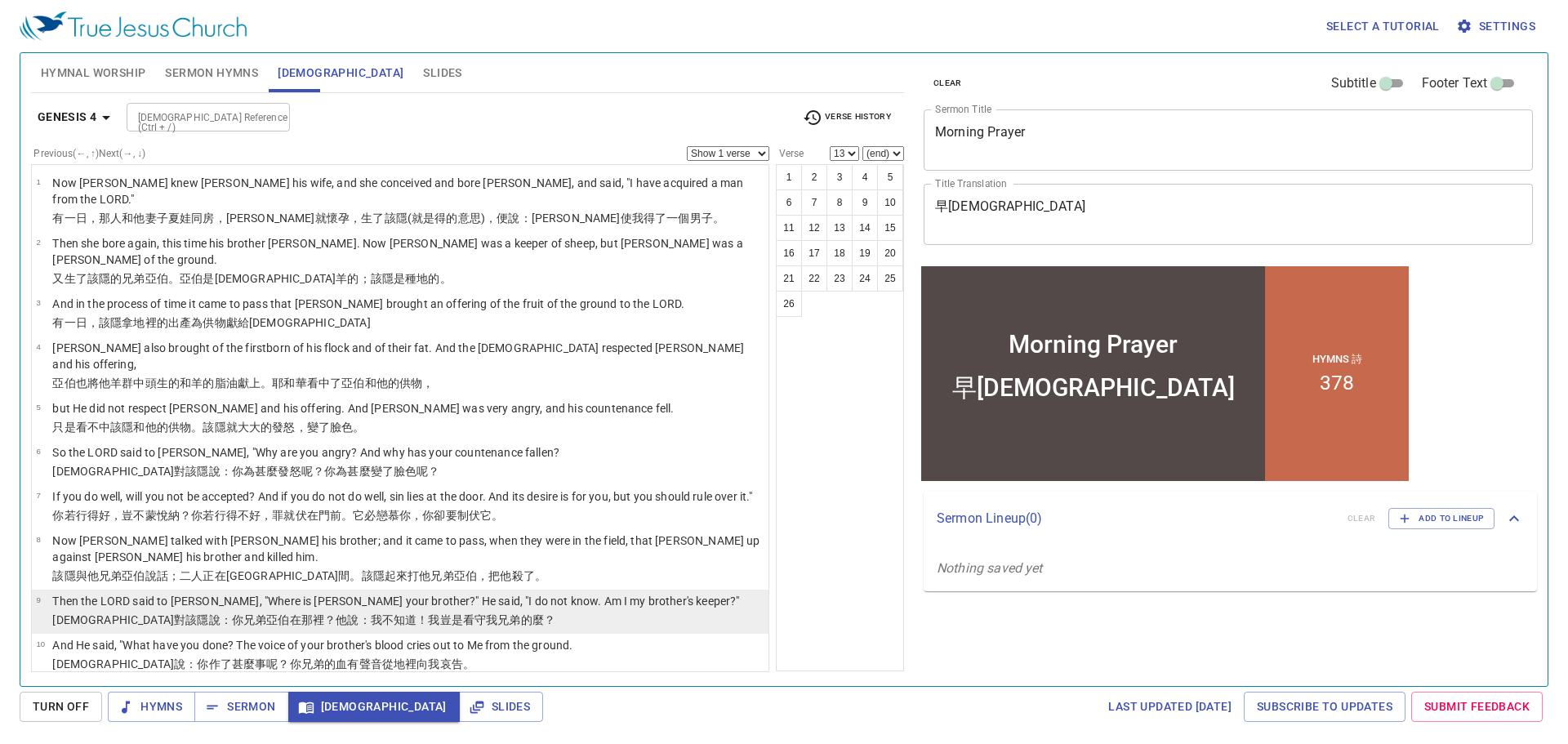
click at [161, 592] on p "Then the LORD said to [PERSON_NAME], "Where is [PERSON_NAME] your brother?" He …" at bounding box center [395, 600] width 687 height 16
select select "9"
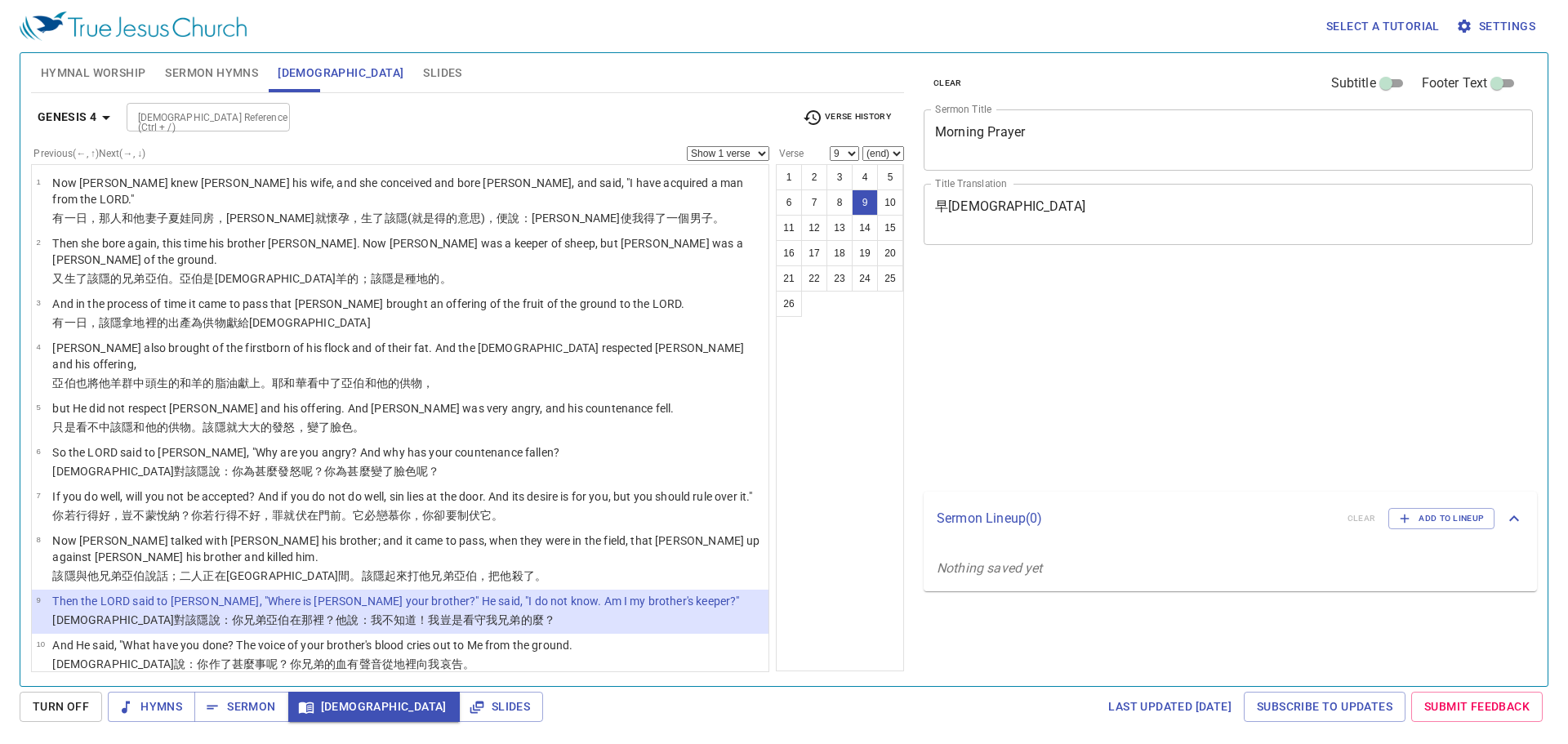
select select "9"
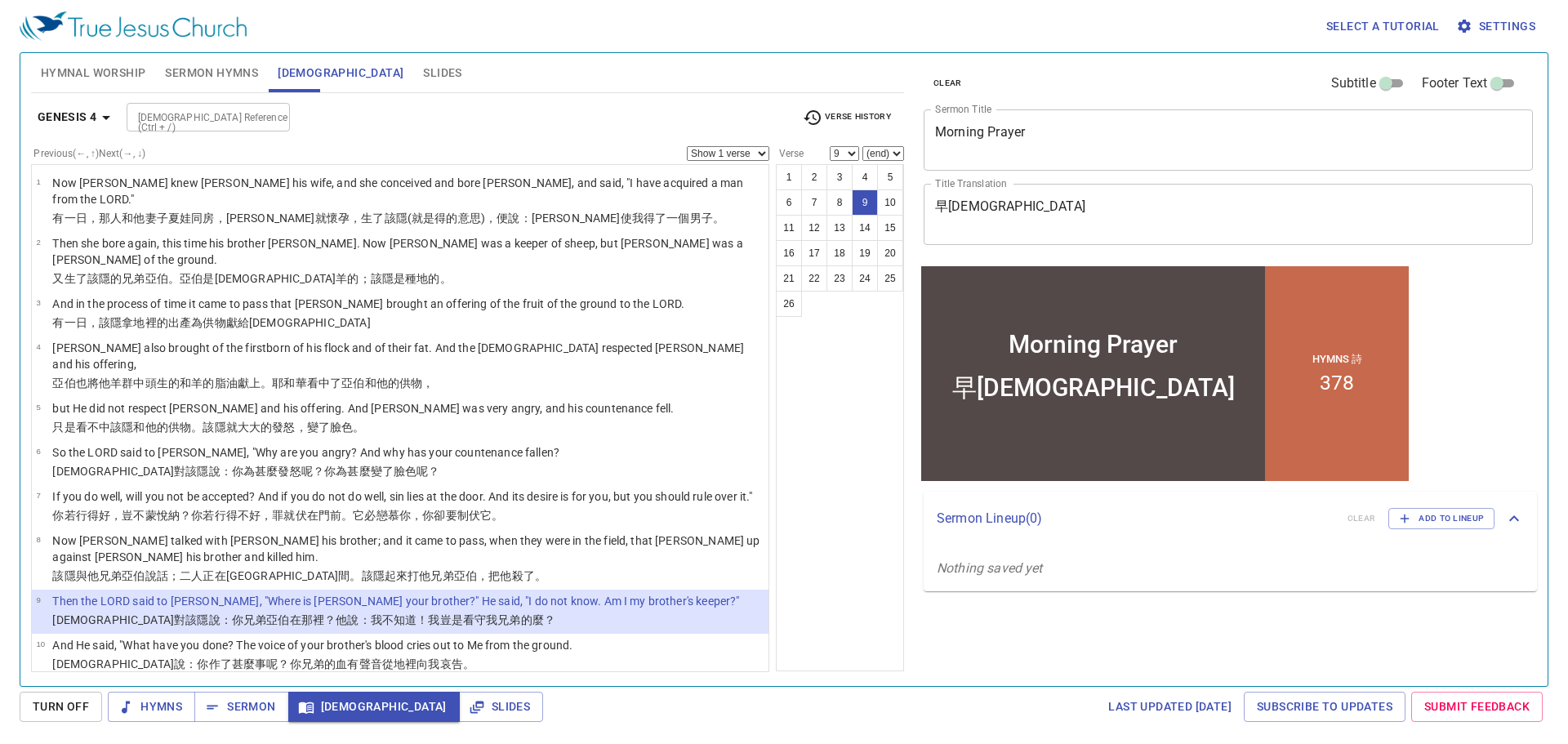
click at [176, 103] on div "[DEMOGRAPHIC_DATA] Reference (Ctrl + /)" at bounding box center [208, 116] width 164 height 28
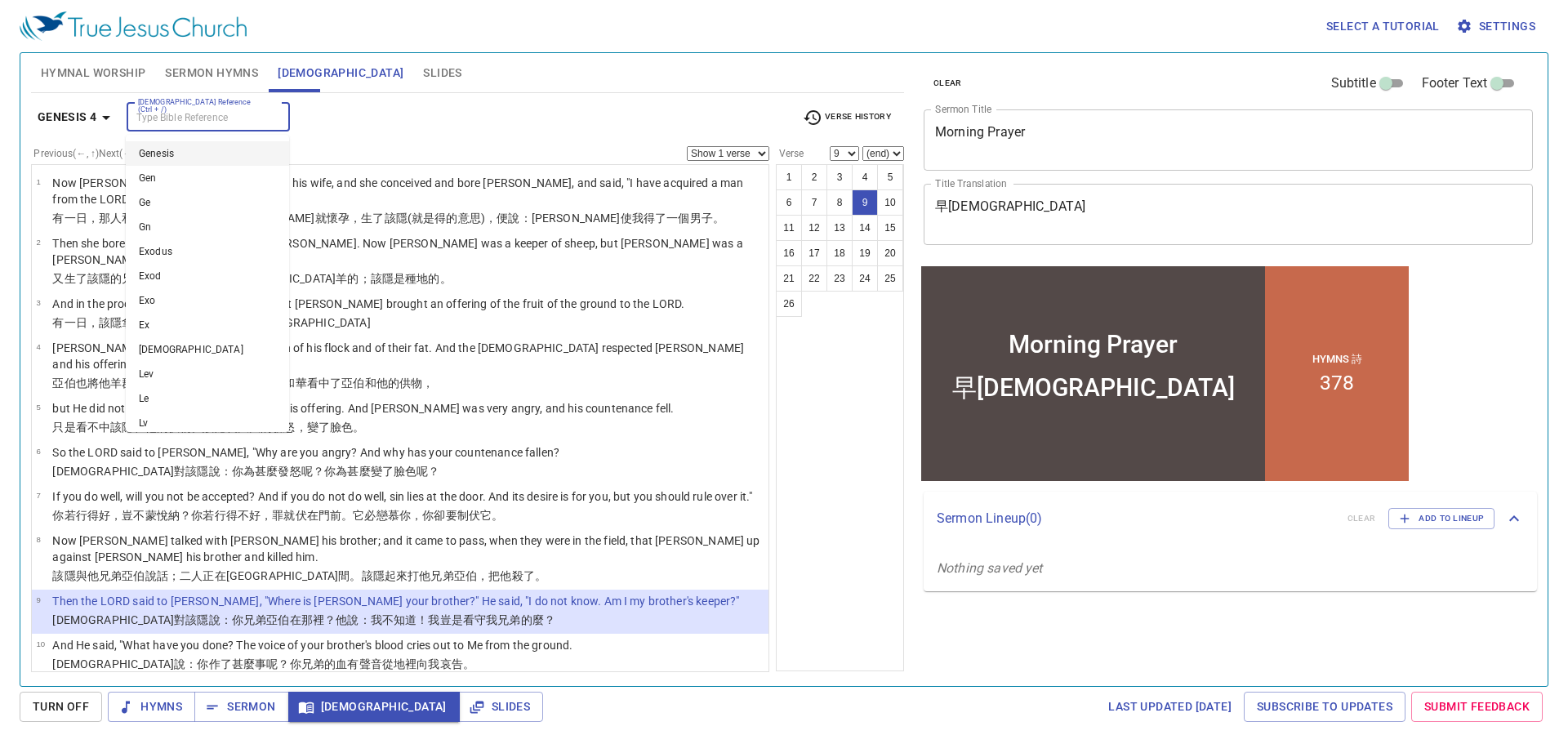
click at [177, 108] on input "[DEMOGRAPHIC_DATA] Reference (Ctrl + /)" at bounding box center [195, 117] width 127 height 19
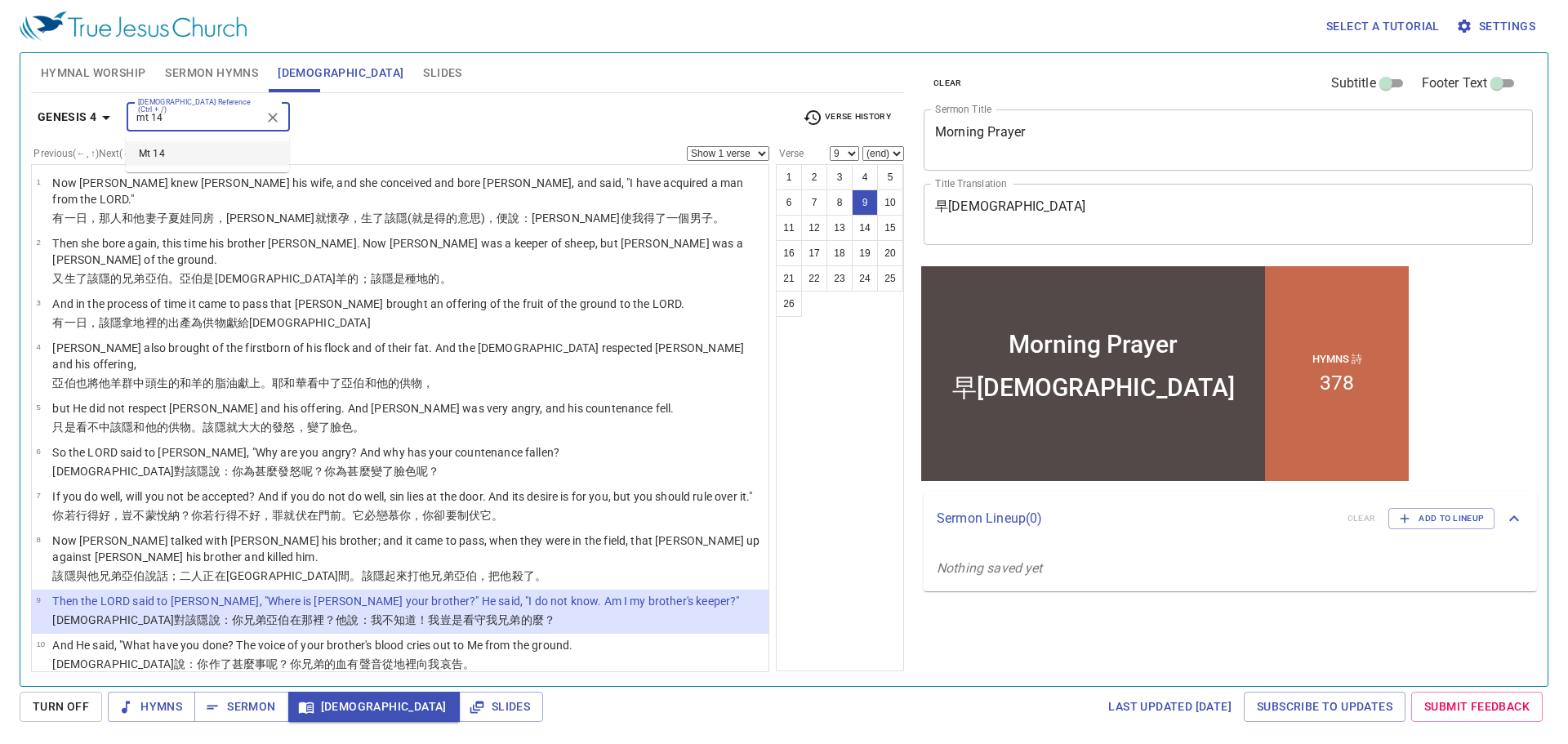
type input "mt 14:"
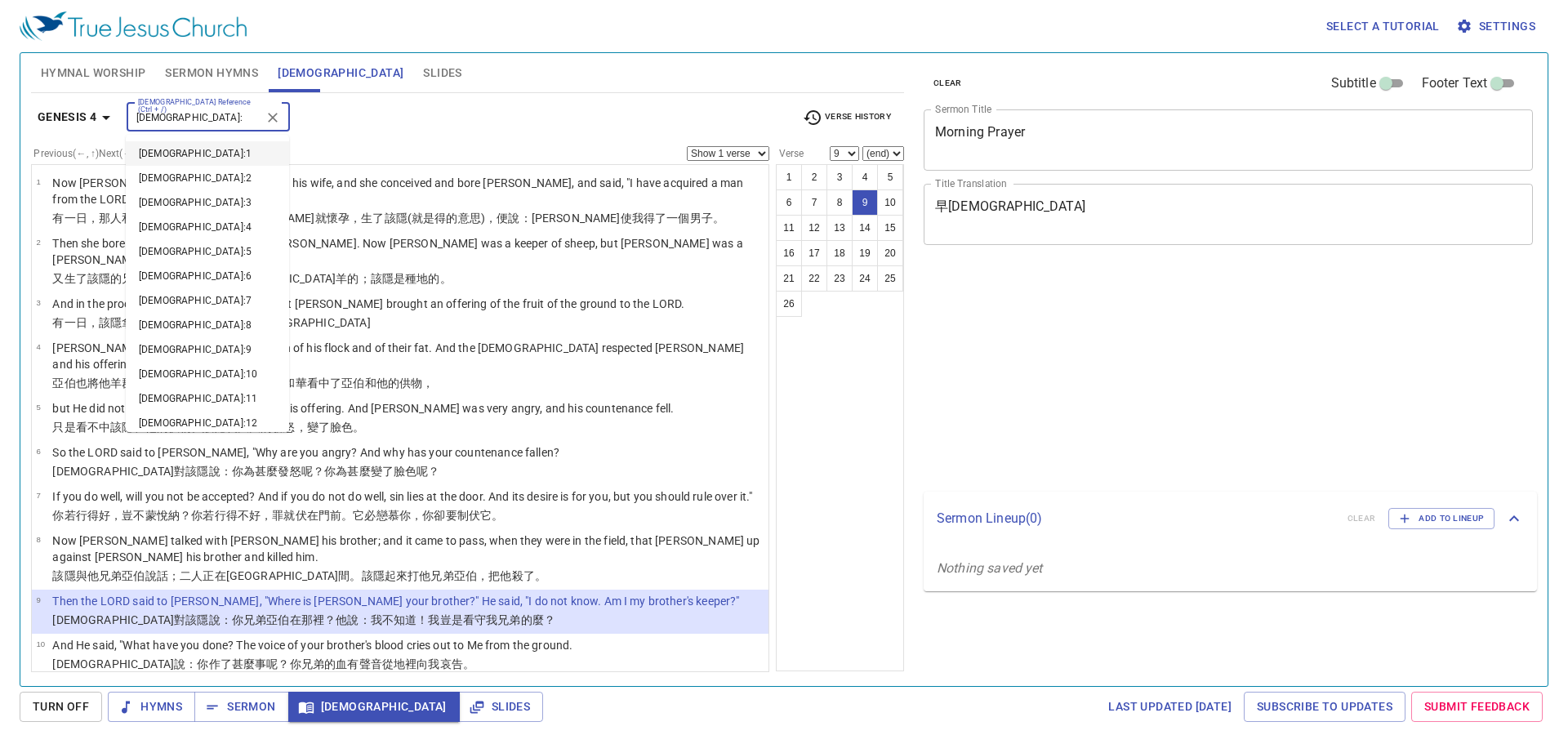
select select "9"
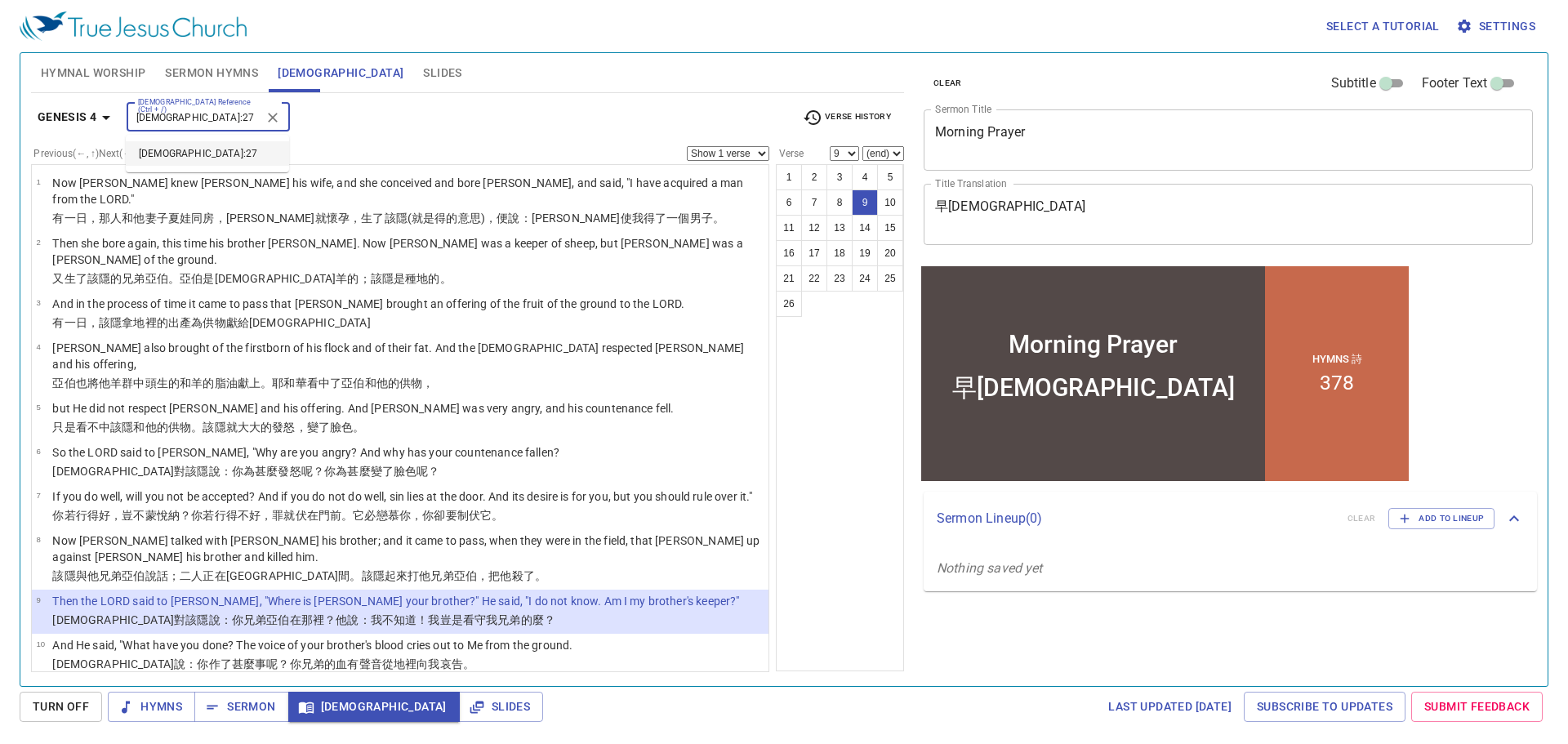
type input "mt 14:27"
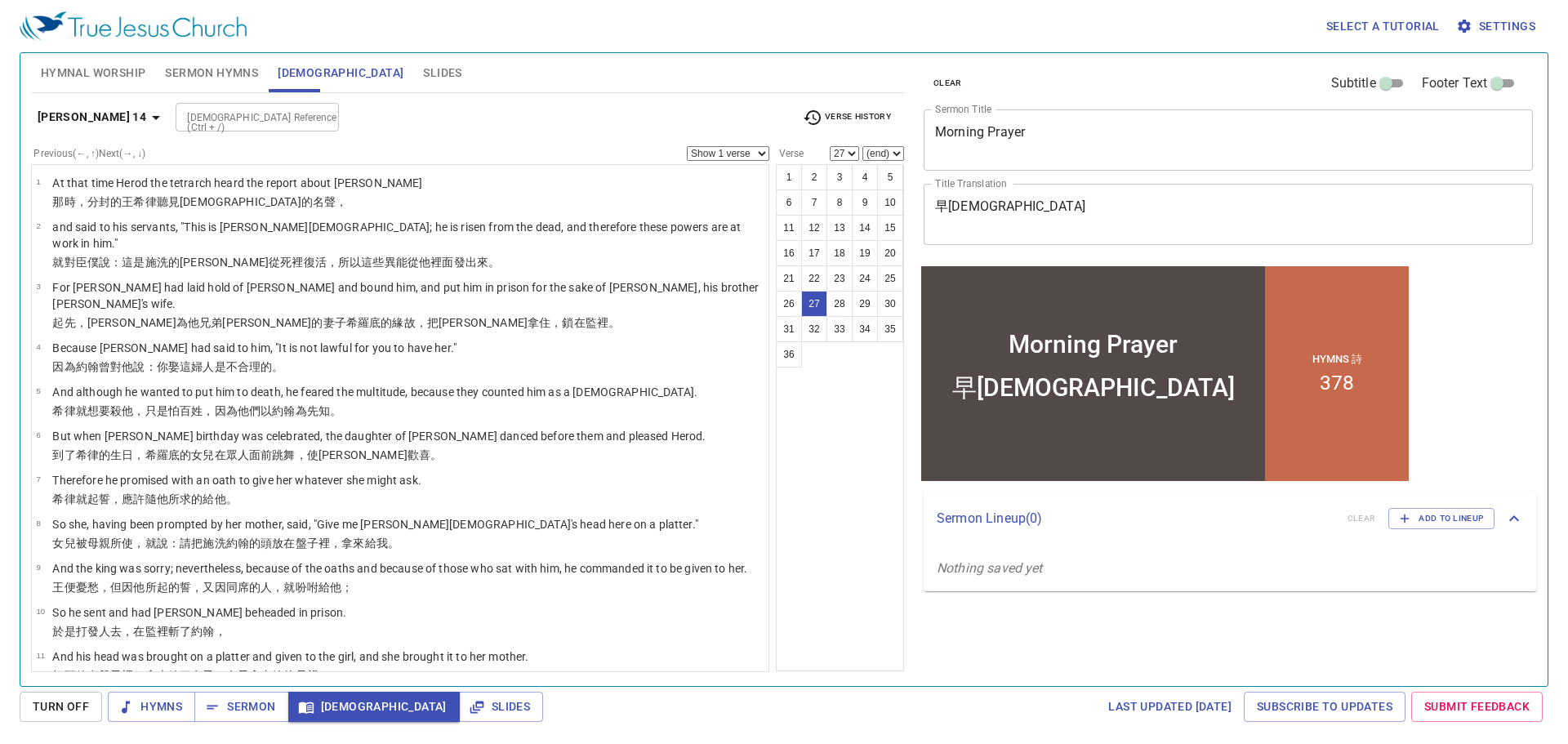
scroll to position [1003, 0]
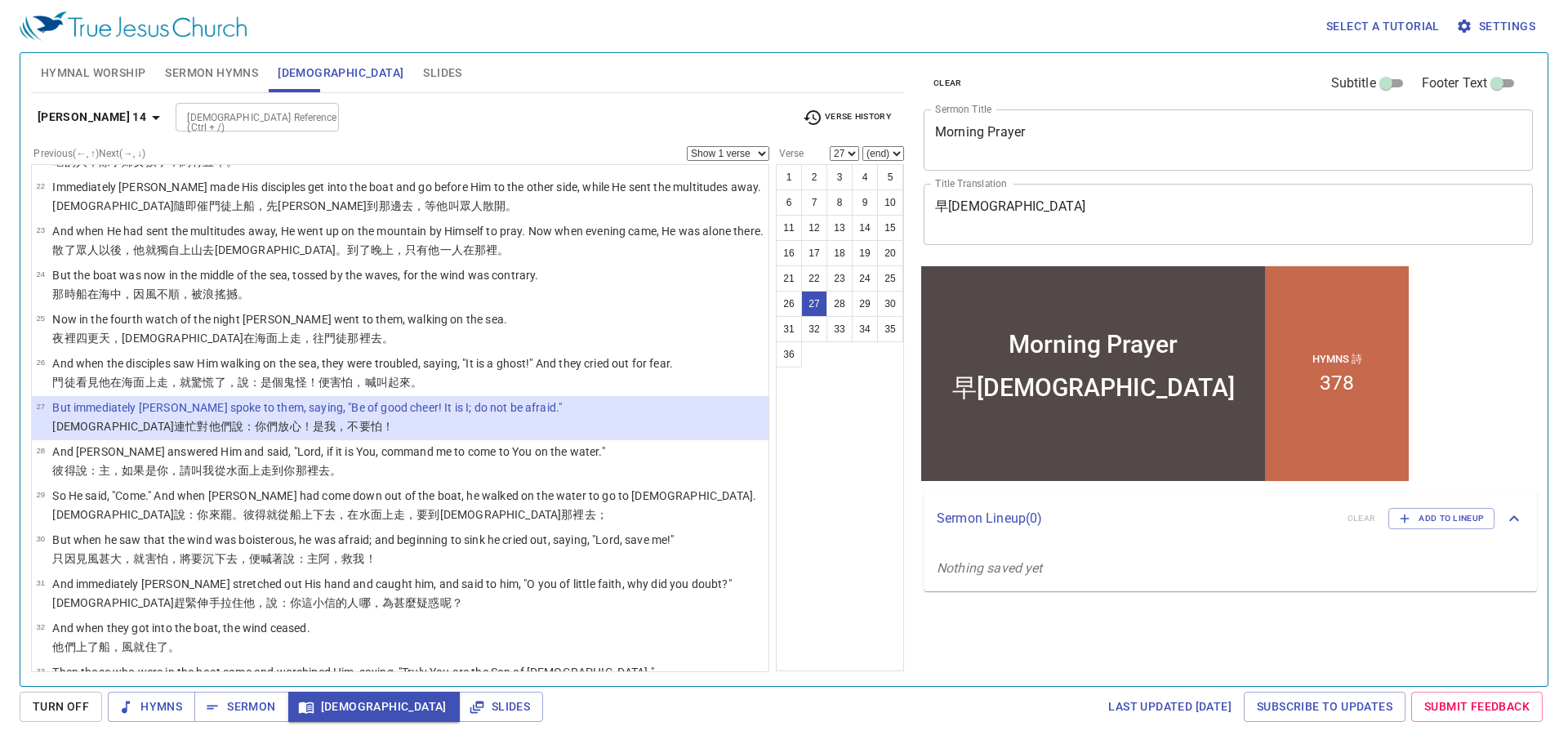
select select "28"
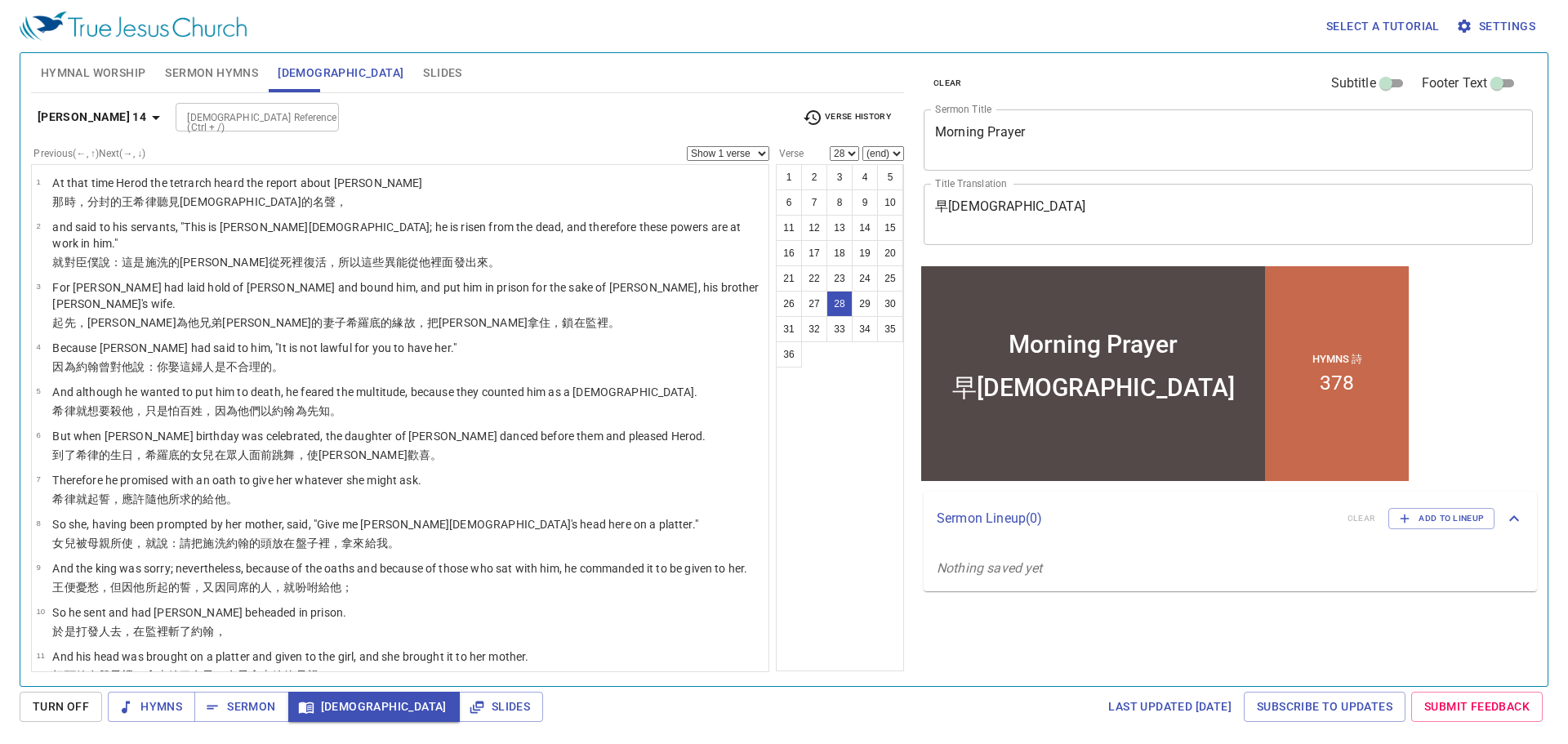
scroll to position [1003, 0]
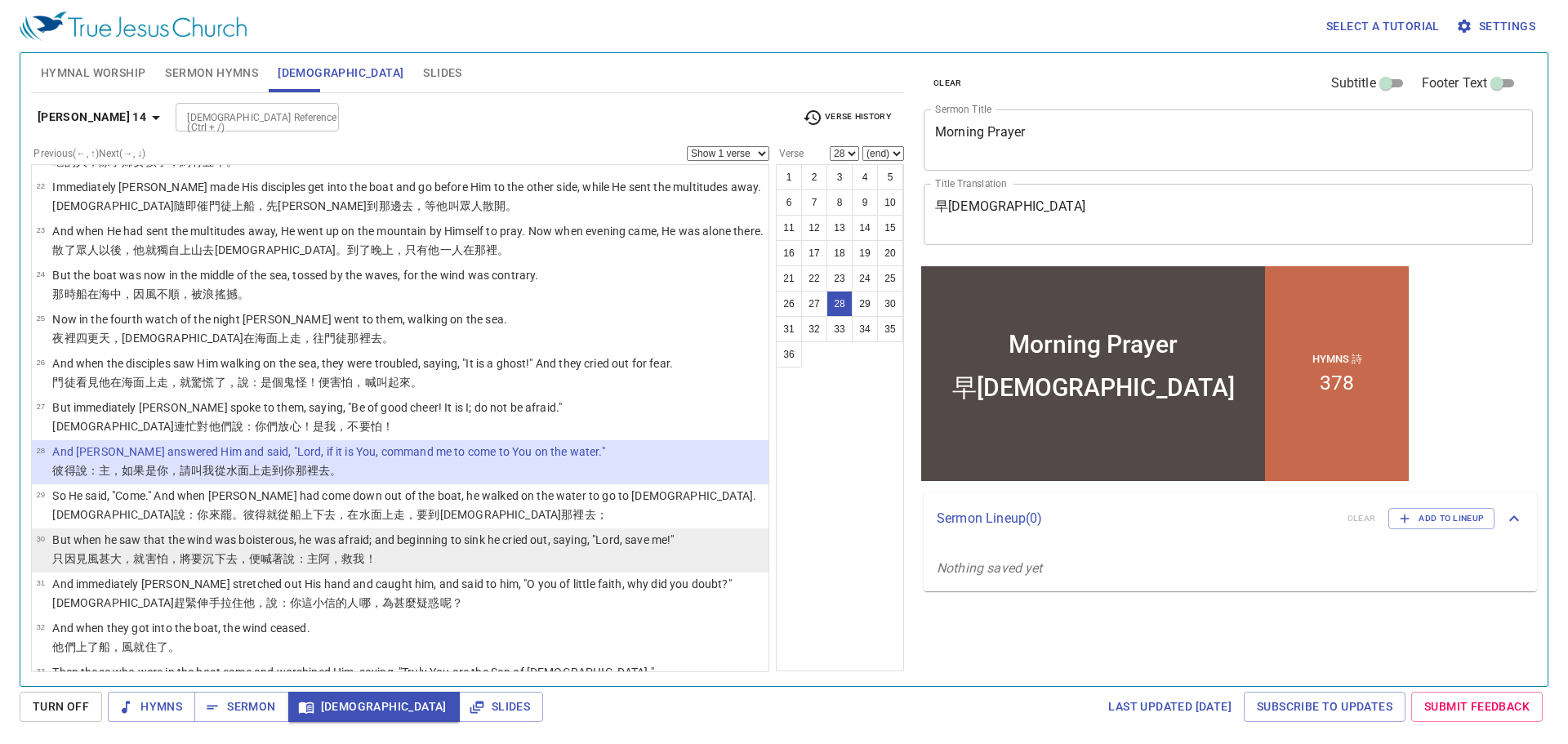
click at [196, 558] on wg5399 "，將要 沉下去 ，便喊著 說 ：主阿 ，救 我 ！" at bounding box center [272, 558] width 208 height 13
select select "30"
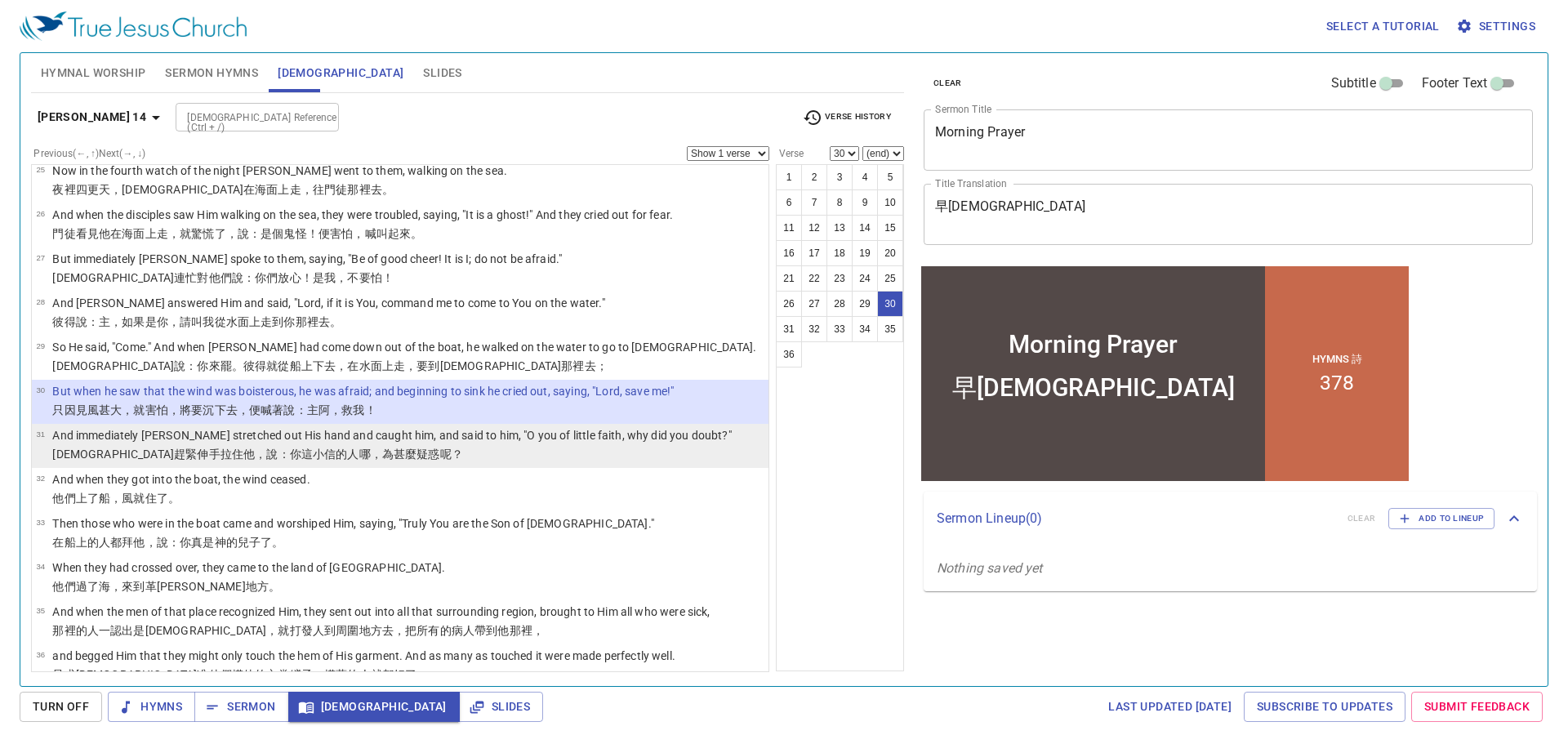
scroll to position [1167, 0]
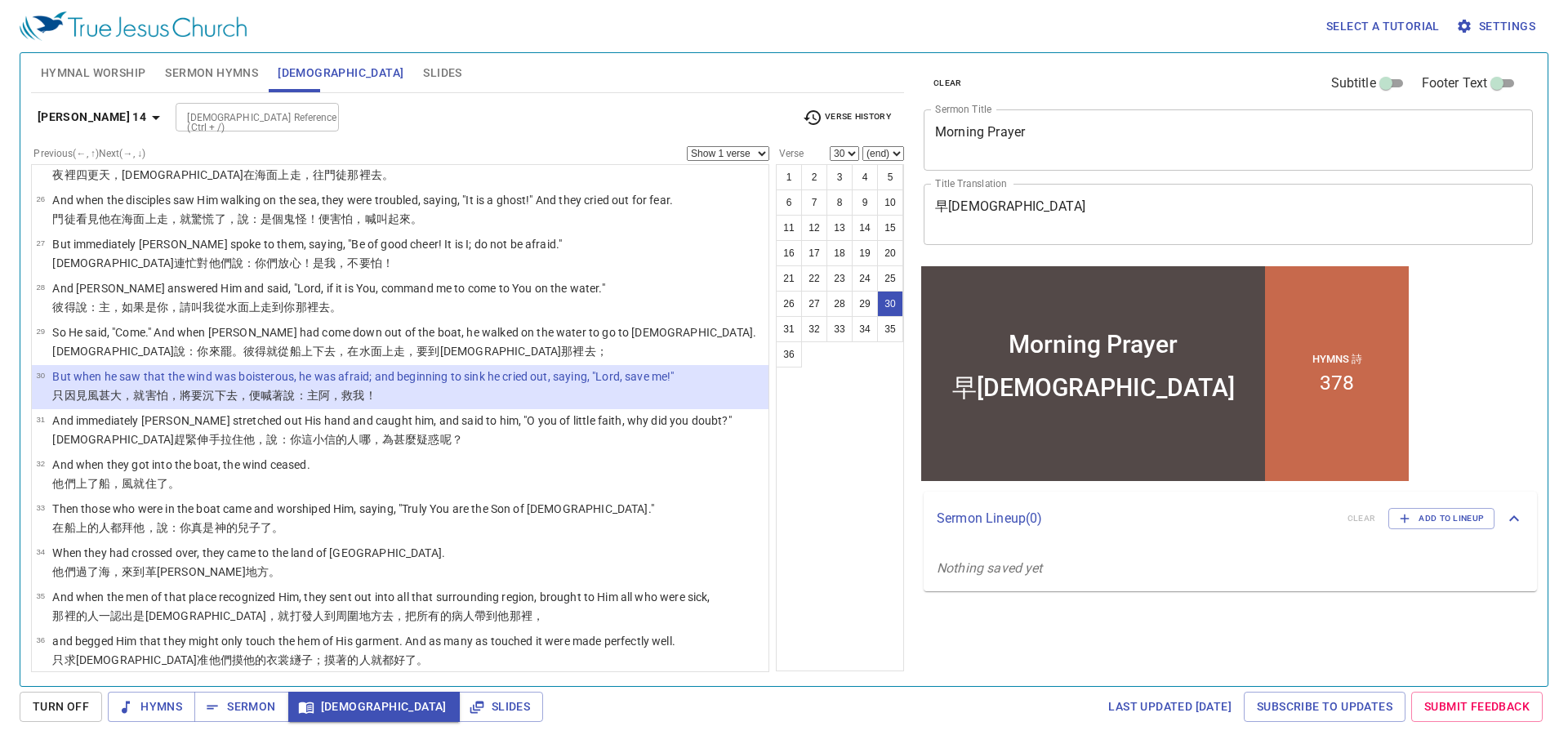
click at [244, 121] on input "[DEMOGRAPHIC_DATA] Reference (Ctrl + /)" at bounding box center [244, 117] width 127 height 19
type input "mt 19"
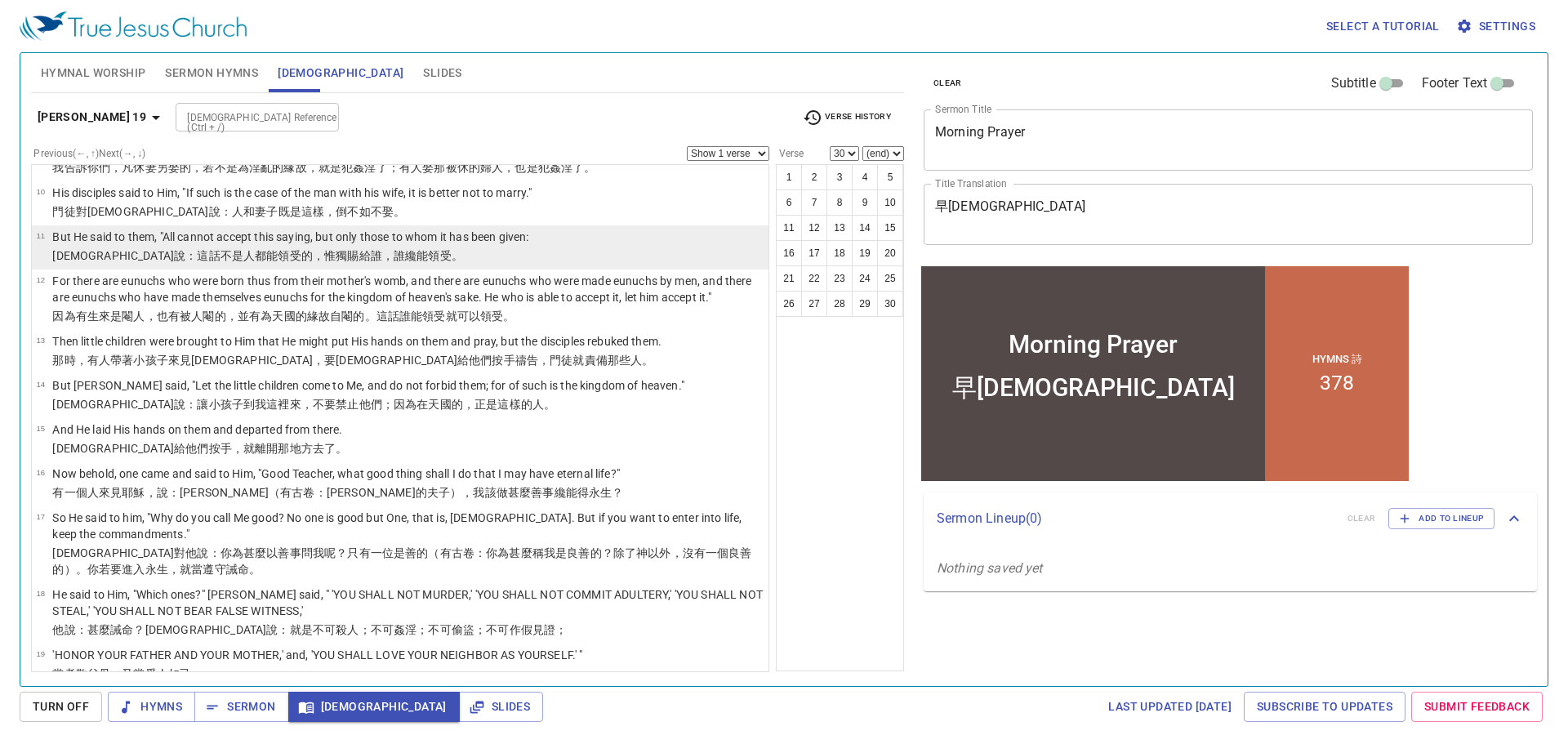
scroll to position [490, 0]
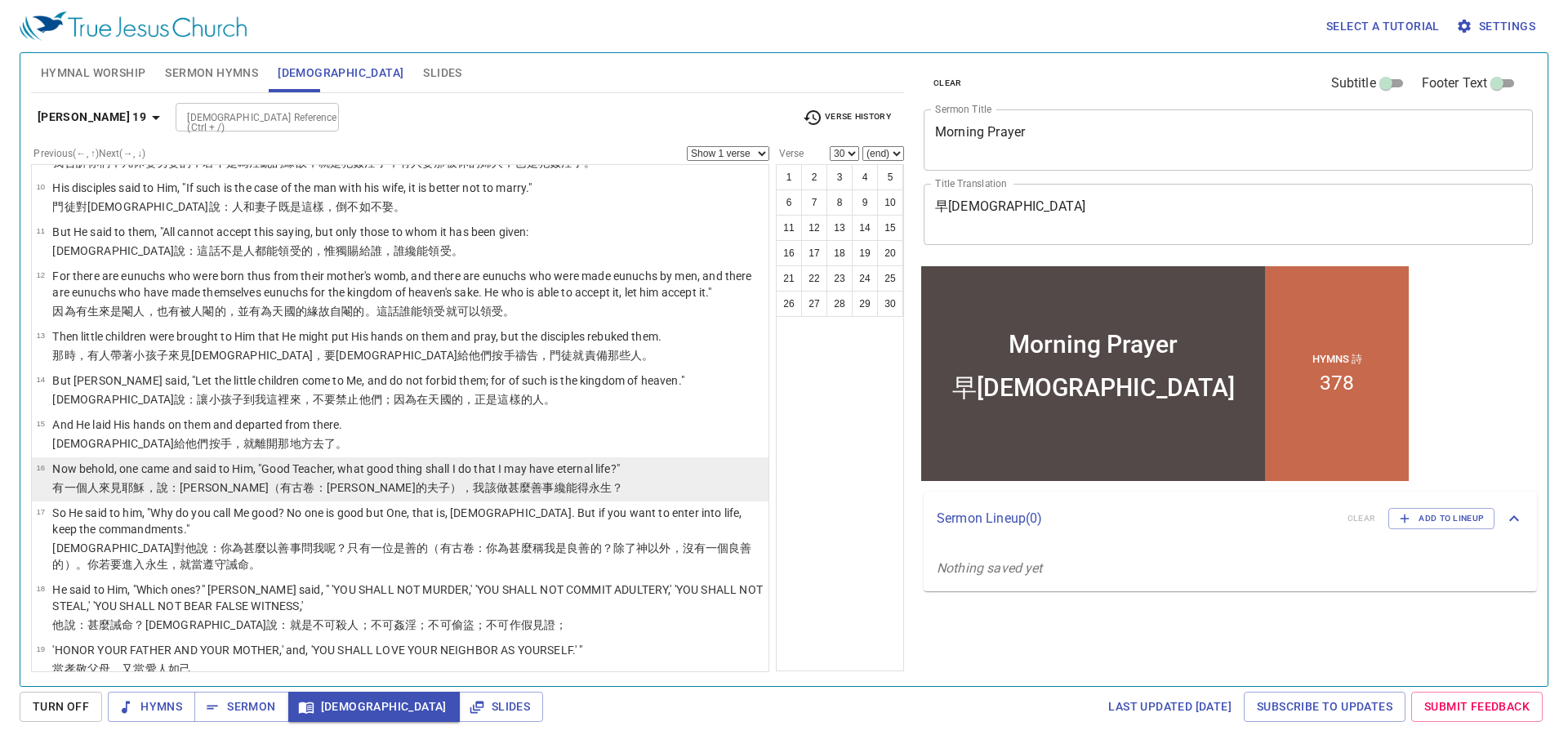
click at [450, 480] on wg1320 "），我該做 甚麼 善事 纔能得 永 生 ？" at bounding box center [536, 487] width 173 height 13
select select "16"
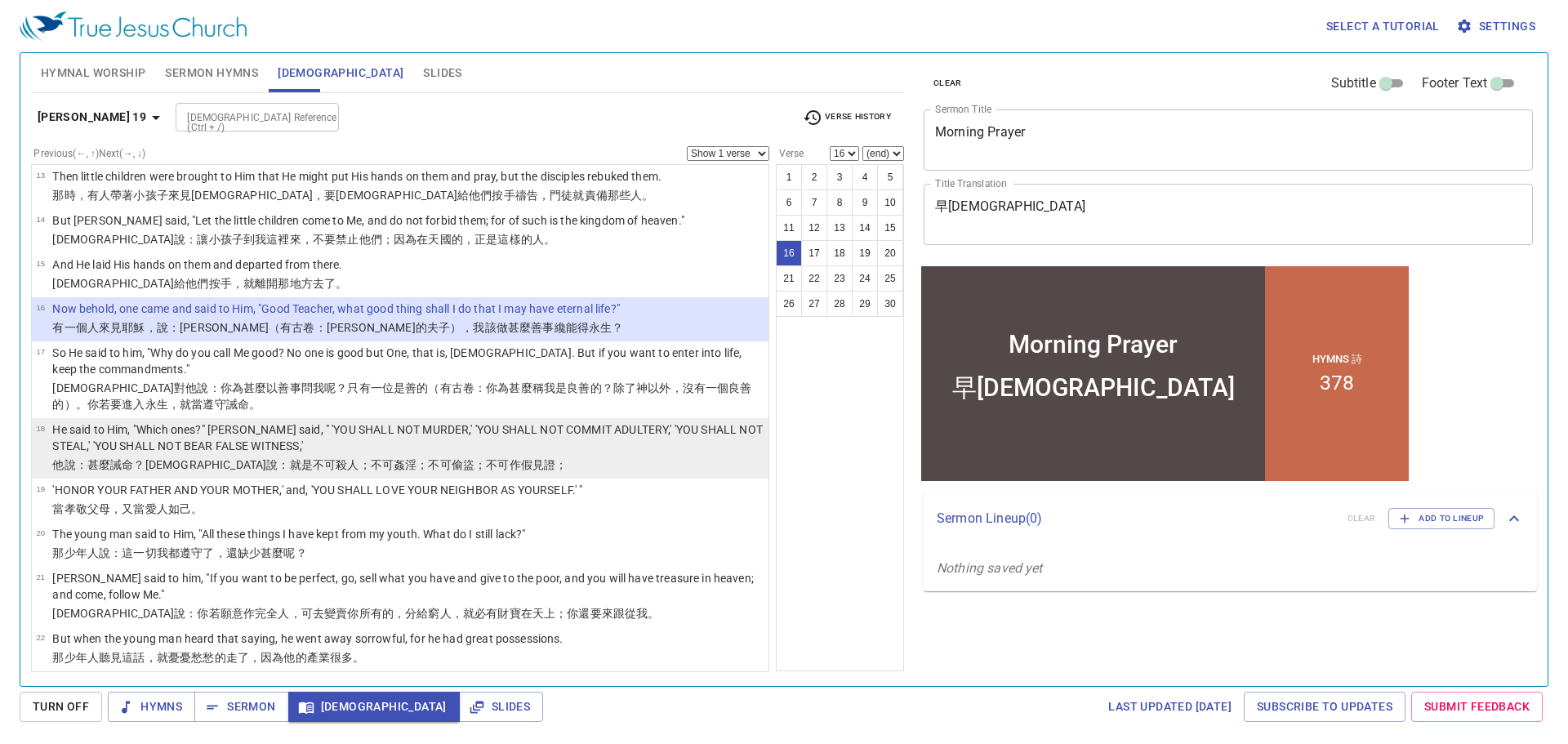
scroll to position [816, 0]
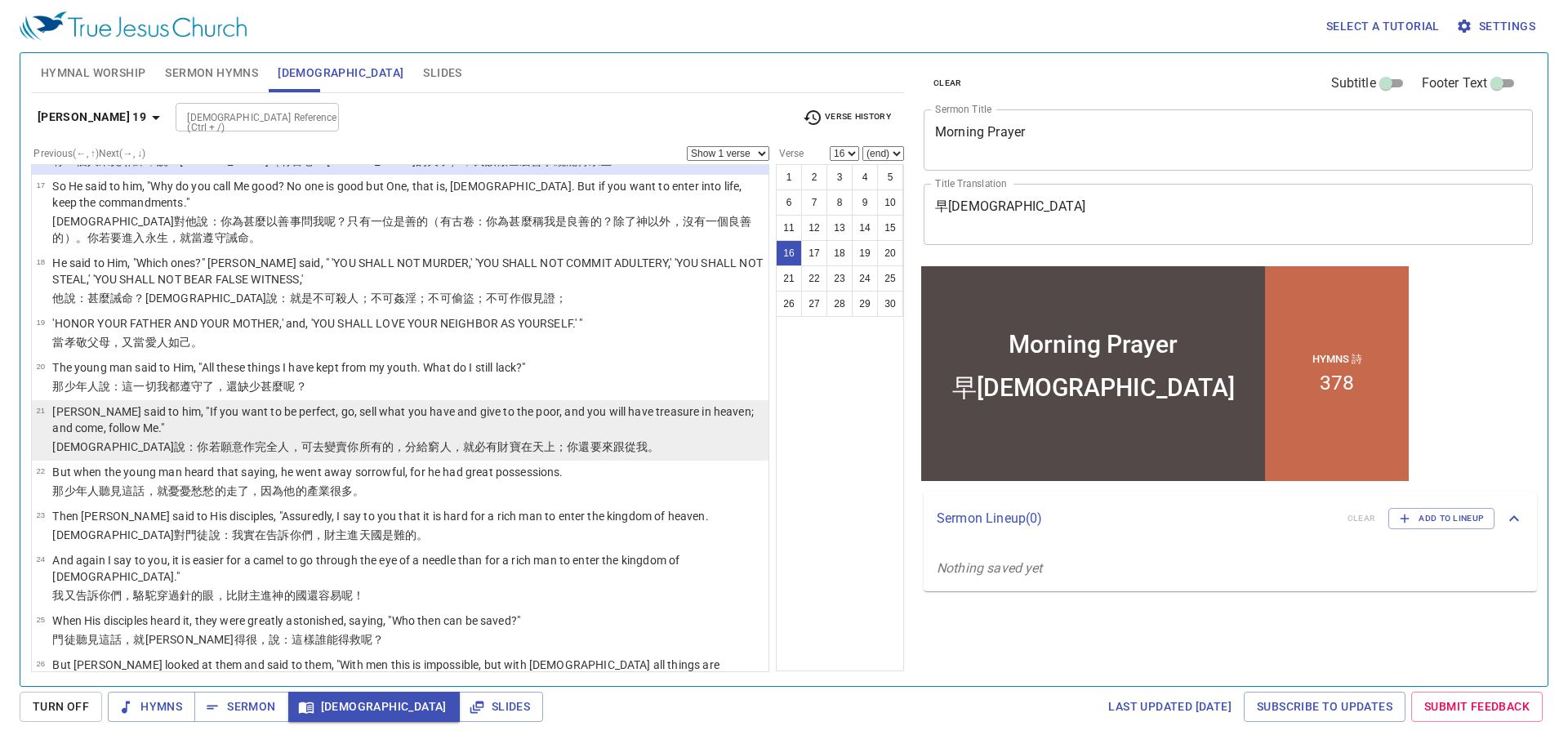
click at [121, 403] on p "[PERSON_NAME] said to him, "If you want to be perfect, go, sell what you have a…" at bounding box center [408, 419] width 712 height 33
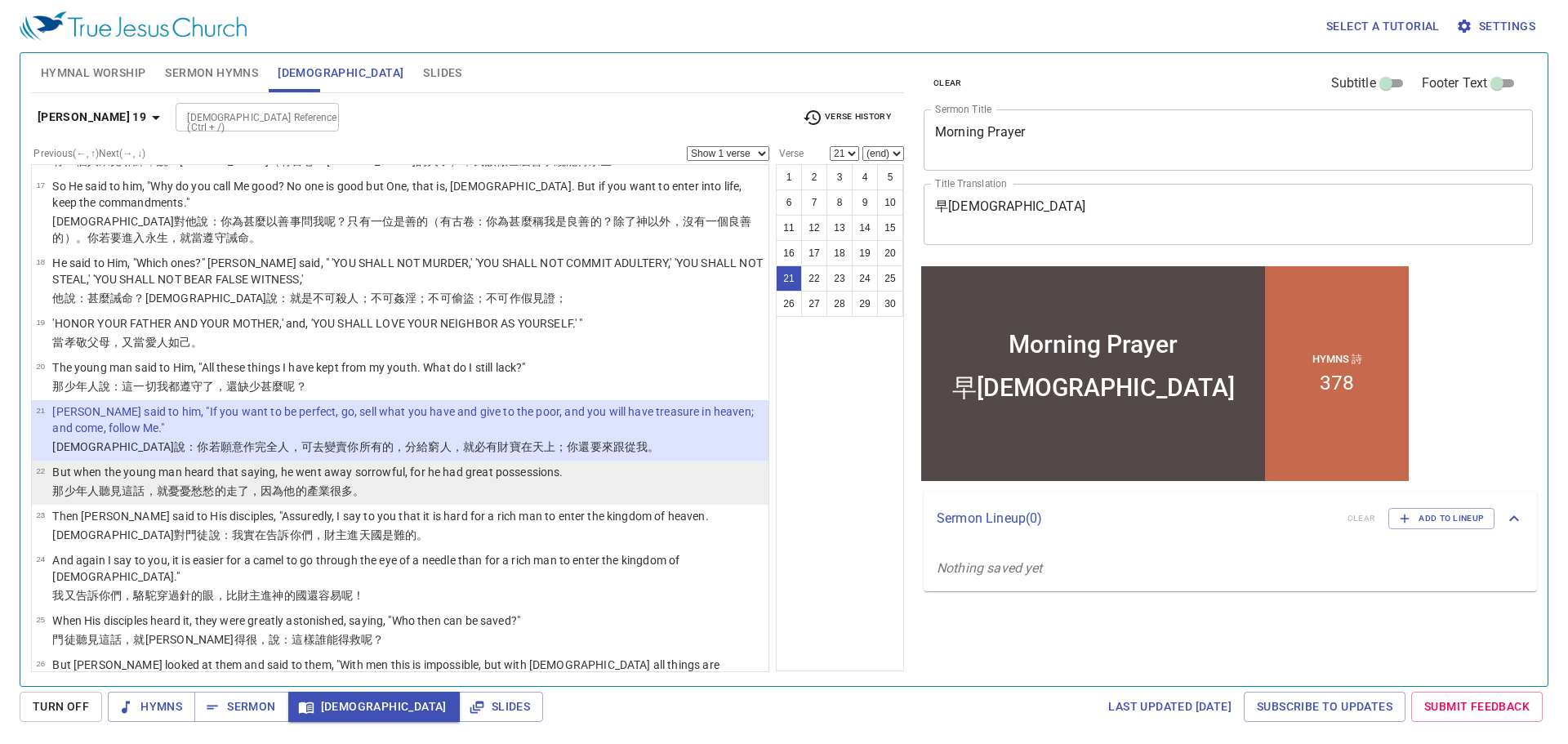
click at [259, 484] on wg565 "，因為 他的產業 很多 。" at bounding box center [307, 490] width 116 height 13
select select "22"
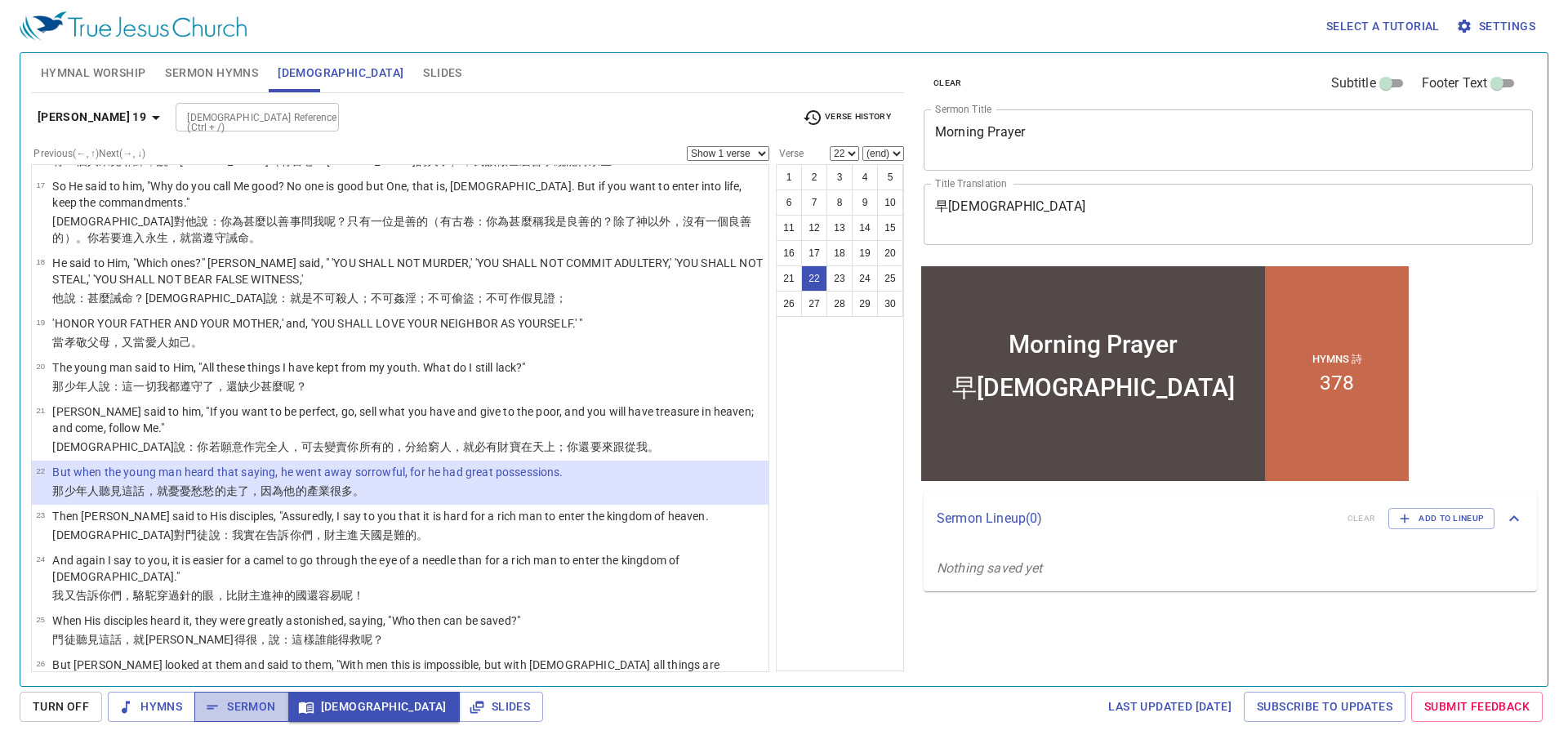
click at [232, 720] on button "Sermon" at bounding box center [241, 706] width 94 height 30
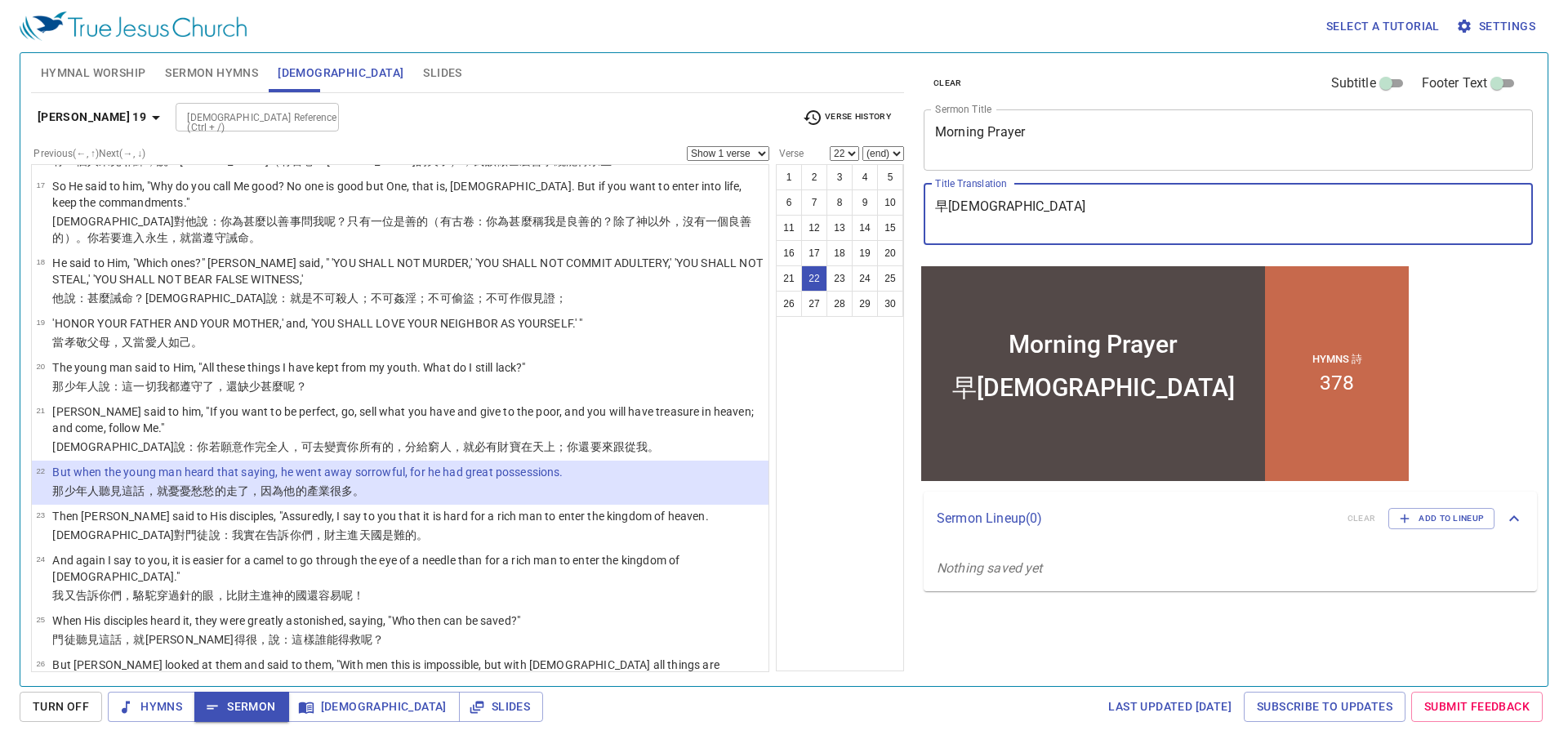
drag, startPoint x: 1043, startPoint y: 229, endPoint x: 424, endPoint y: 123, distance: 628.0
click at [425, 124] on div "Hymnal Worship Sermon Hymns Bible Slides Hymn search Hymn search clear Audio Pl…" at bounding box center [783, 363] width 1519 height 633
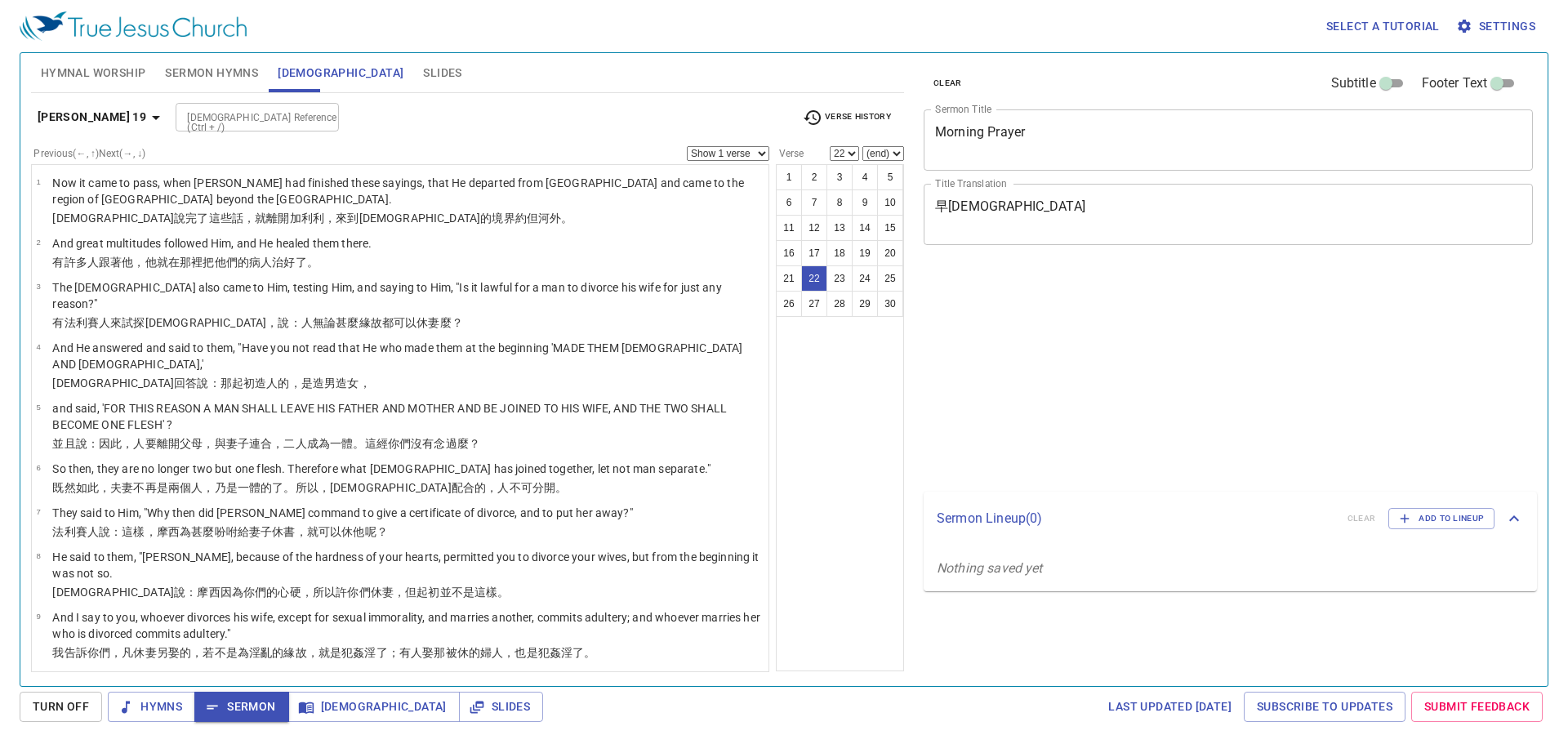
select select "22"
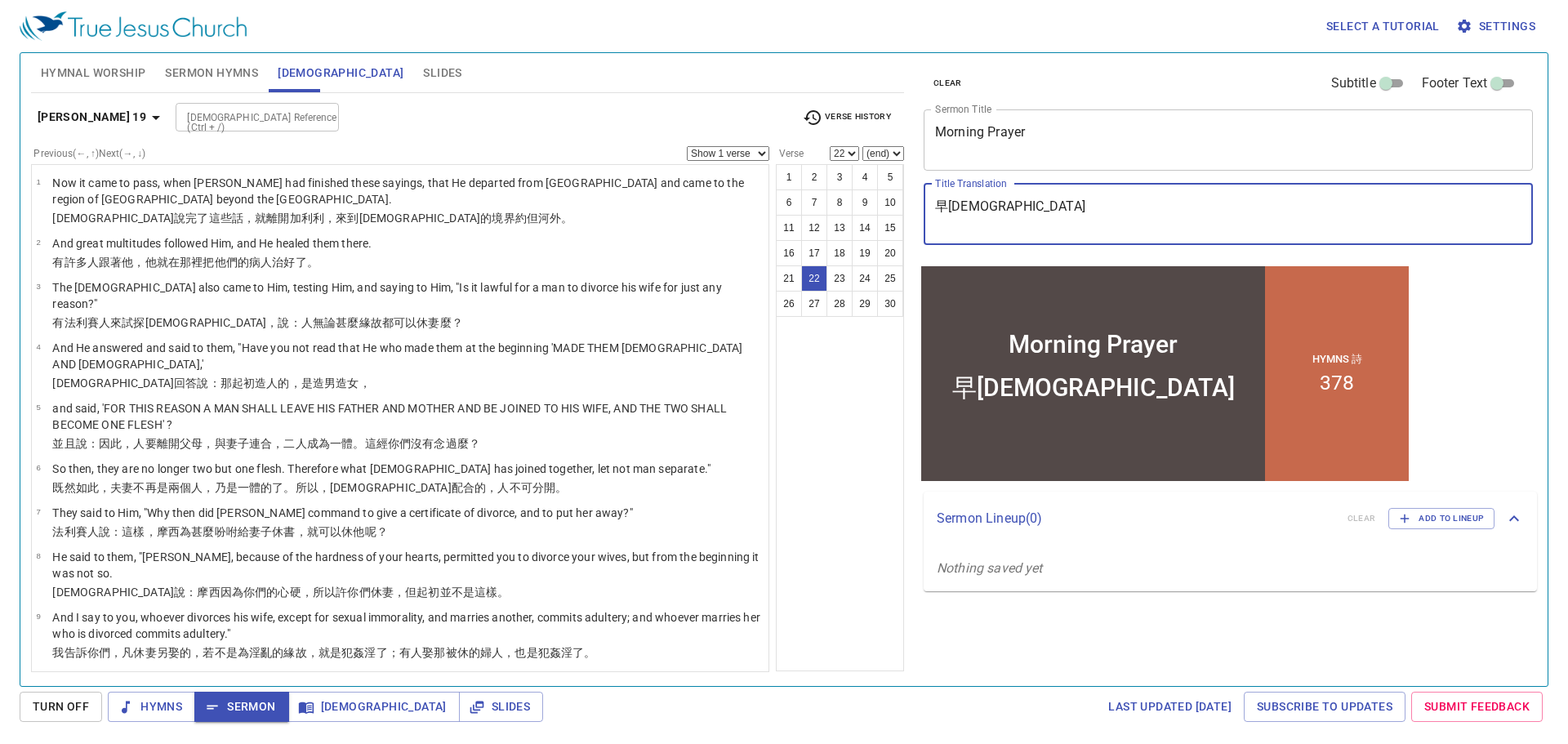
scroll to position [816, 0]
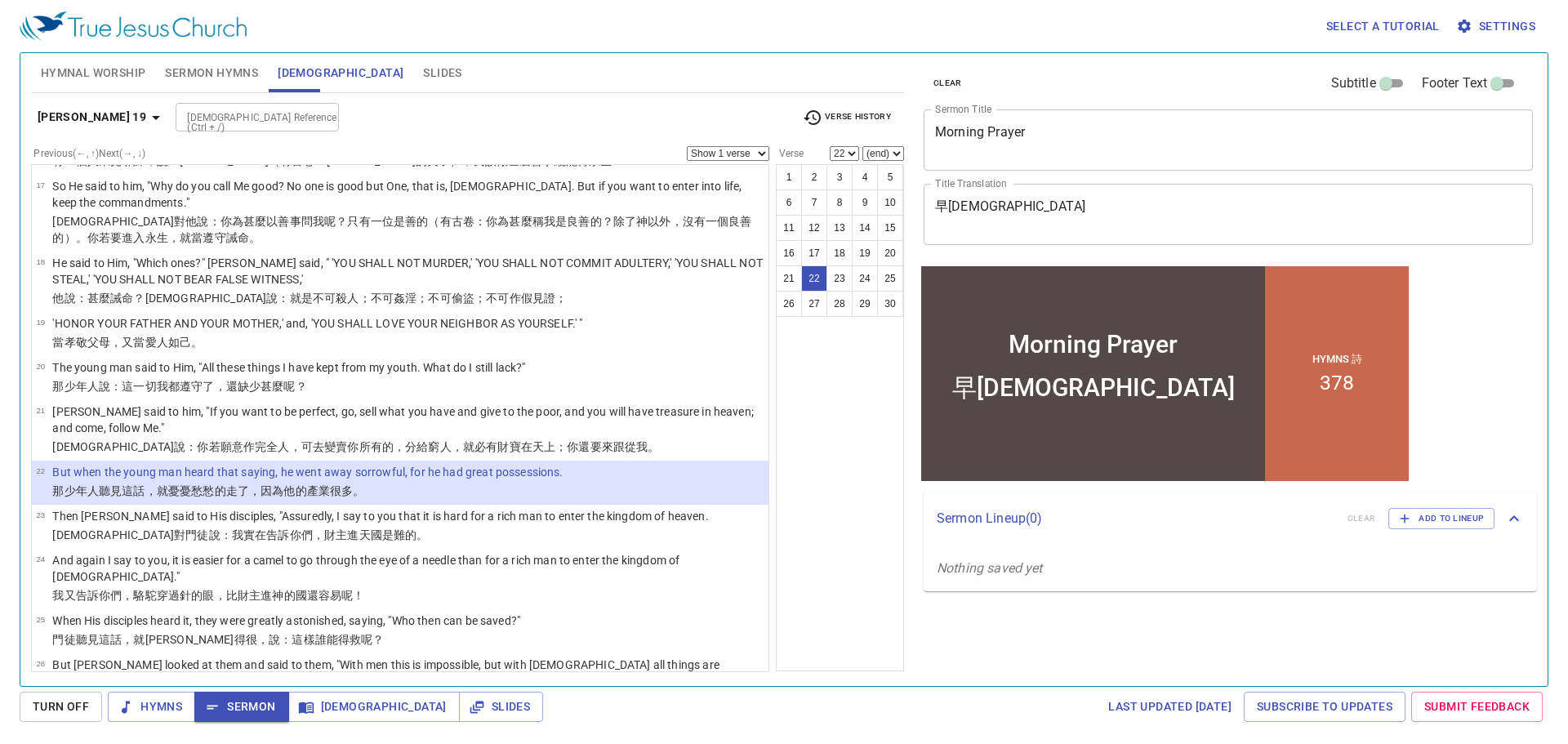
click at [862, 523] on div "1 2 3 4 5 6 7 8 9 10 11 12 13 14 15 16 17 18 19 20 21 22 23 24 25 26 27 28 29 30" at bounding box center [840, 418] width 128 height 507
click at [150, 69] on button "Hymnal Worship" at bounding box center [93, 73] width 125 height 40
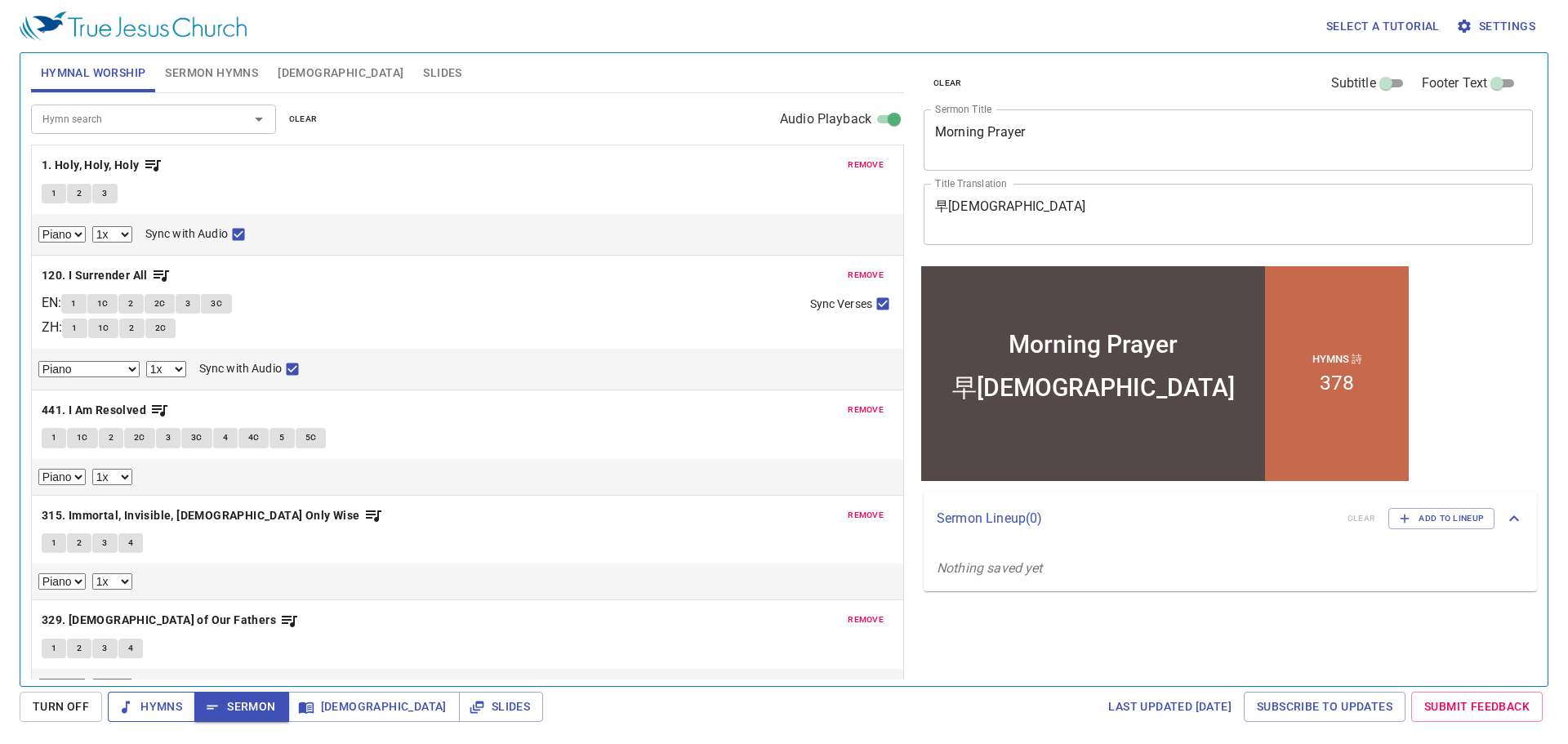
click at [145, 714] on span "Hymns" at bounding box center [151, 707] width 61 height 21
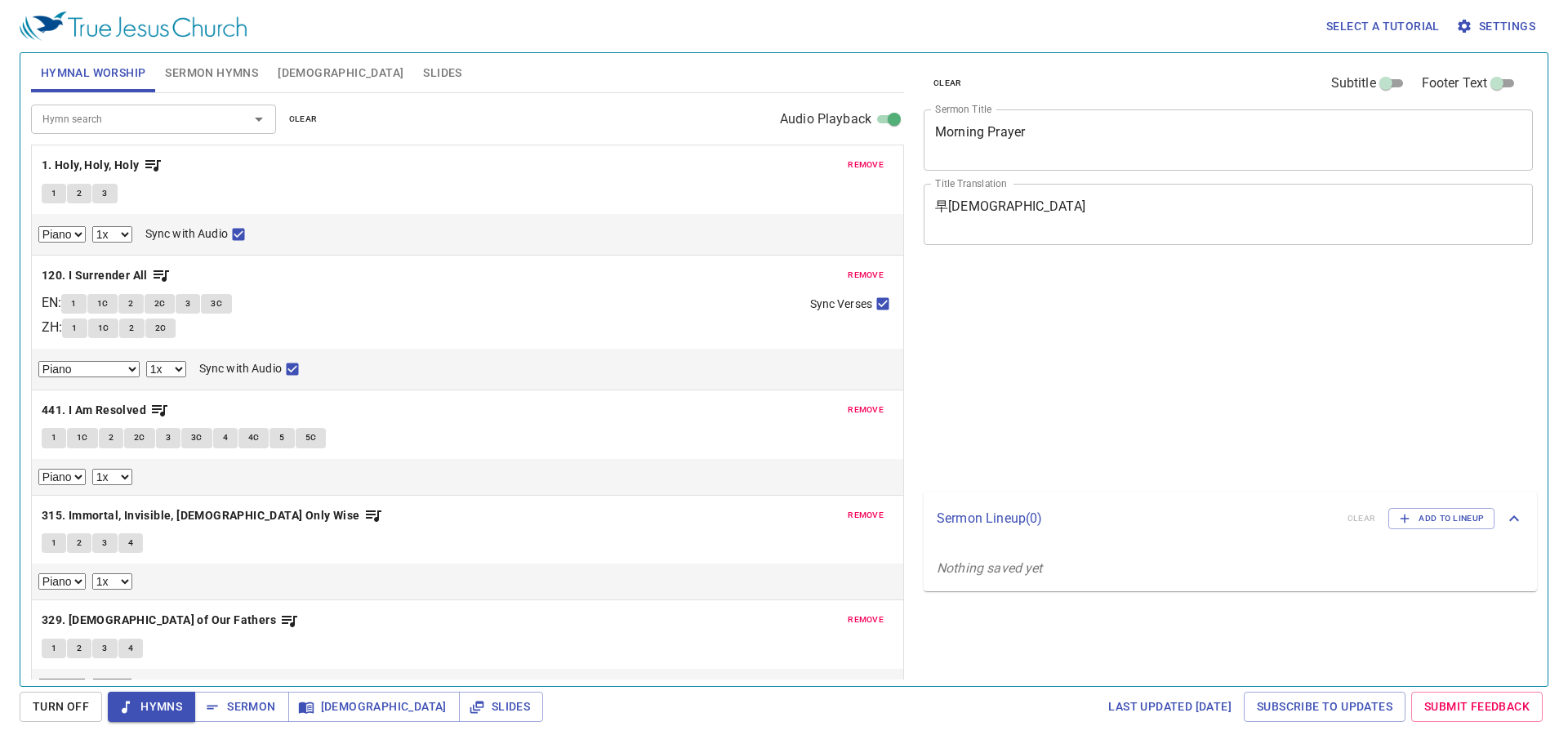
select select "1"
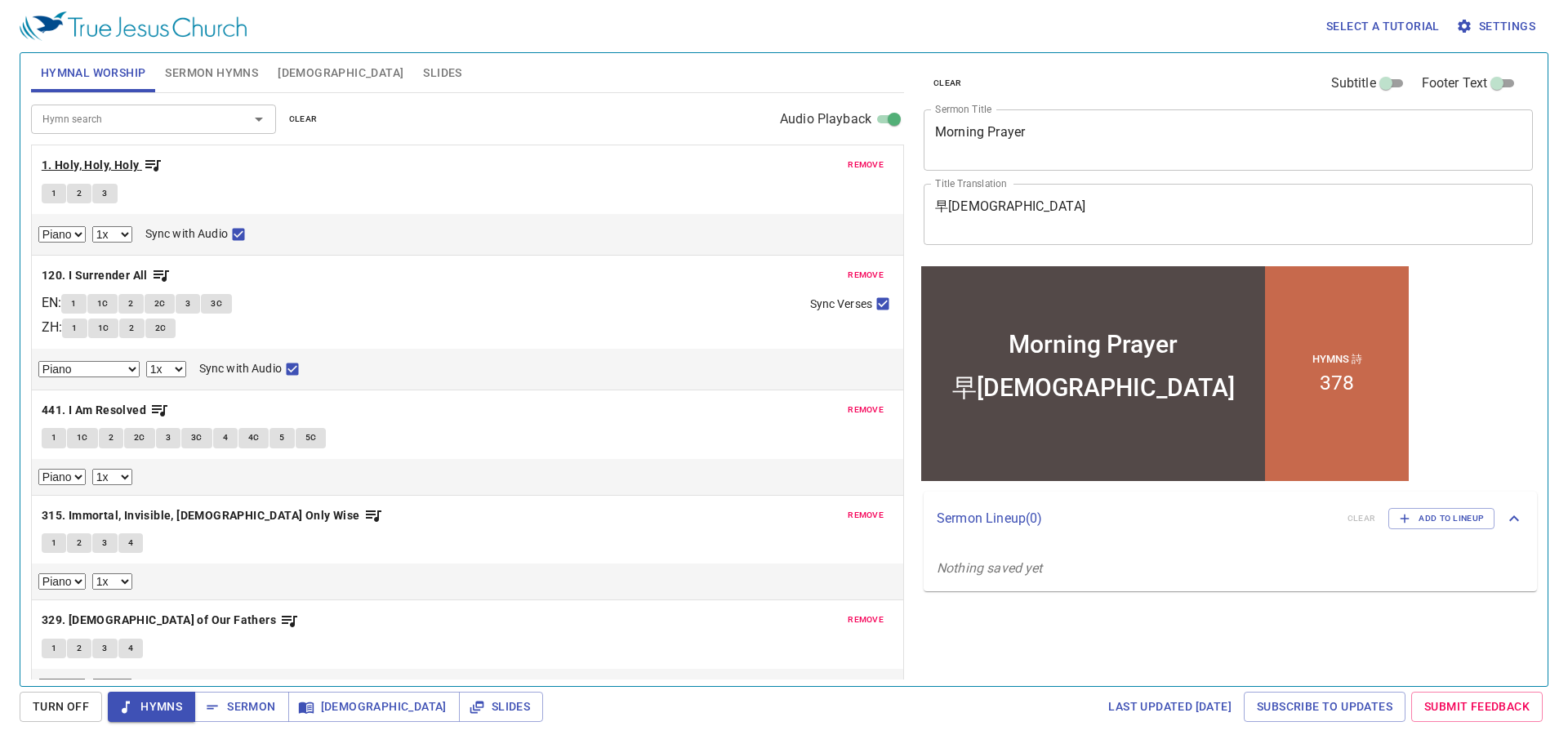
click at [142, 168] on span "1. Holy, Holy, Holy" at bounding box center [102, 165] width 121 height 21
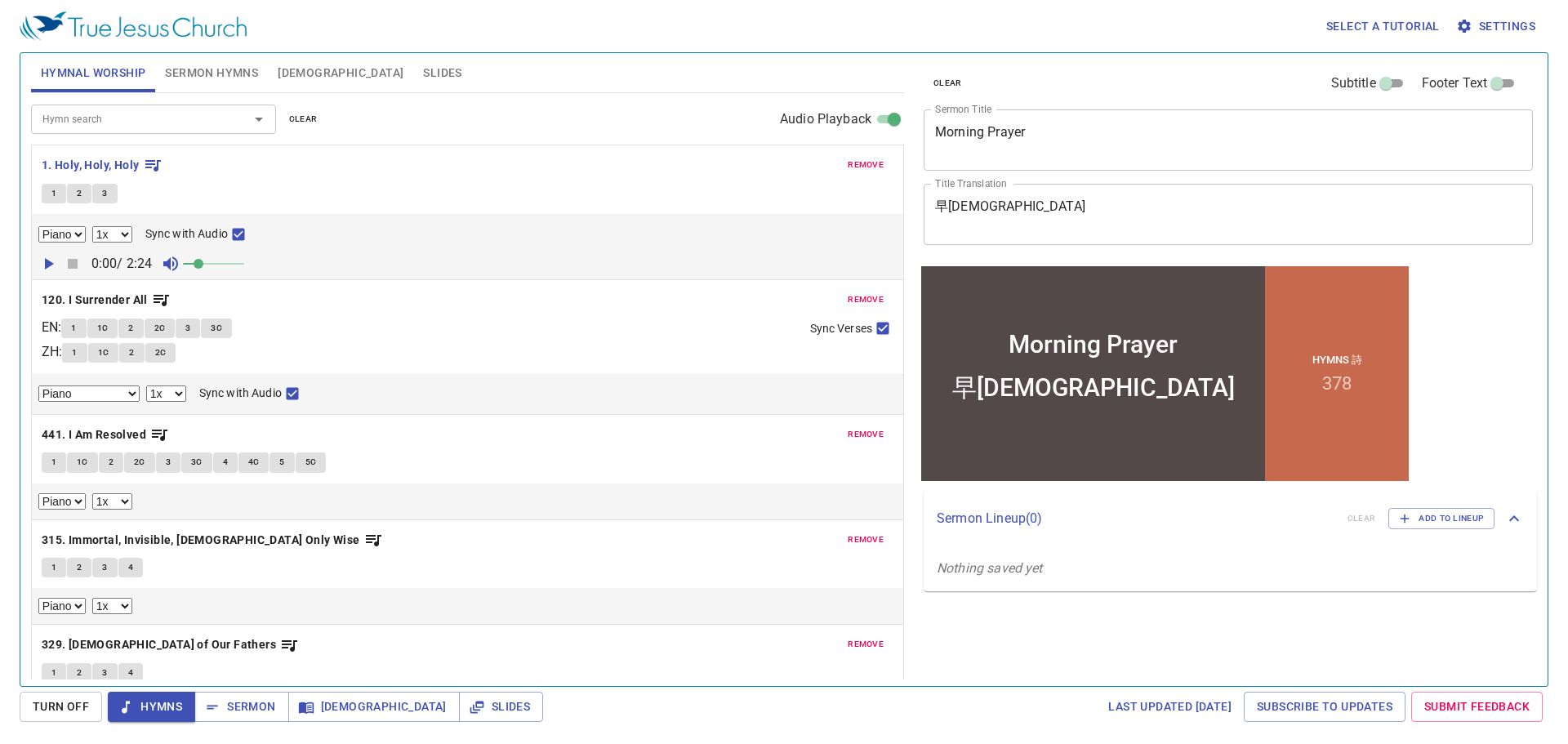
click at [59, 191] on button "1" at bounding box center [53, 193] width 24 height 20
checkbox input "false"
click at [72, 196] on button "2" at bounding box center [79, 193] width 24 height 20
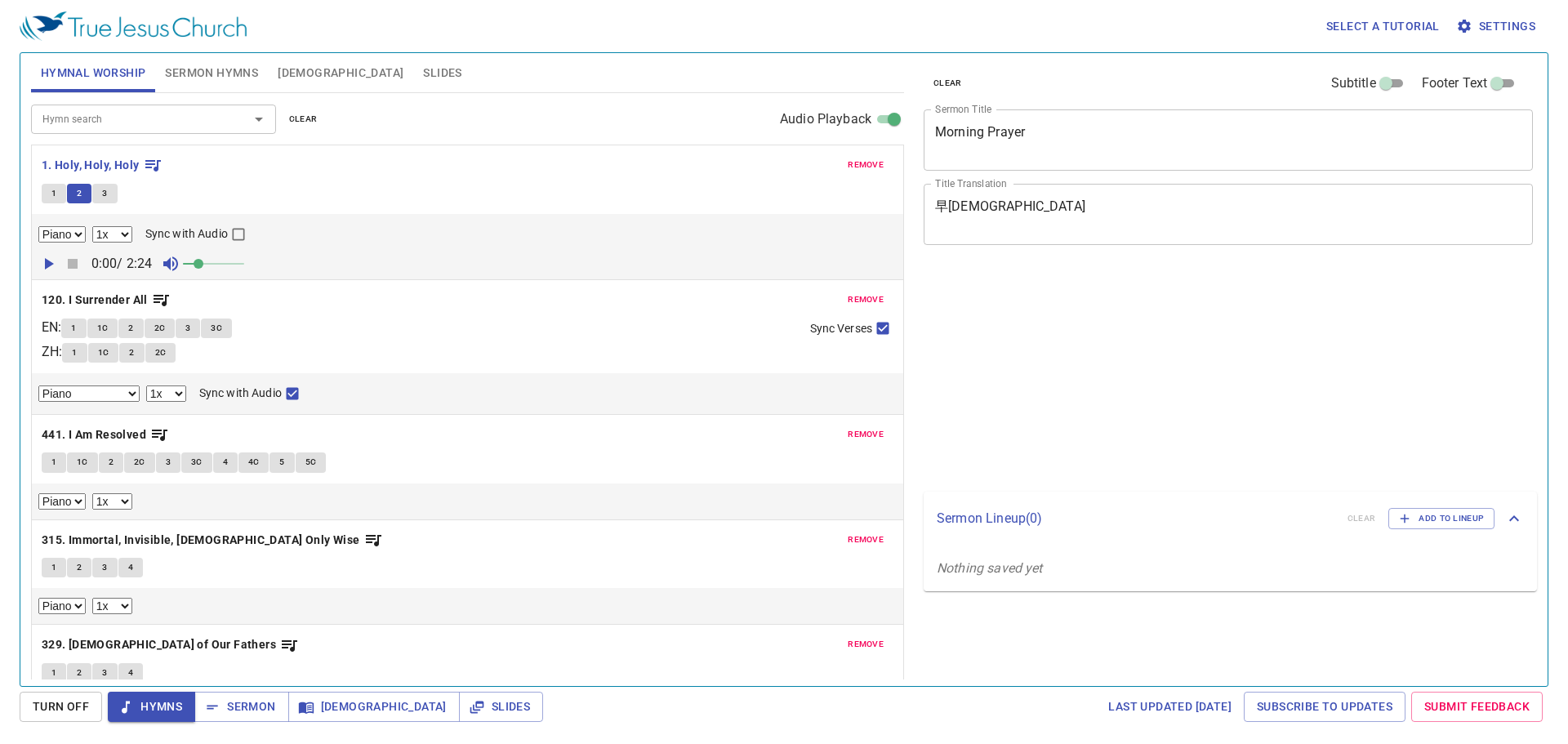
select select "1"
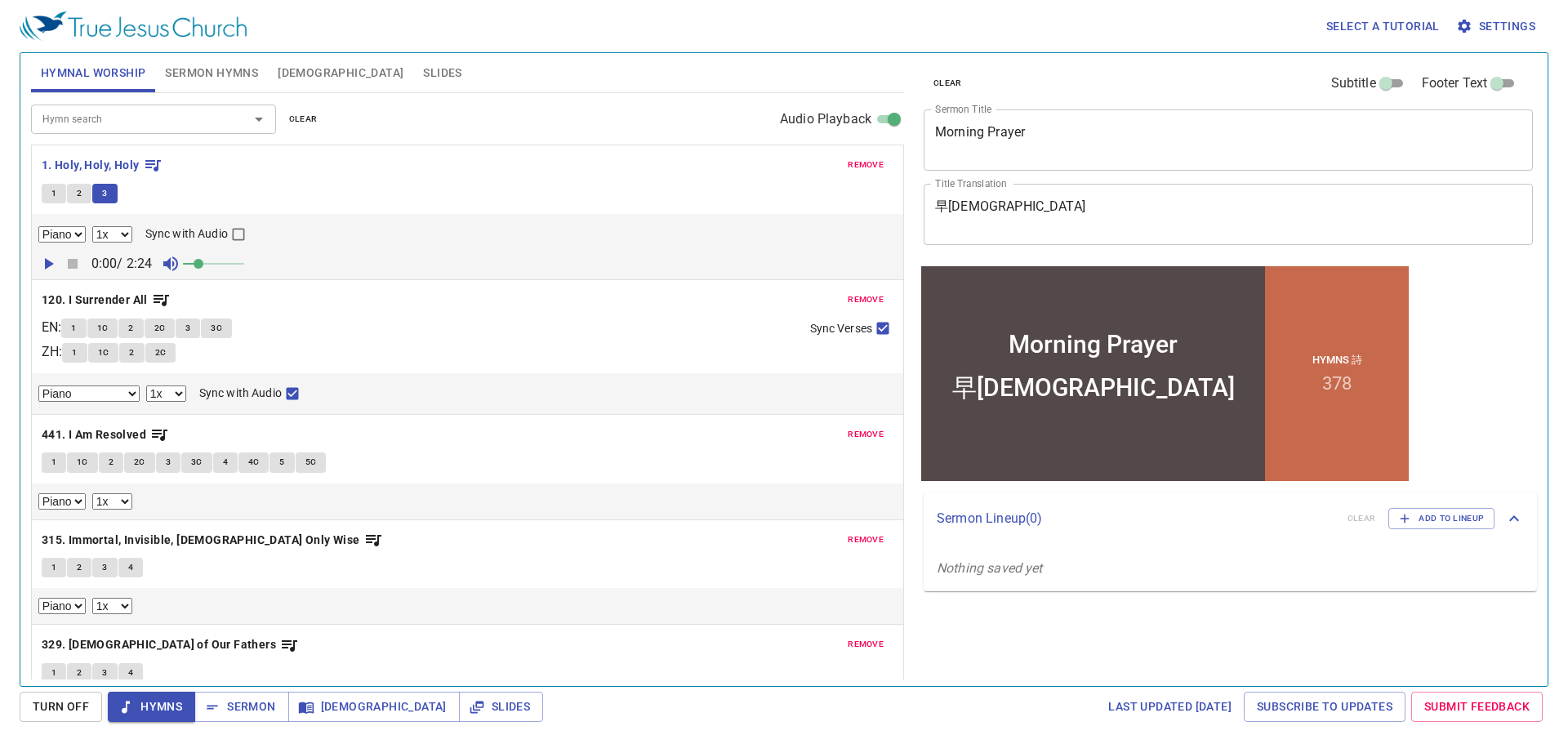
click at [370, 186] on div "1 2 3" at bounding box center [467, 195] width 852 height 23
click at [102, 296] on b "120. I Surrender All" at bounding box center [94, 301] width 106 height 21
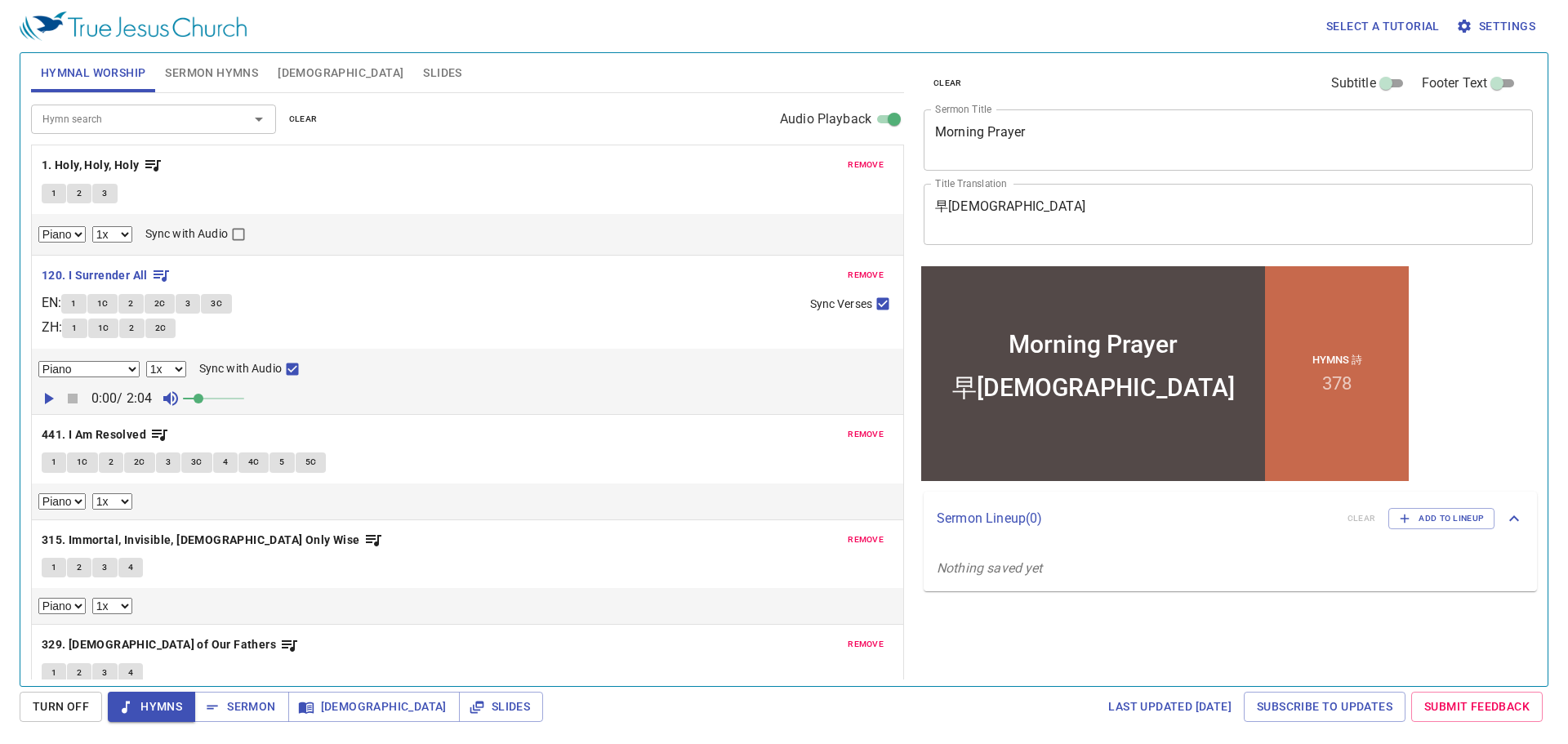
click at [76, 303] on span "1" at bounding box center [73, 303] width 5 height 15
checkbox input "false"
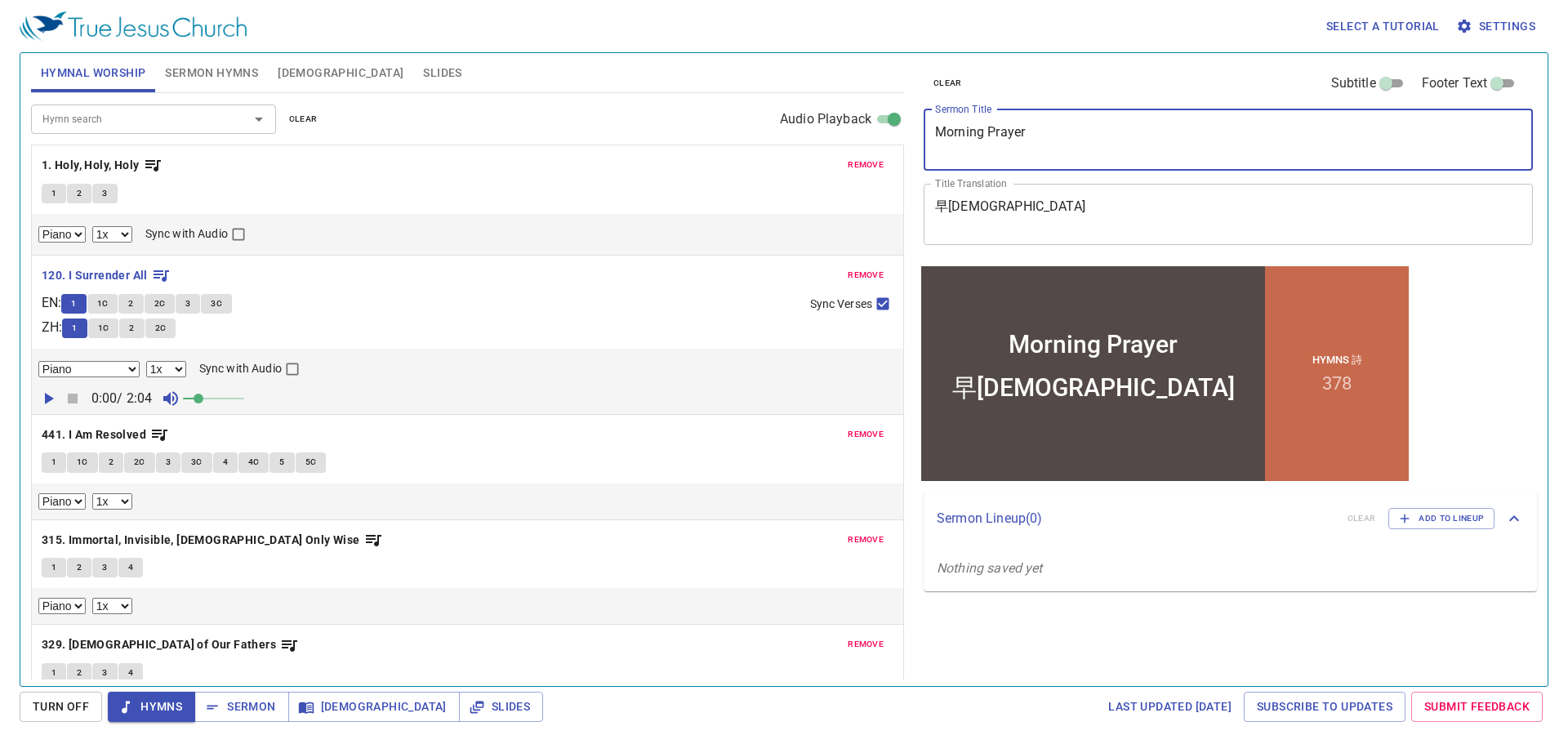
drag, startPoint x: 1146, startPoint y: 152, endPoint x: 339, endPoint y: 99, distance: 808.7
click at [345, 100] on div "Hymnal Worship Sermon Hymns Bible Slides Hymn search Hymn search clear Audio Pl…" at bounding box center [783, 363] width 1519 height 633
type textarea "A c"
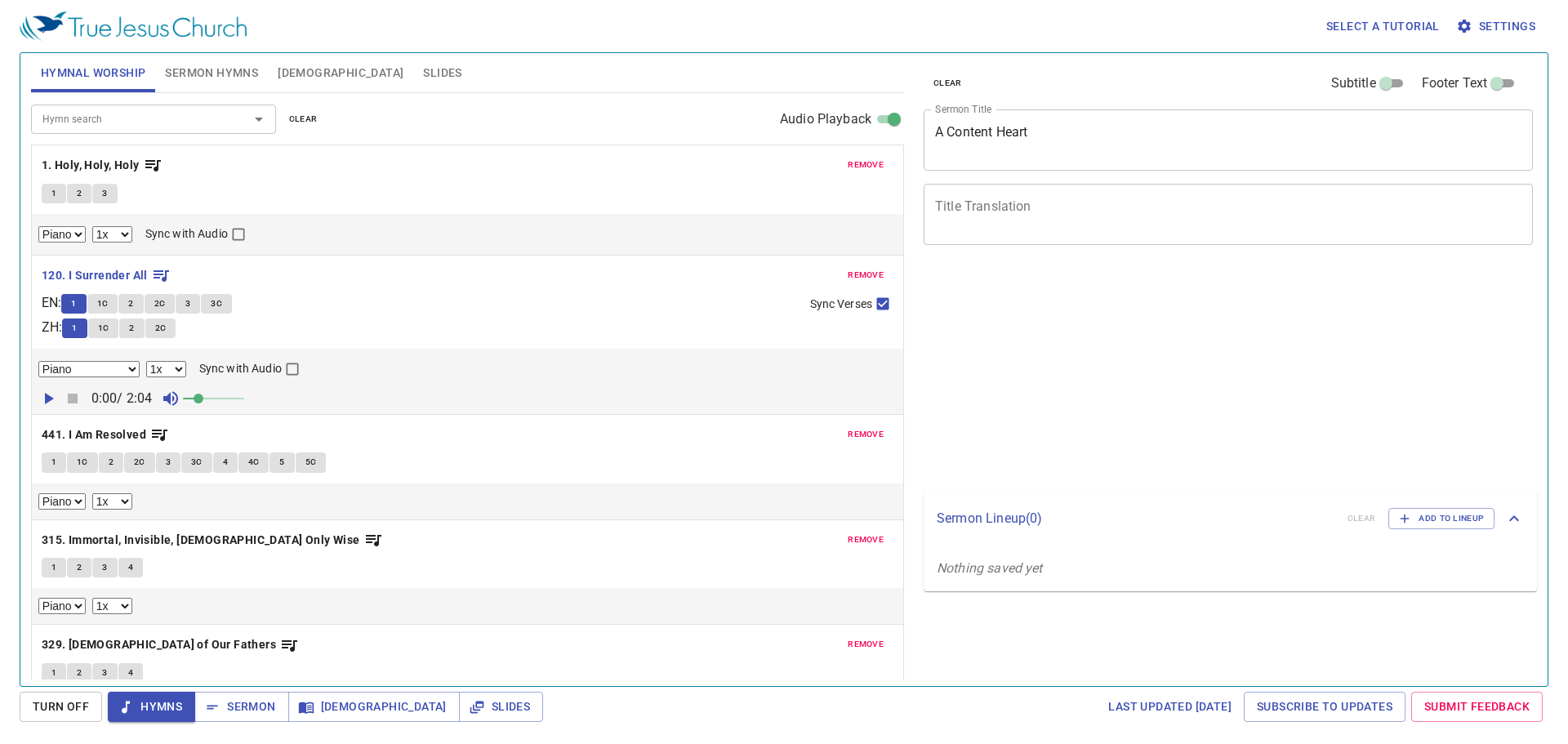
select select "1"
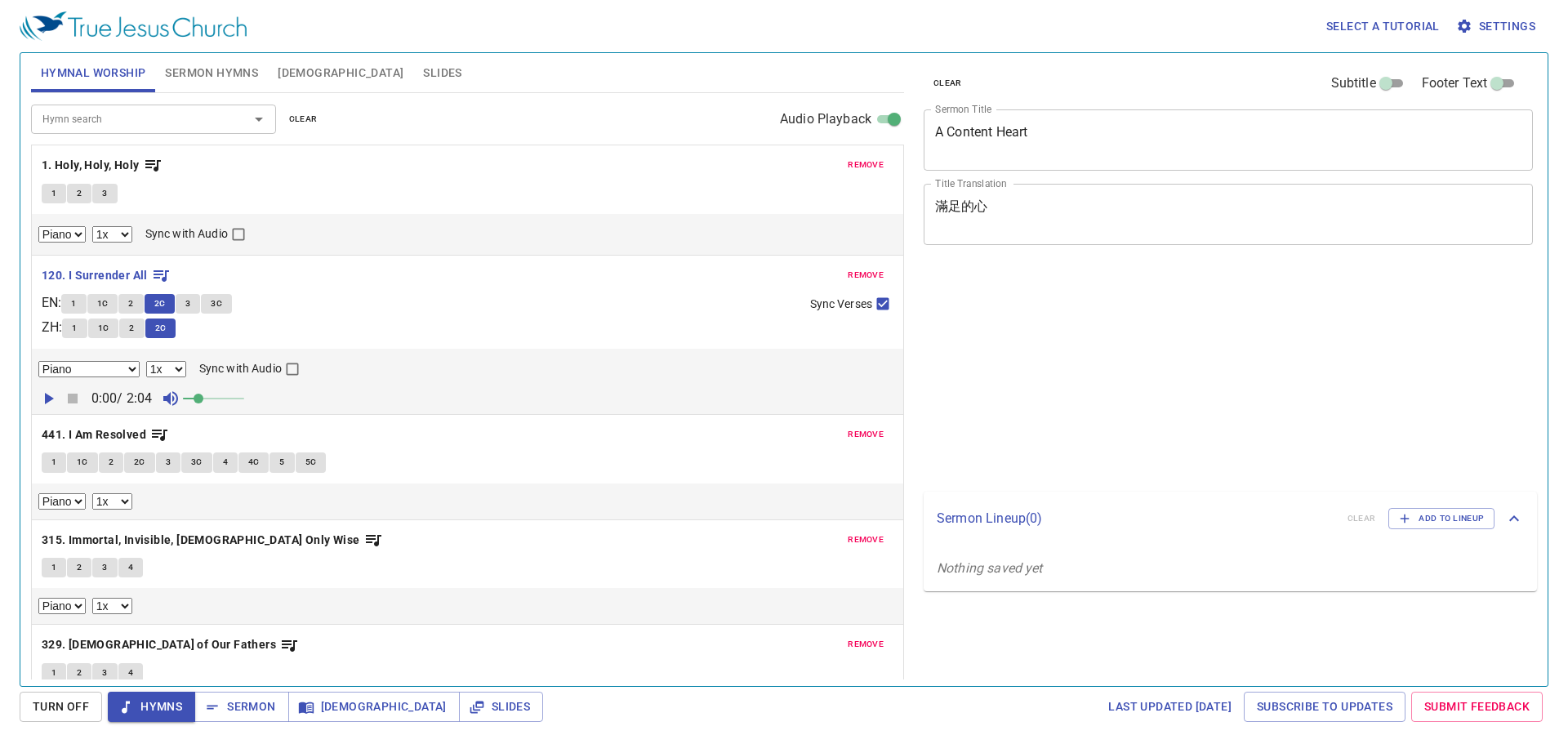
select select "1"
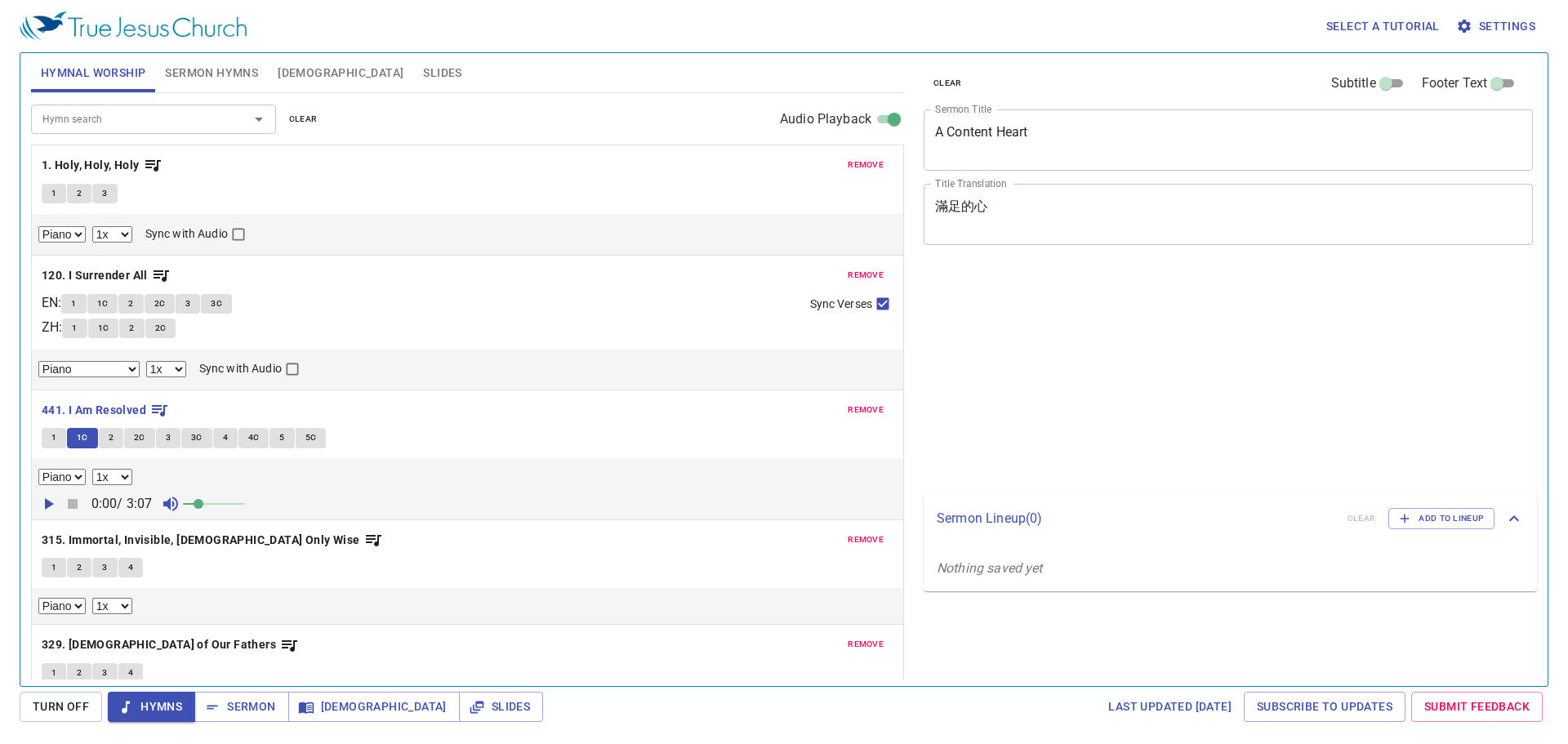
select select "1"
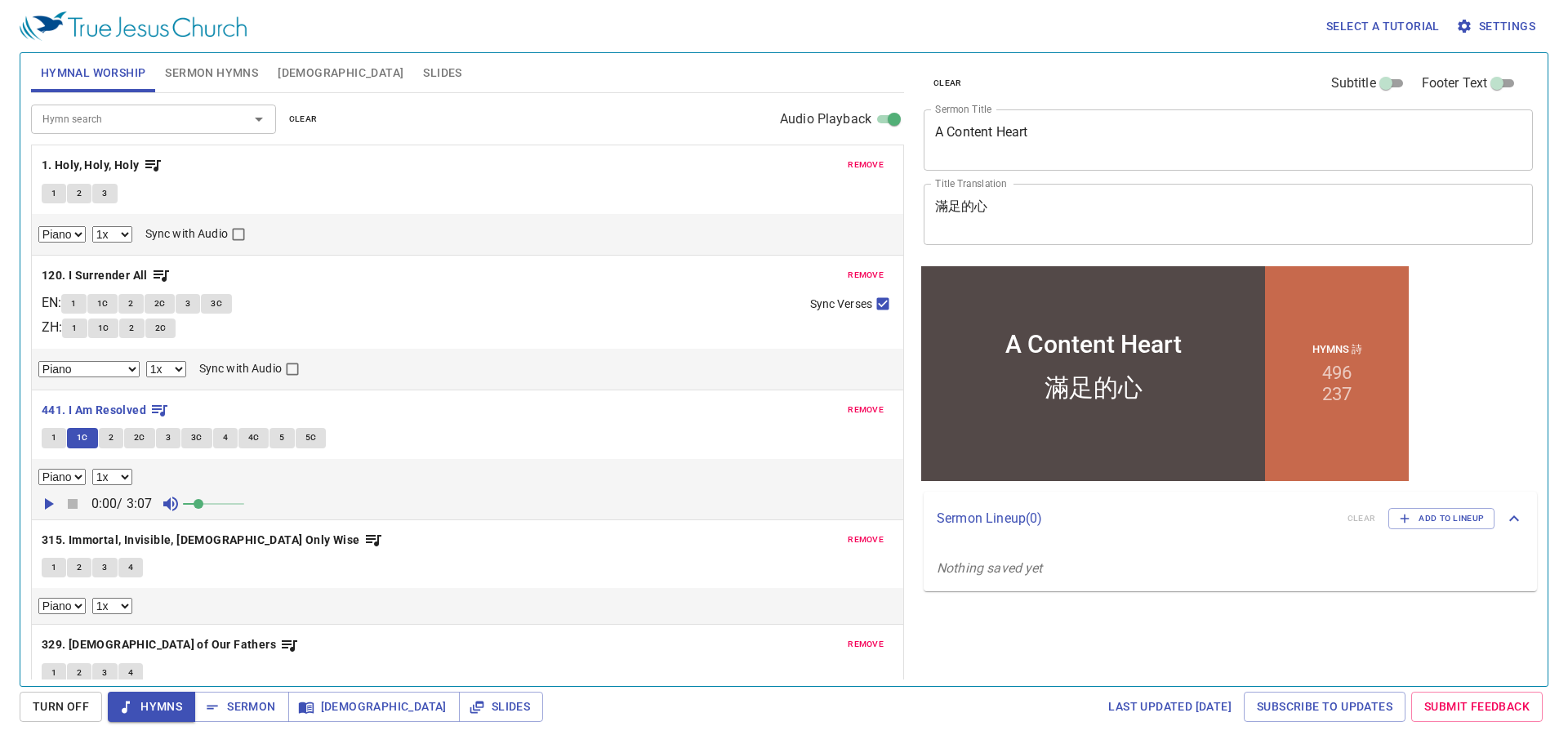
scroll to position [33, 0]
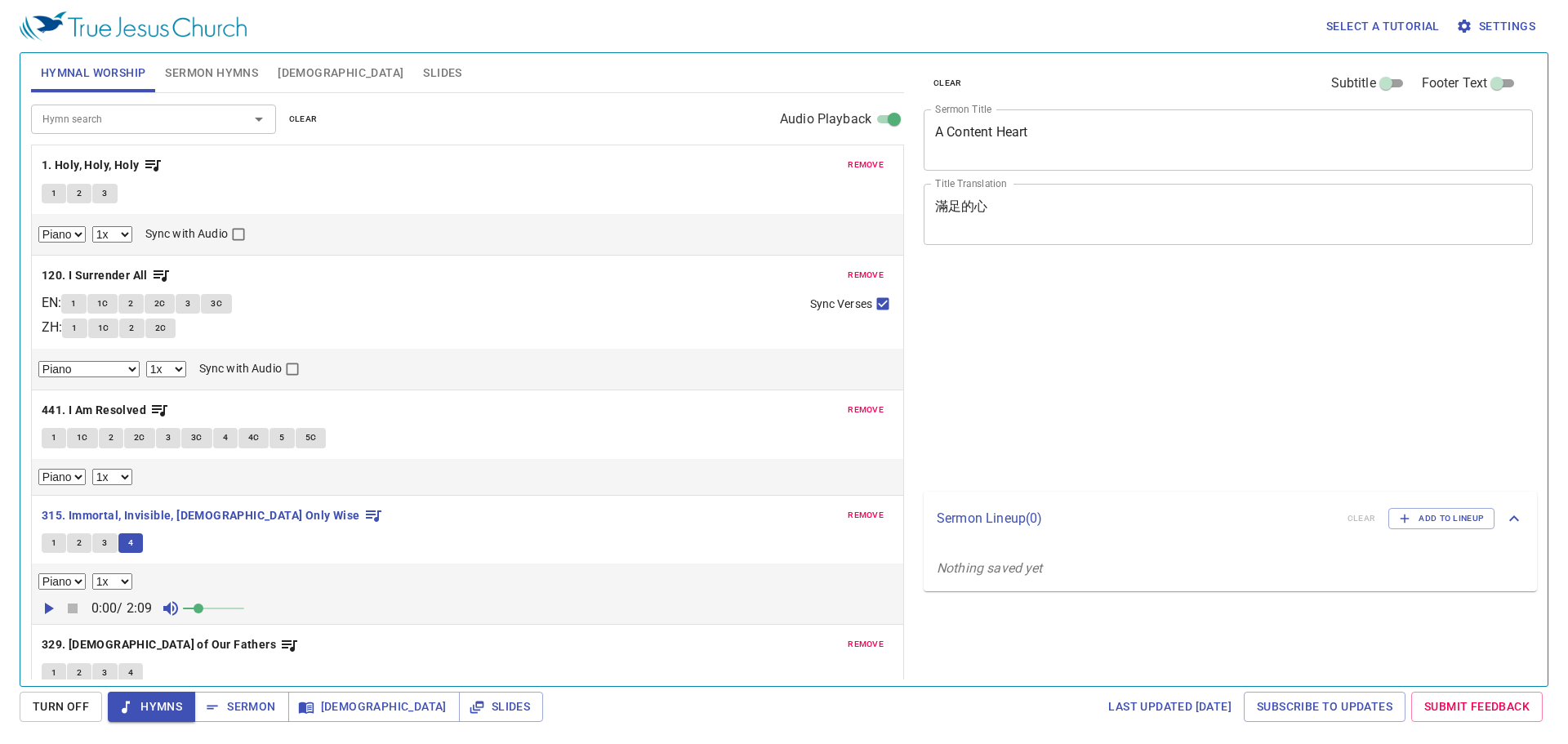
select select "1"
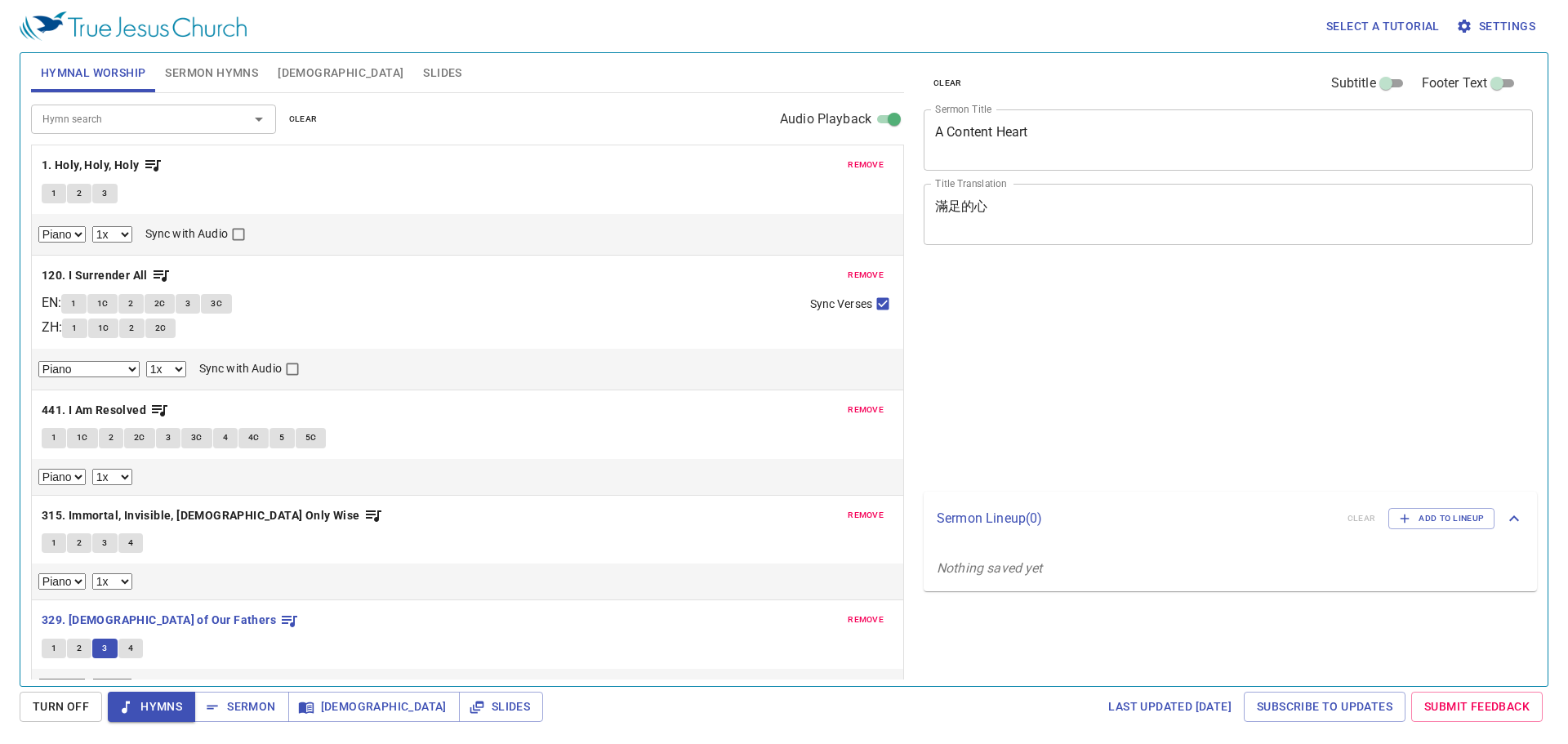
select select "1"
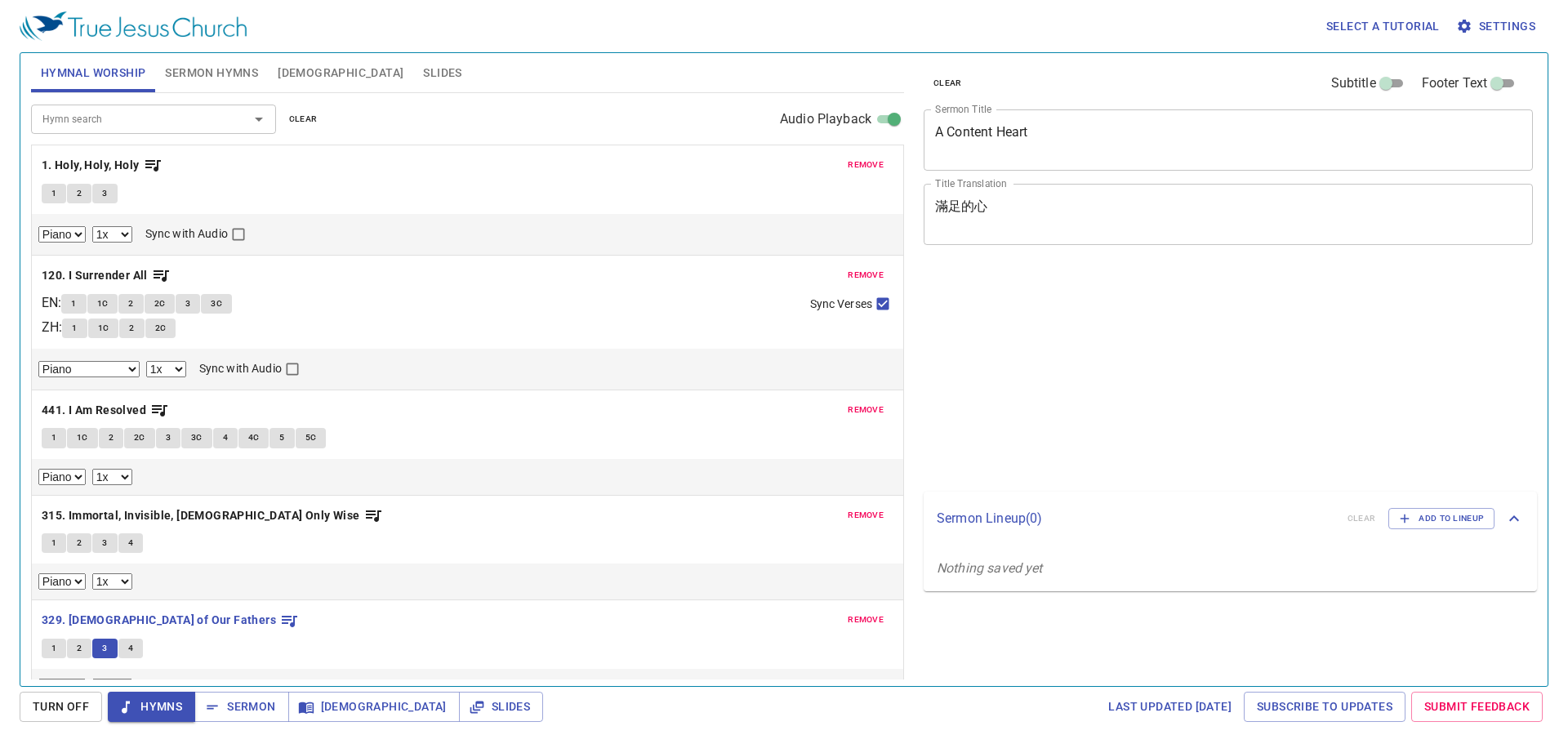
select select "1"
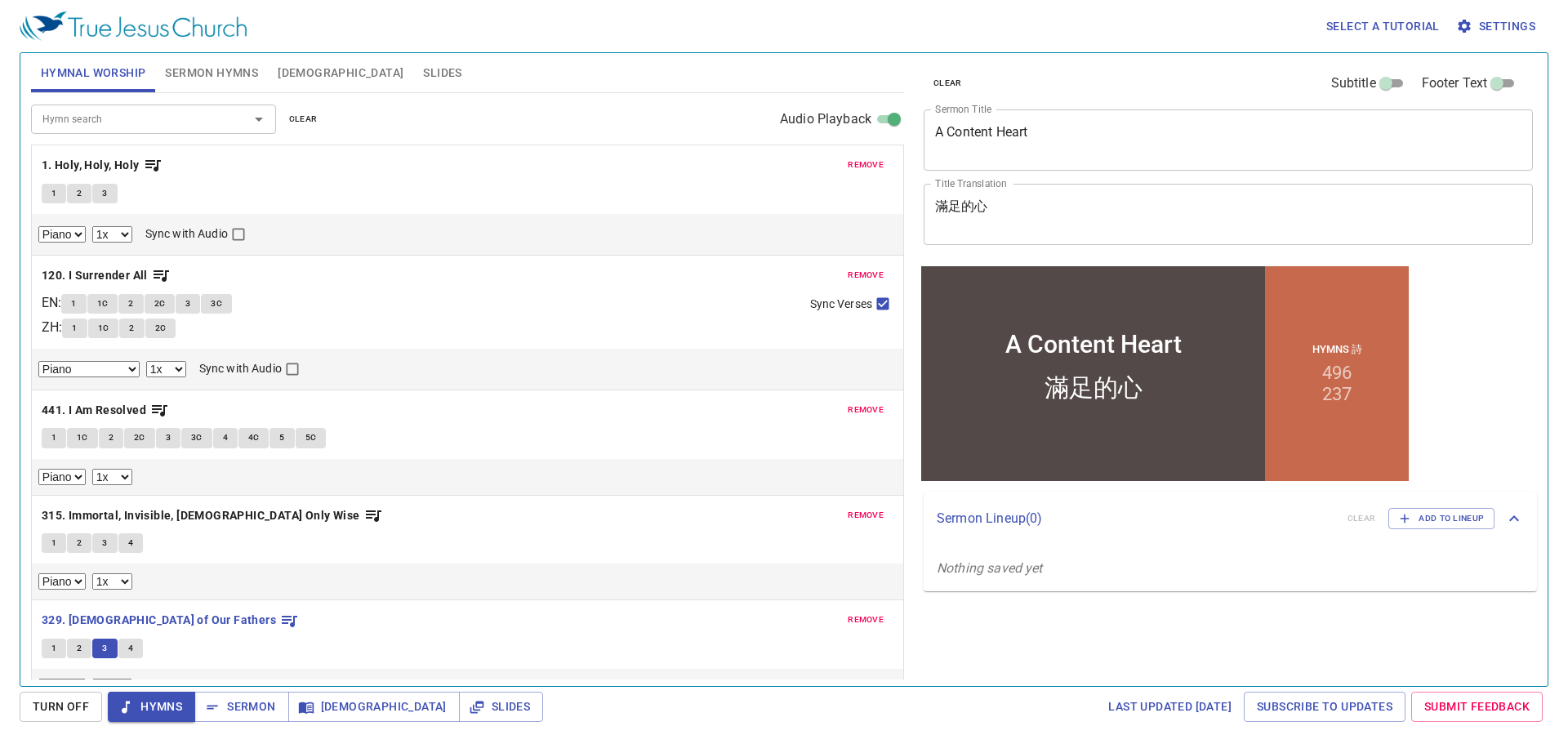
scroll to position [161, 0]
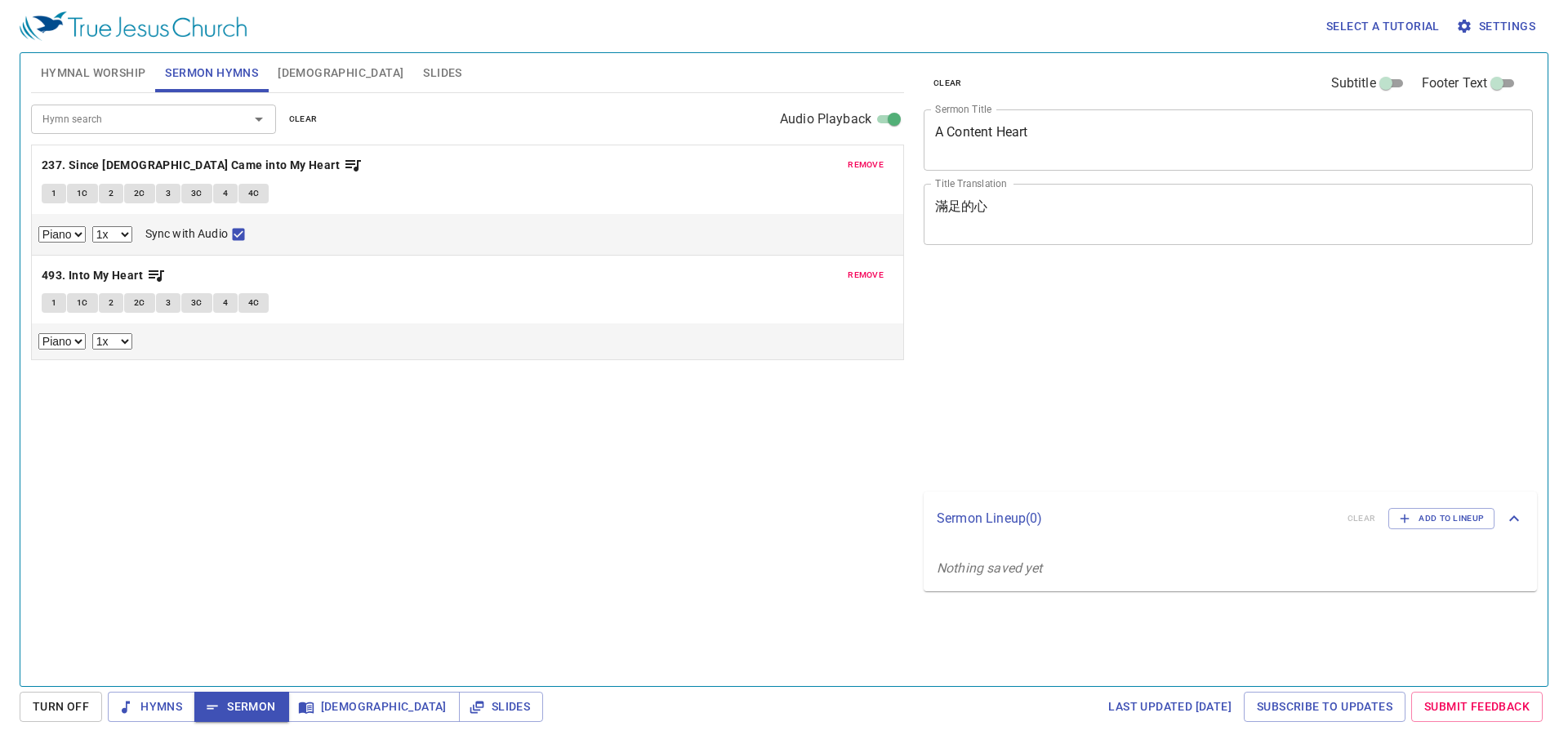
select select "1"
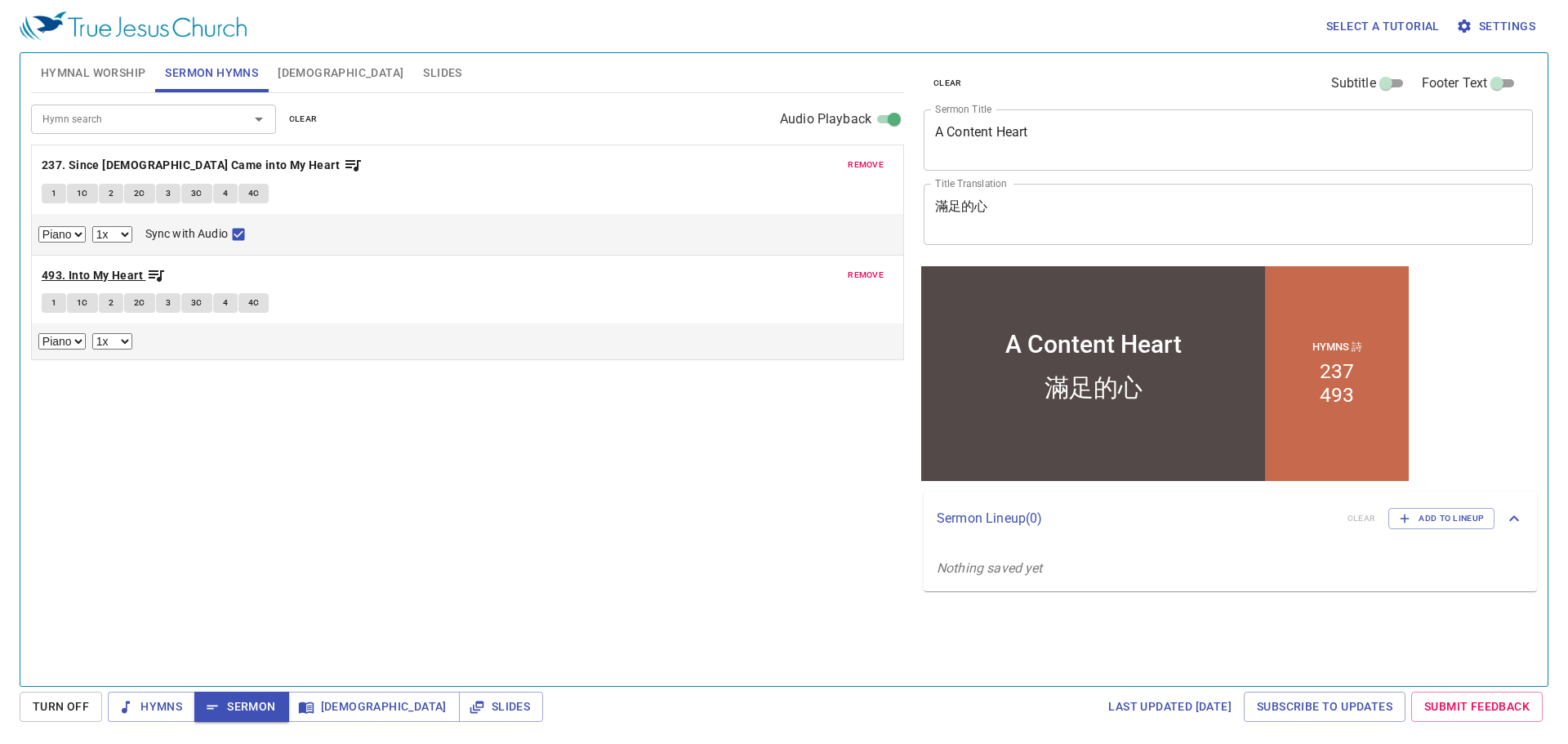
click at [386, 213] on div "remove 237. Since Jesus Came into My Heart 1 1C 2 2C 3 3C 4 4C Piano 0.6x 0.7x …" at bounding box center [467, 252] width 873 height 215
click at [116, 272] on b "493. Into My Heart" at bounding box center [92, 276] width 102 height 21
